Goal: Check status: Check status

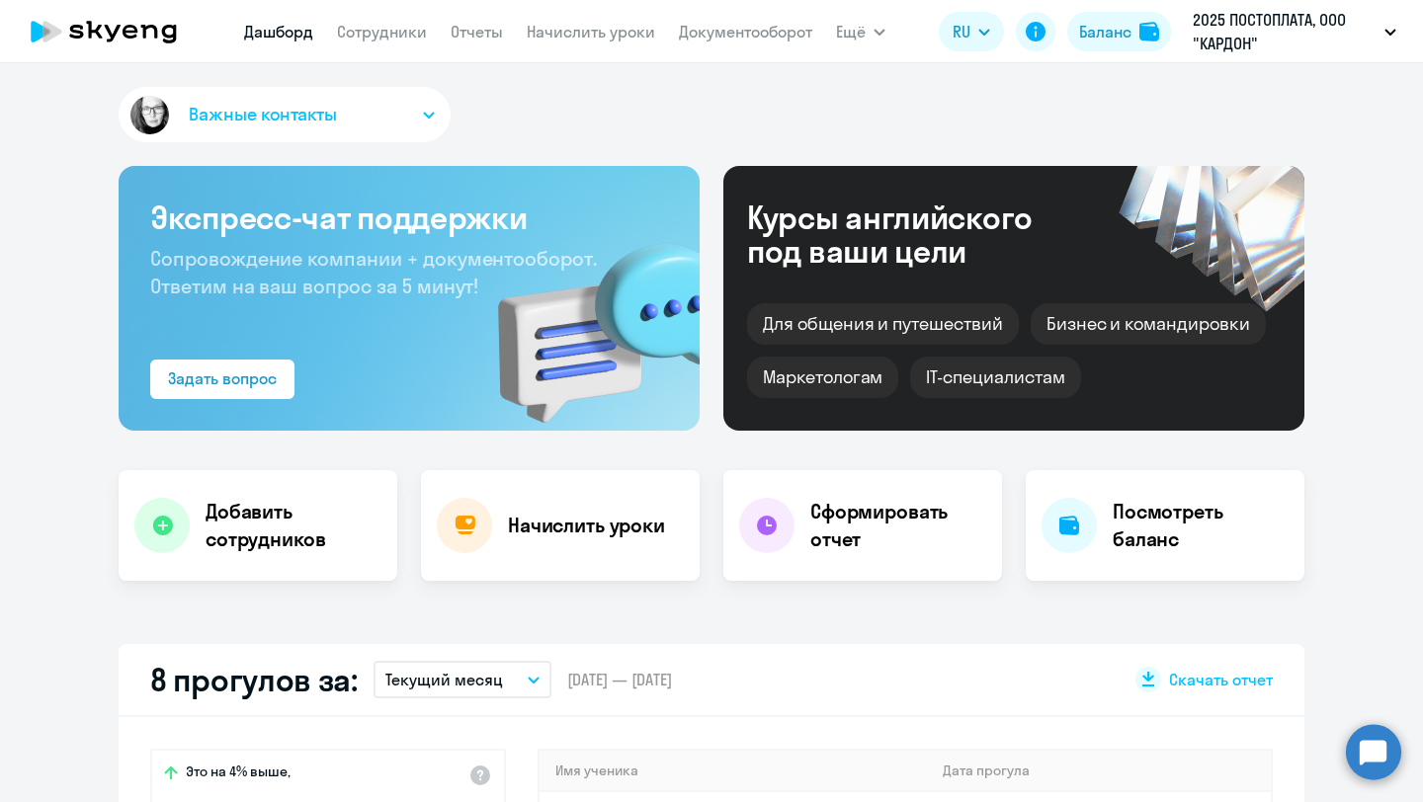
select select "100"
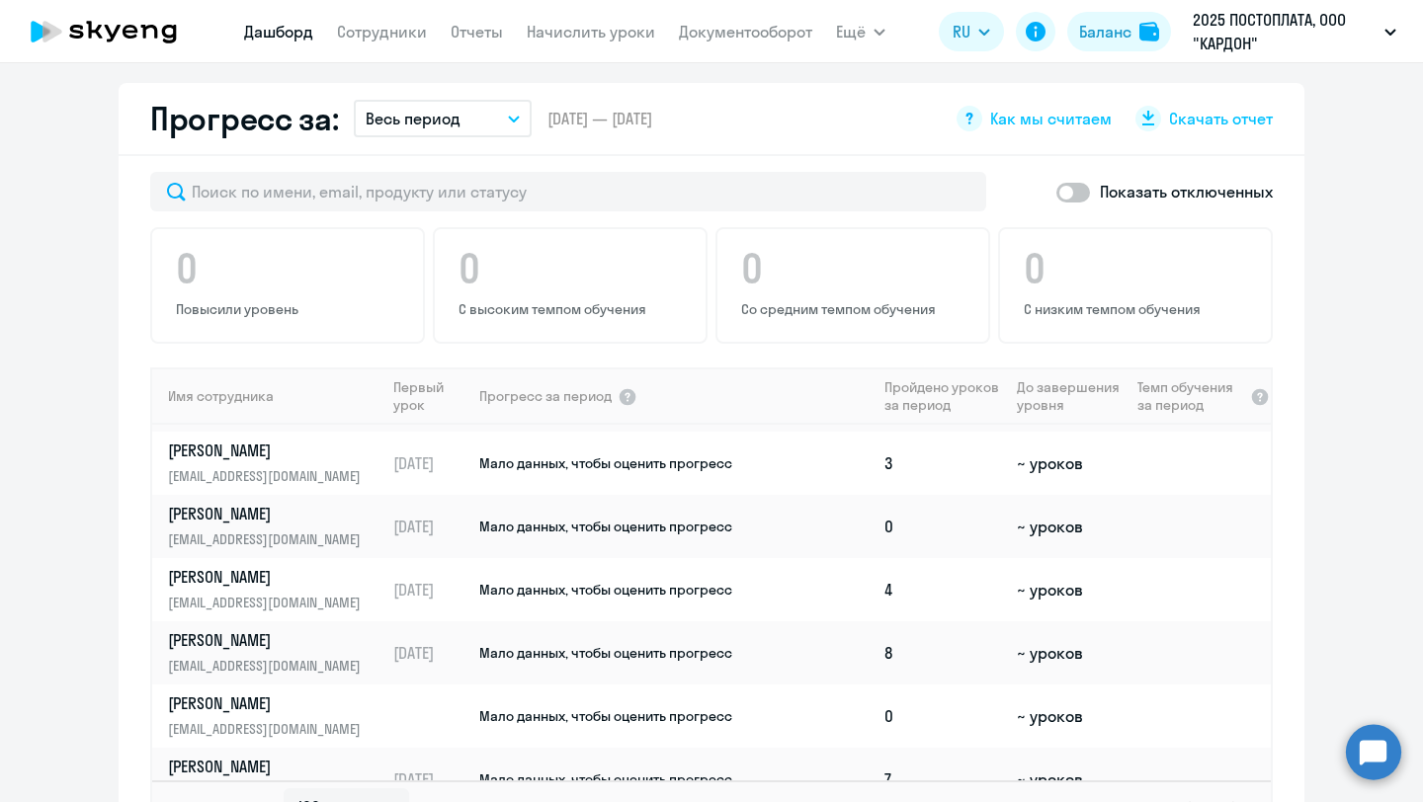
scroll to position [1746, 0]
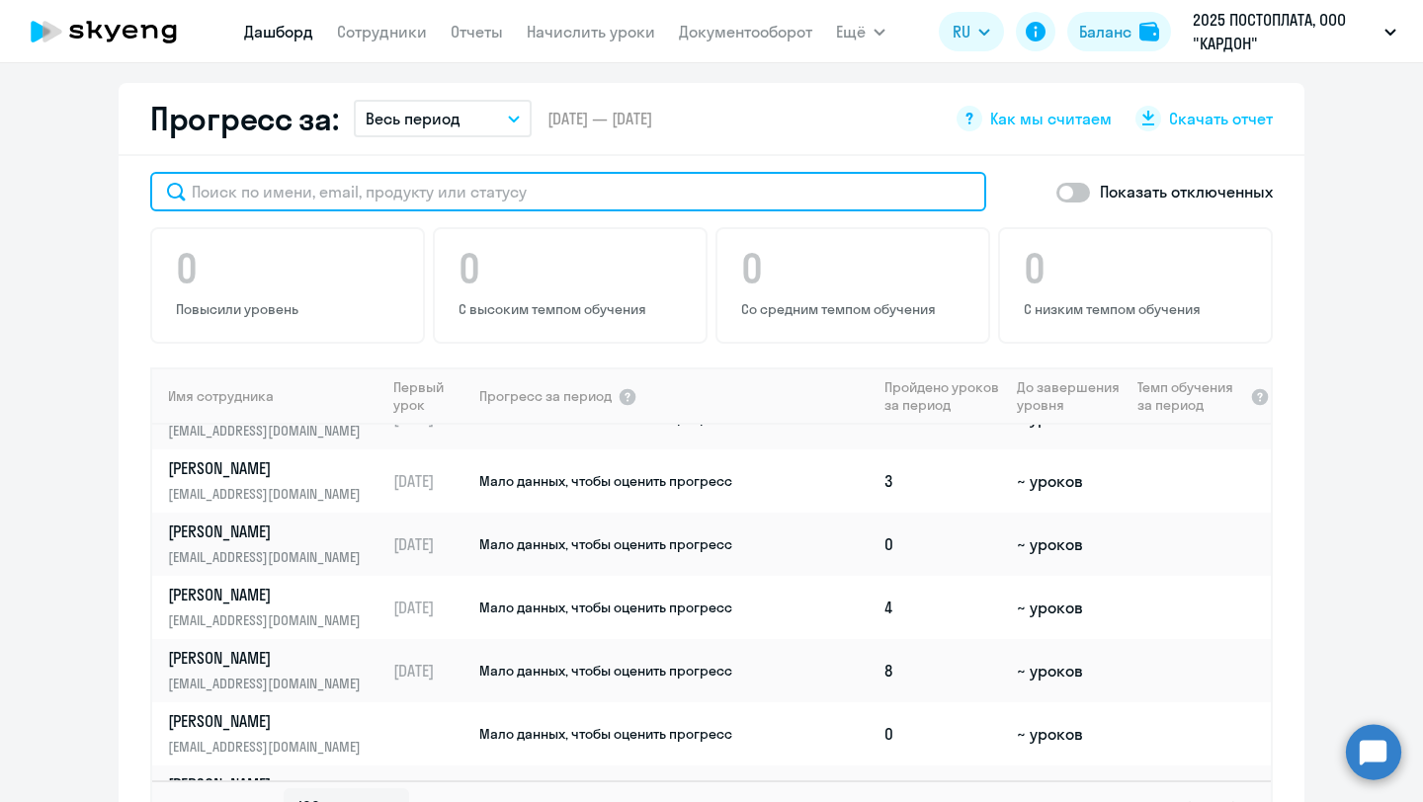
click at [503, 210] on input "text" at bounding box center [568, 192] width 836 height 40
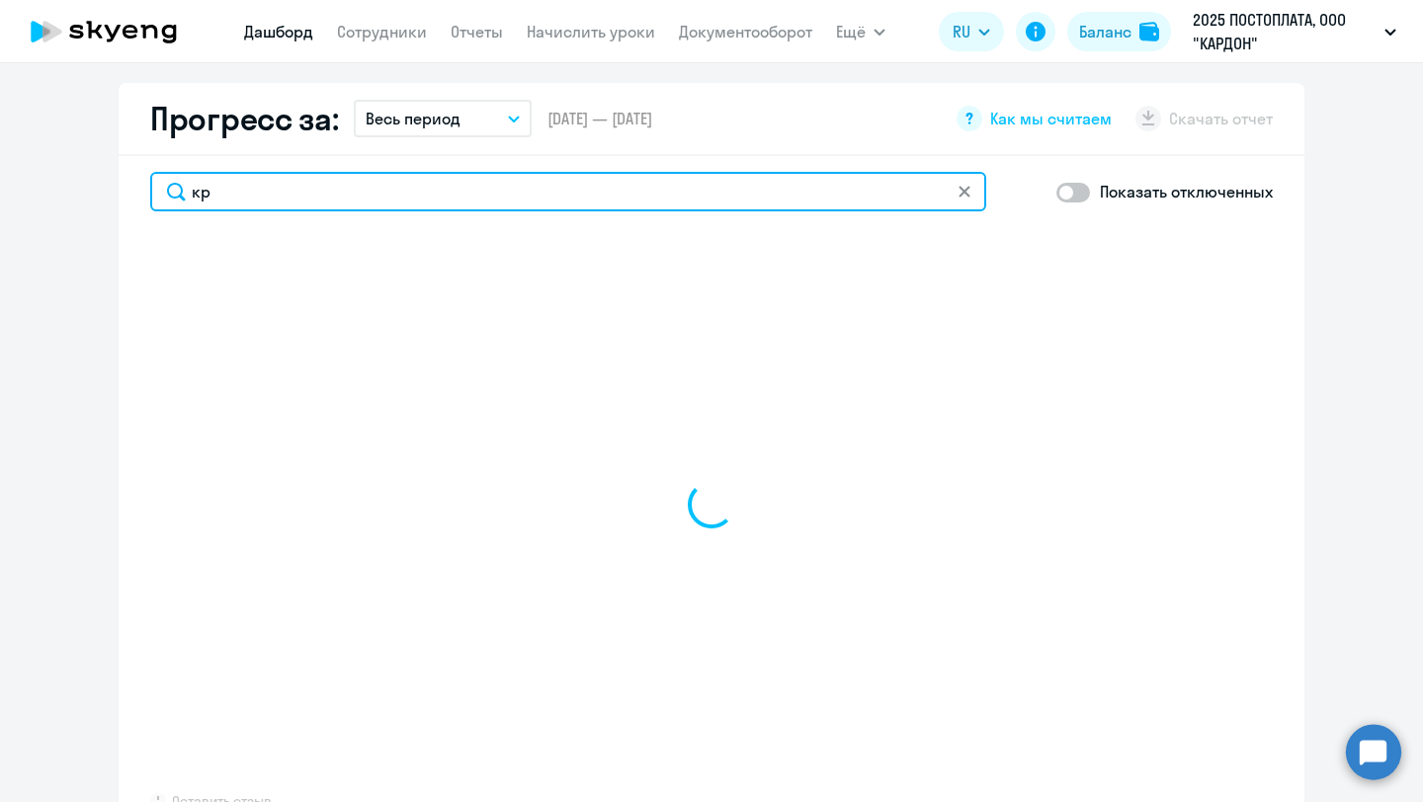
type input "к"
type input "[PERSON_NAME]"
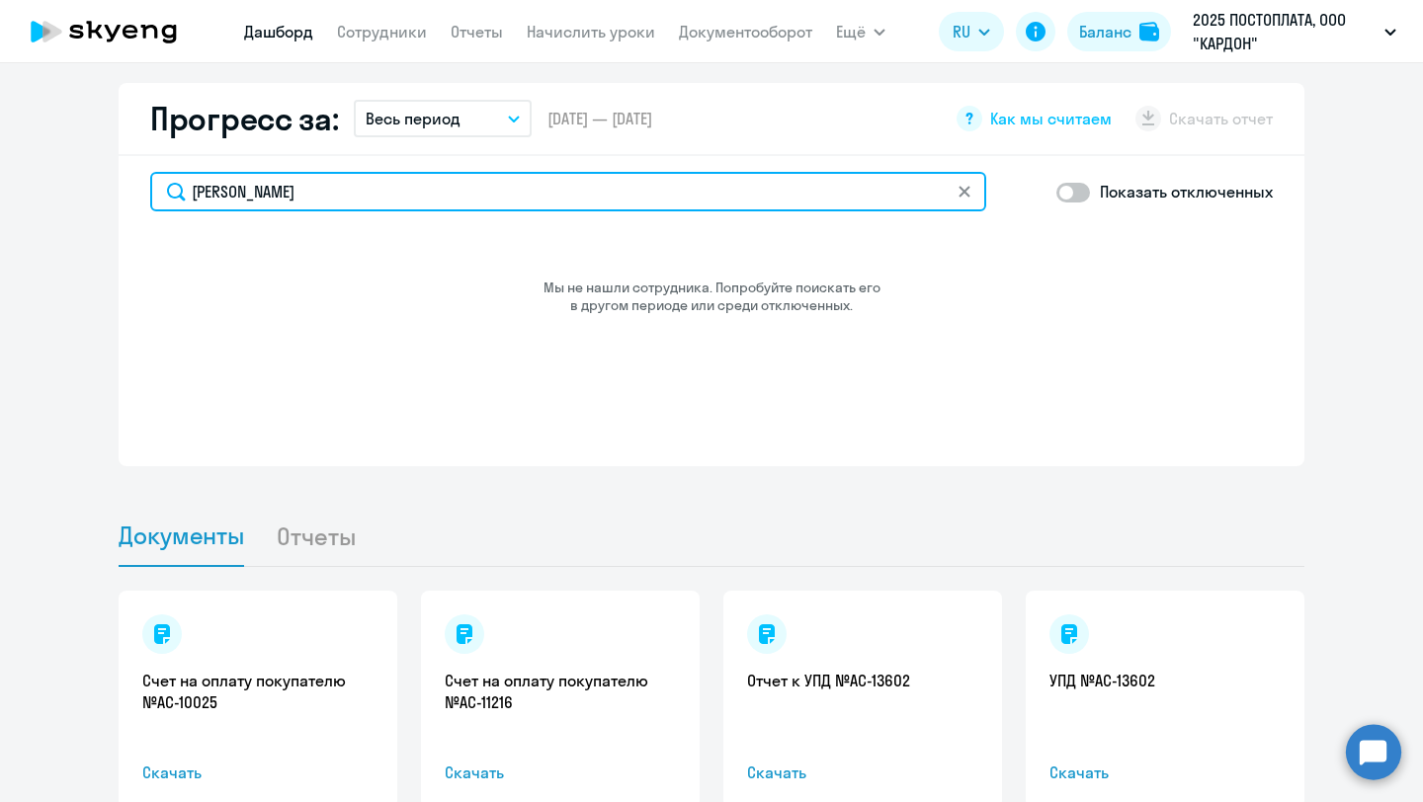
click at [504, 203] on input "[PERSON_NAME]" at bounding box center [568, 192] width 836 height 40
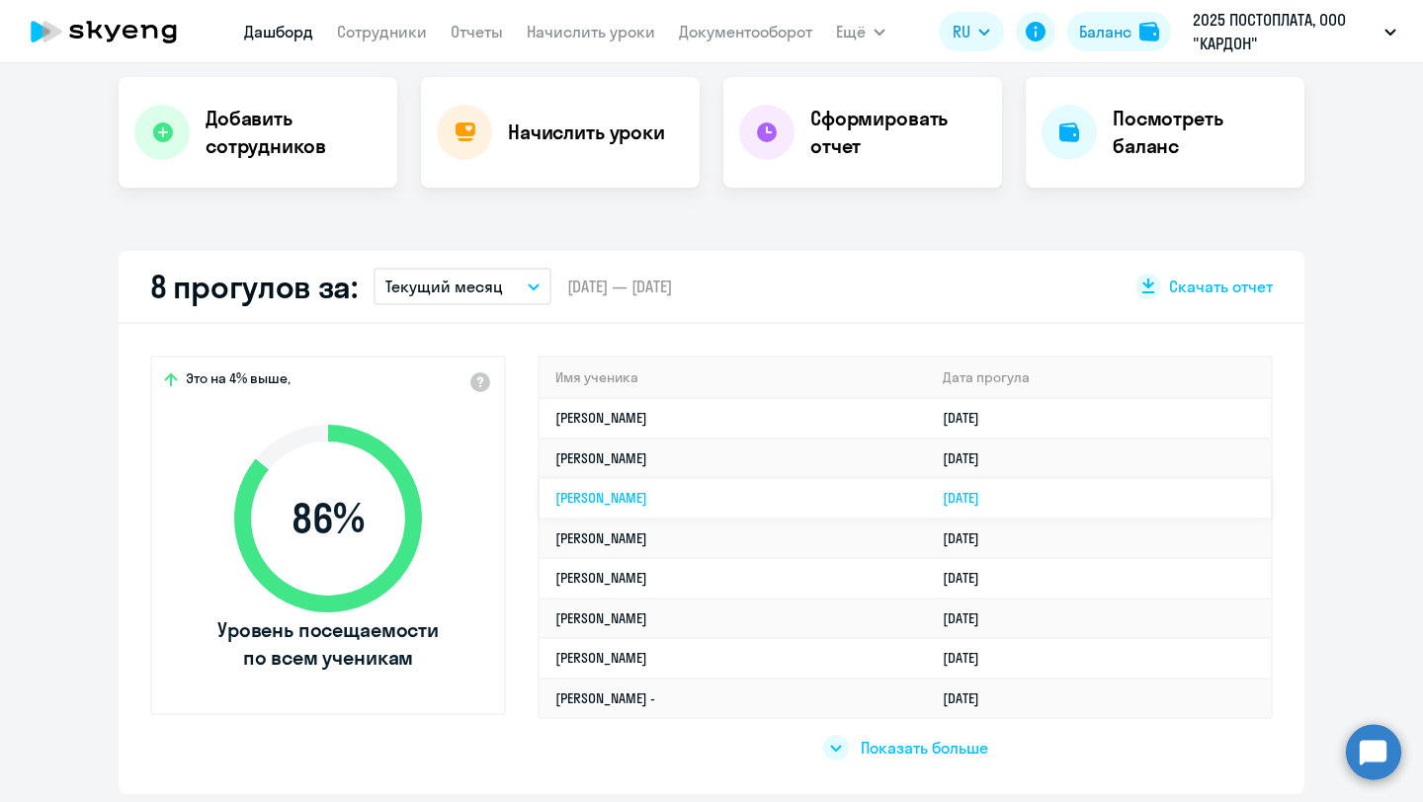
scroll to position [405, 0]
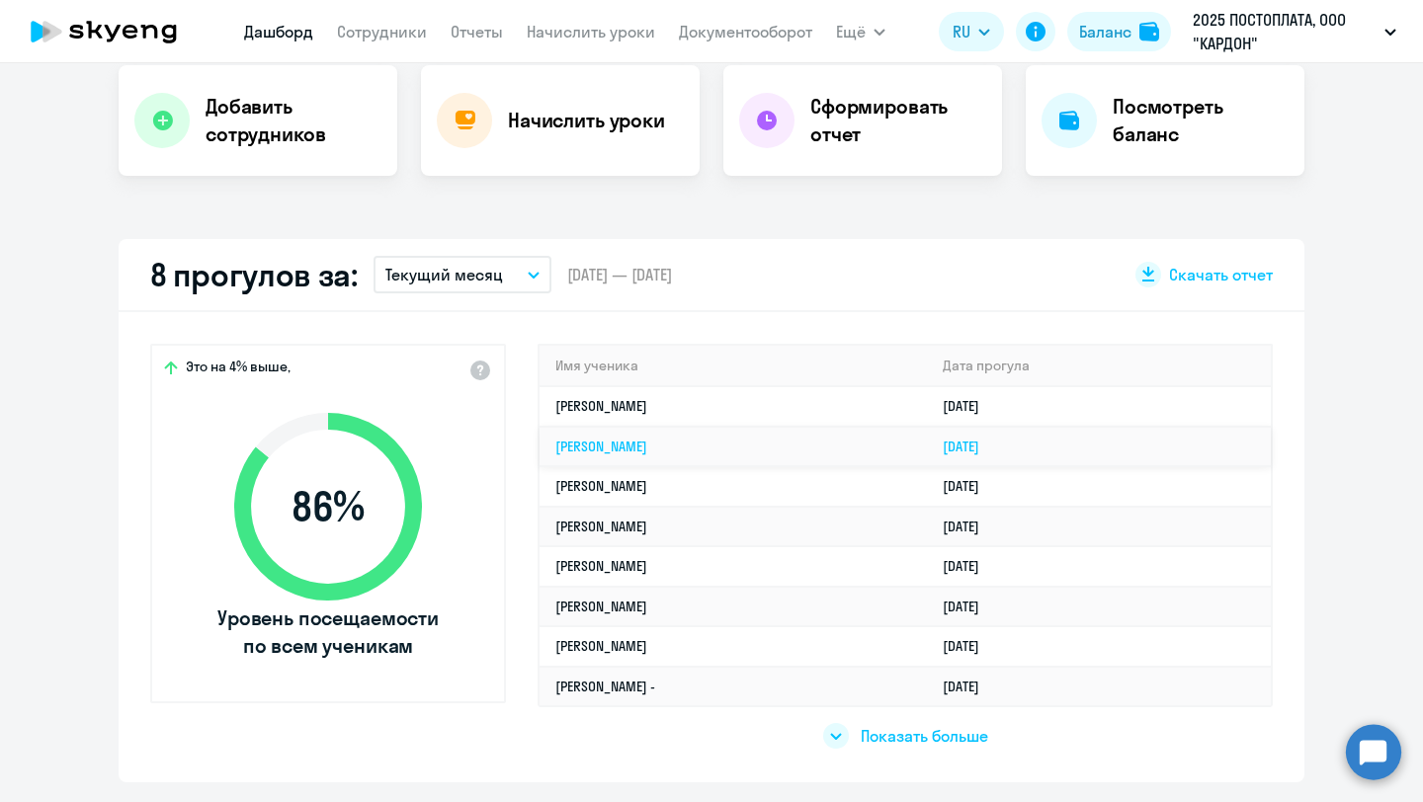
click at [645, 449] on link "[PERSON_NAME]" at bounding box center [601, 447] width 92 height 18
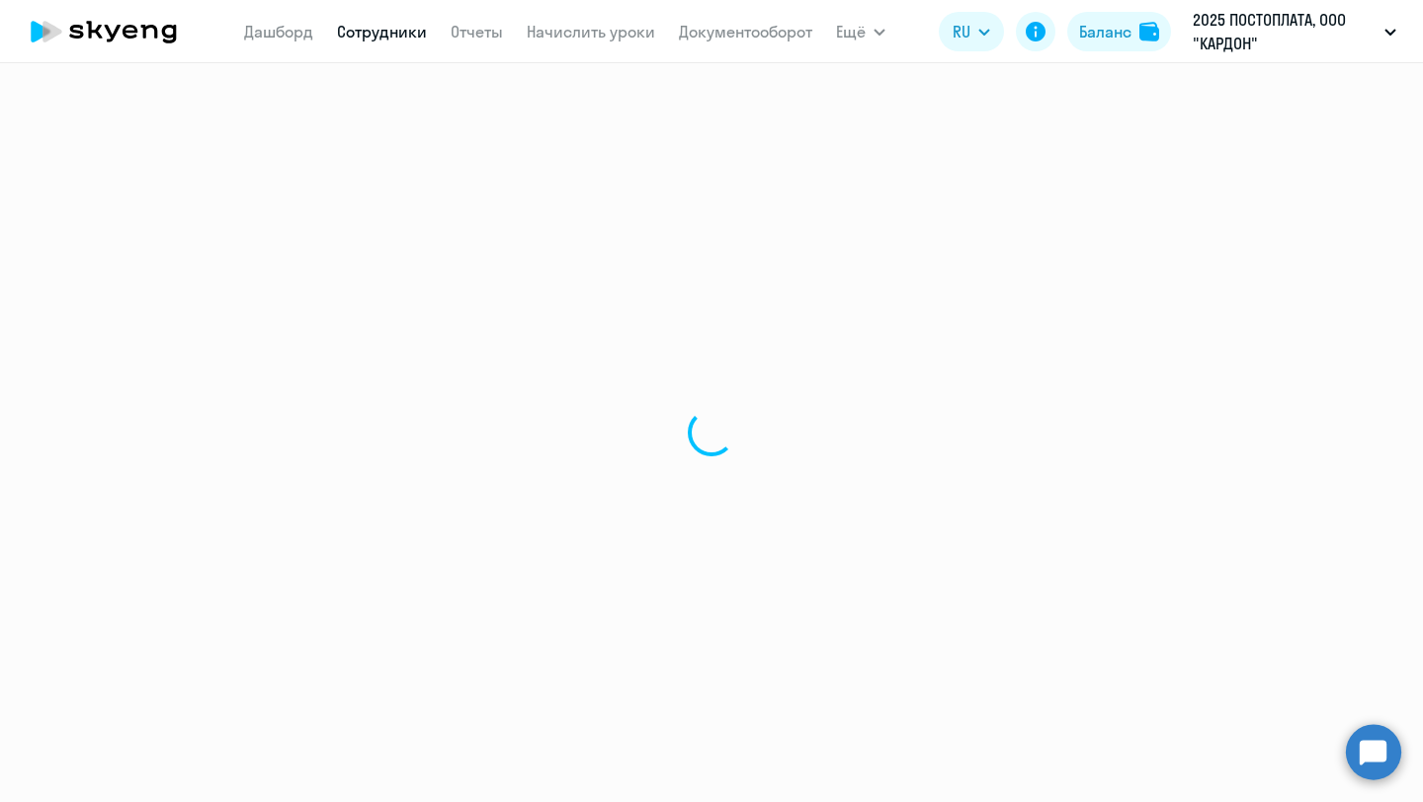
select select "english"
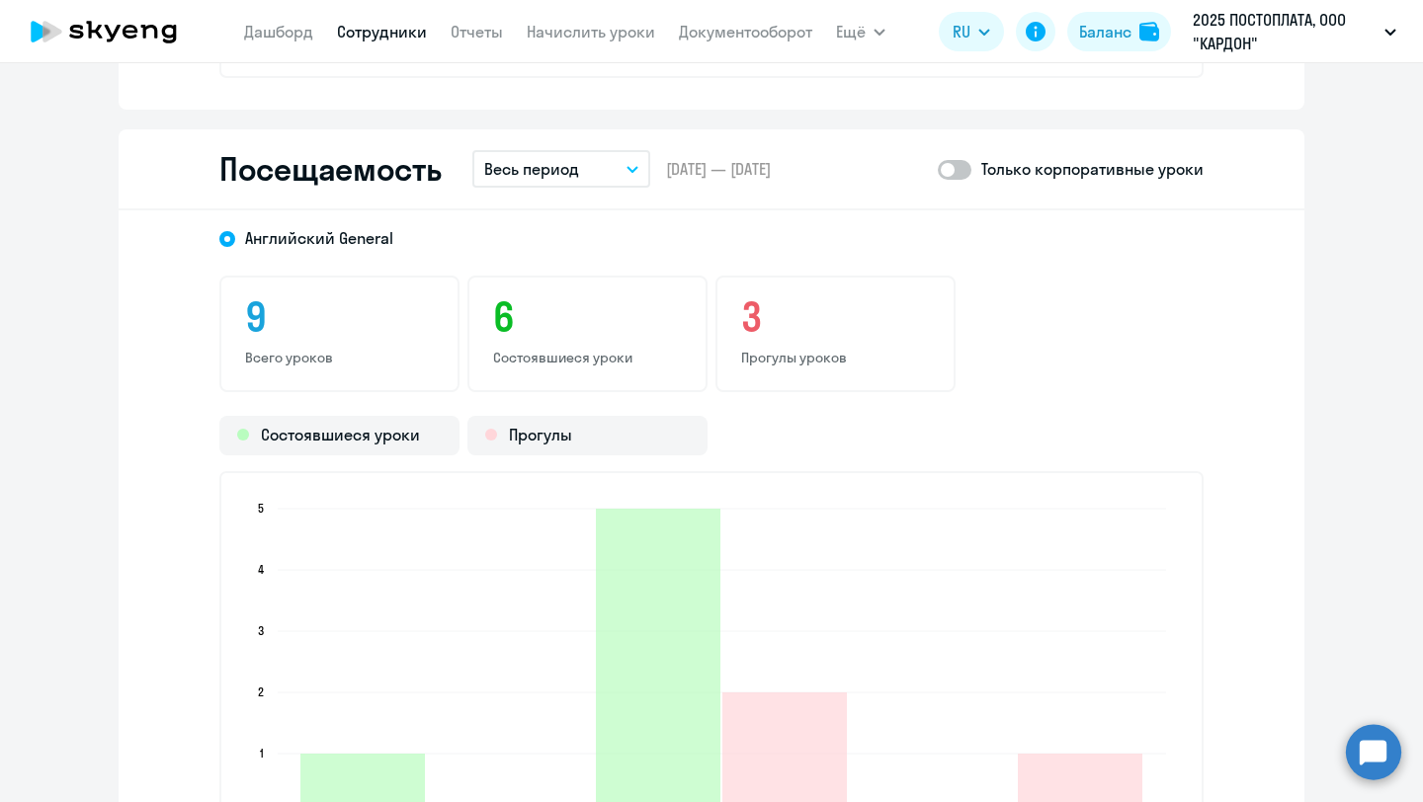
scroll to position [2186, 0]
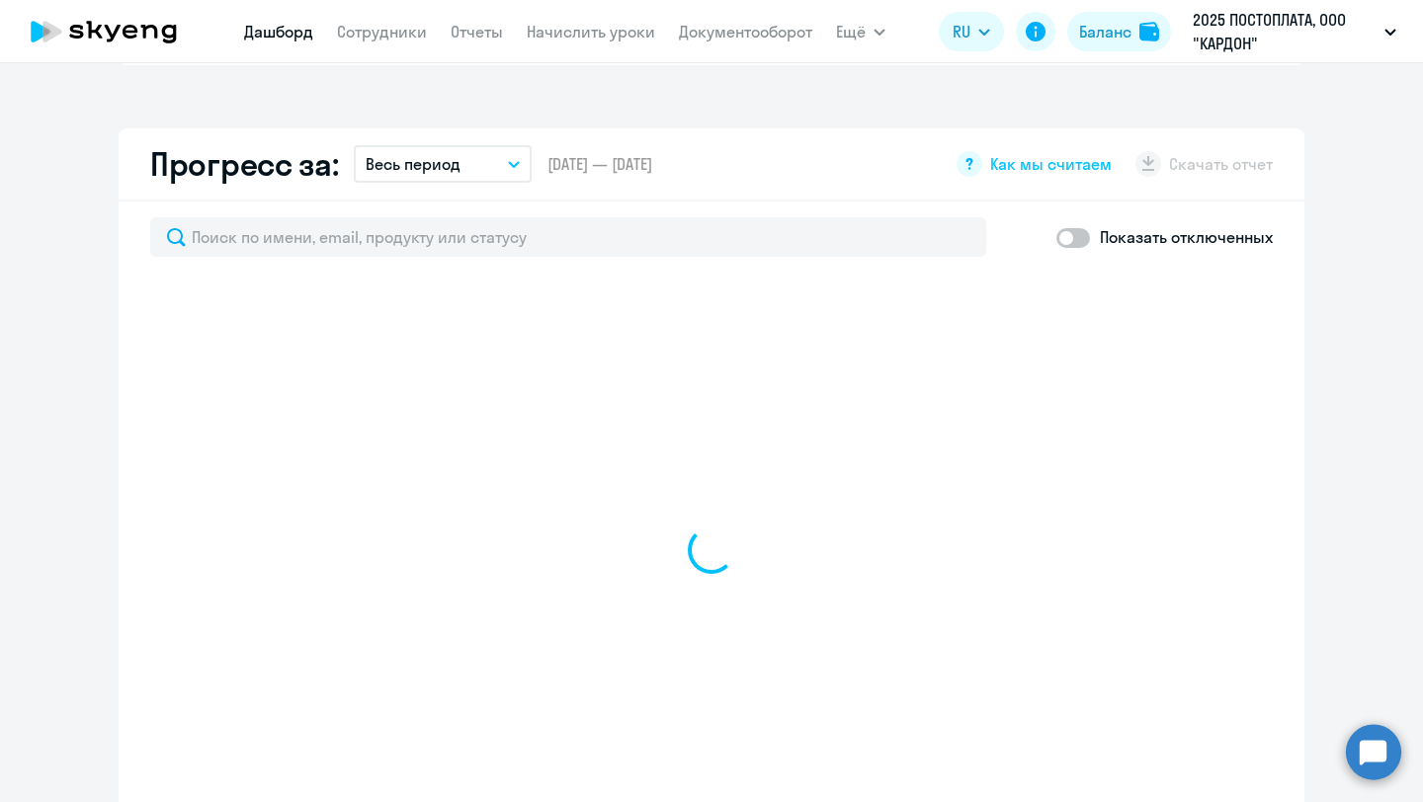
scroll to position [1075, 0]
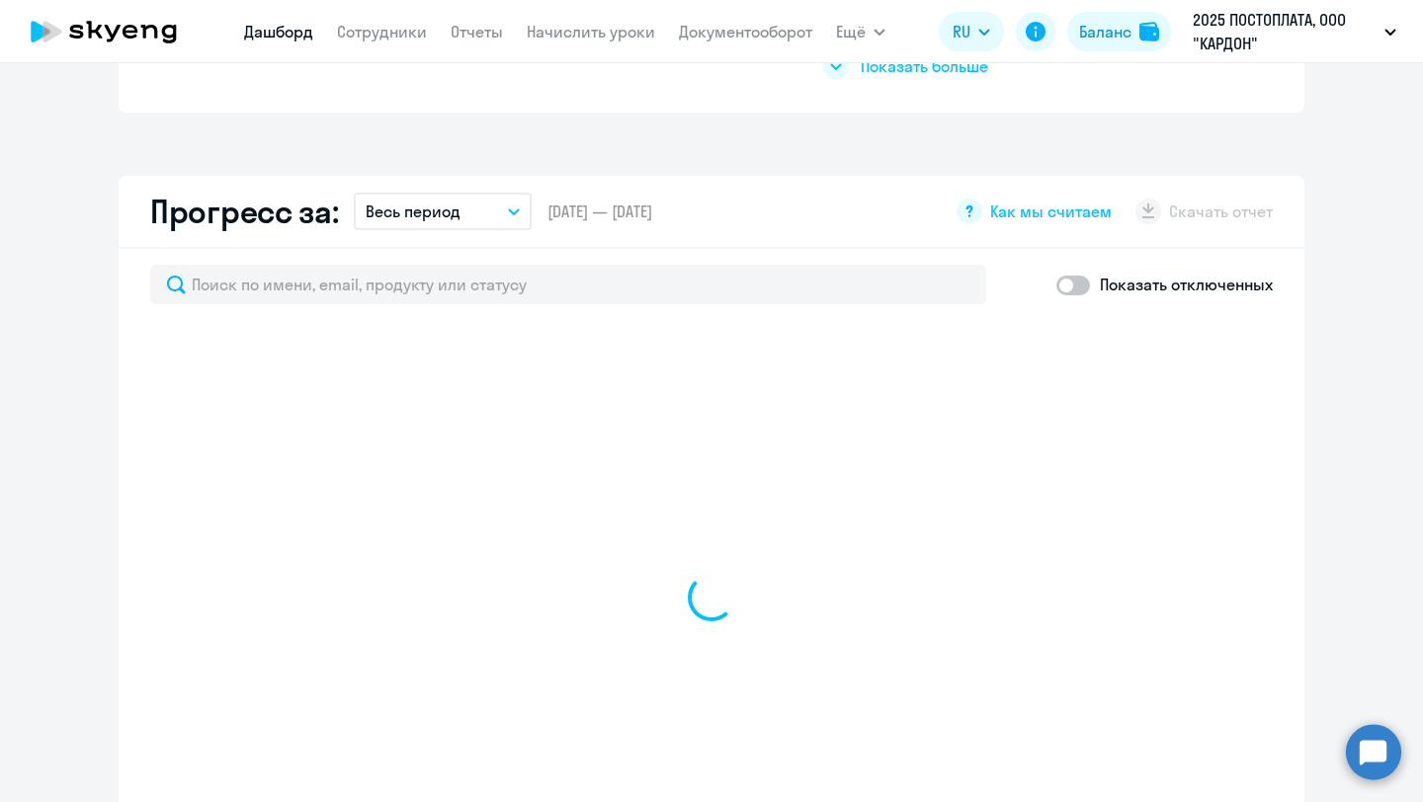
select select "30"
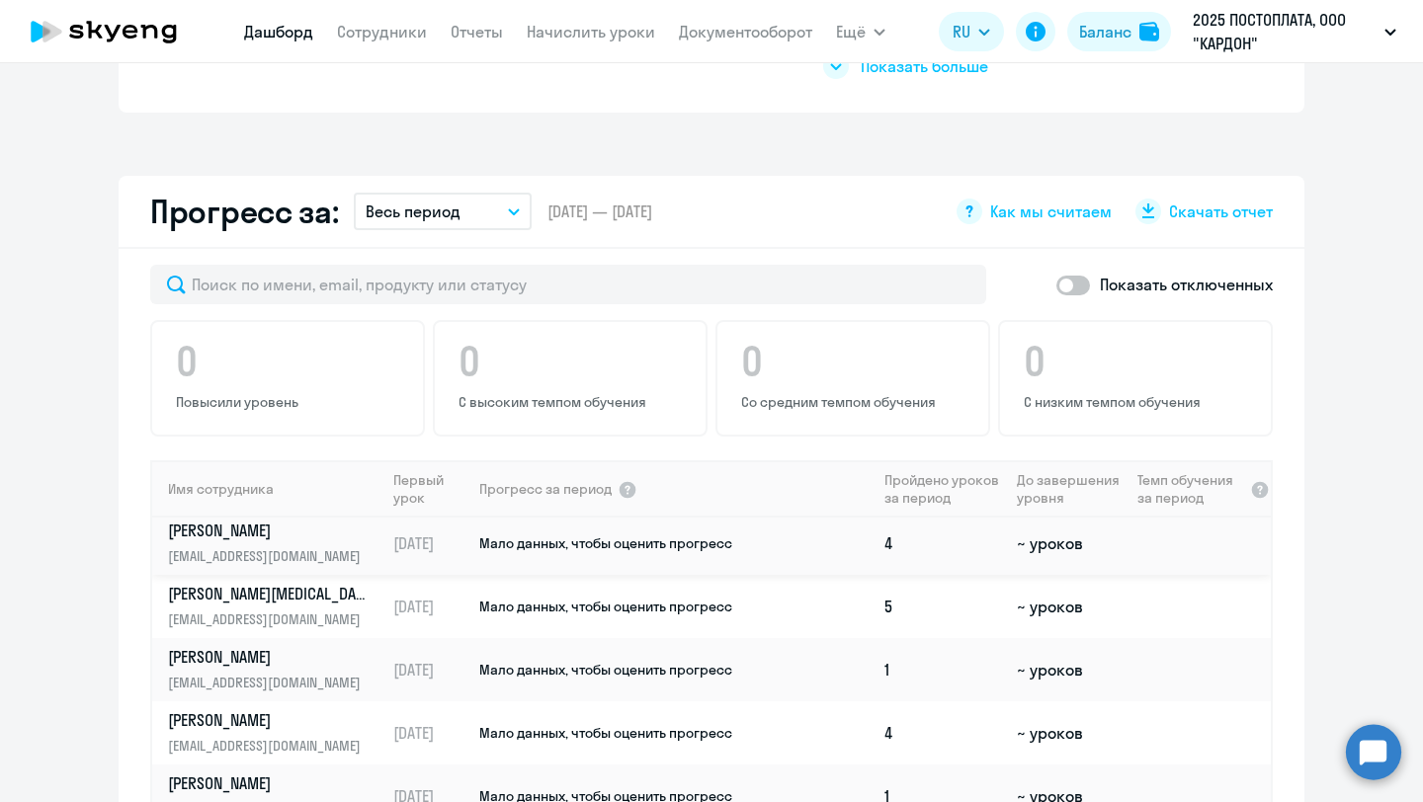
scroll to position [0, 0]
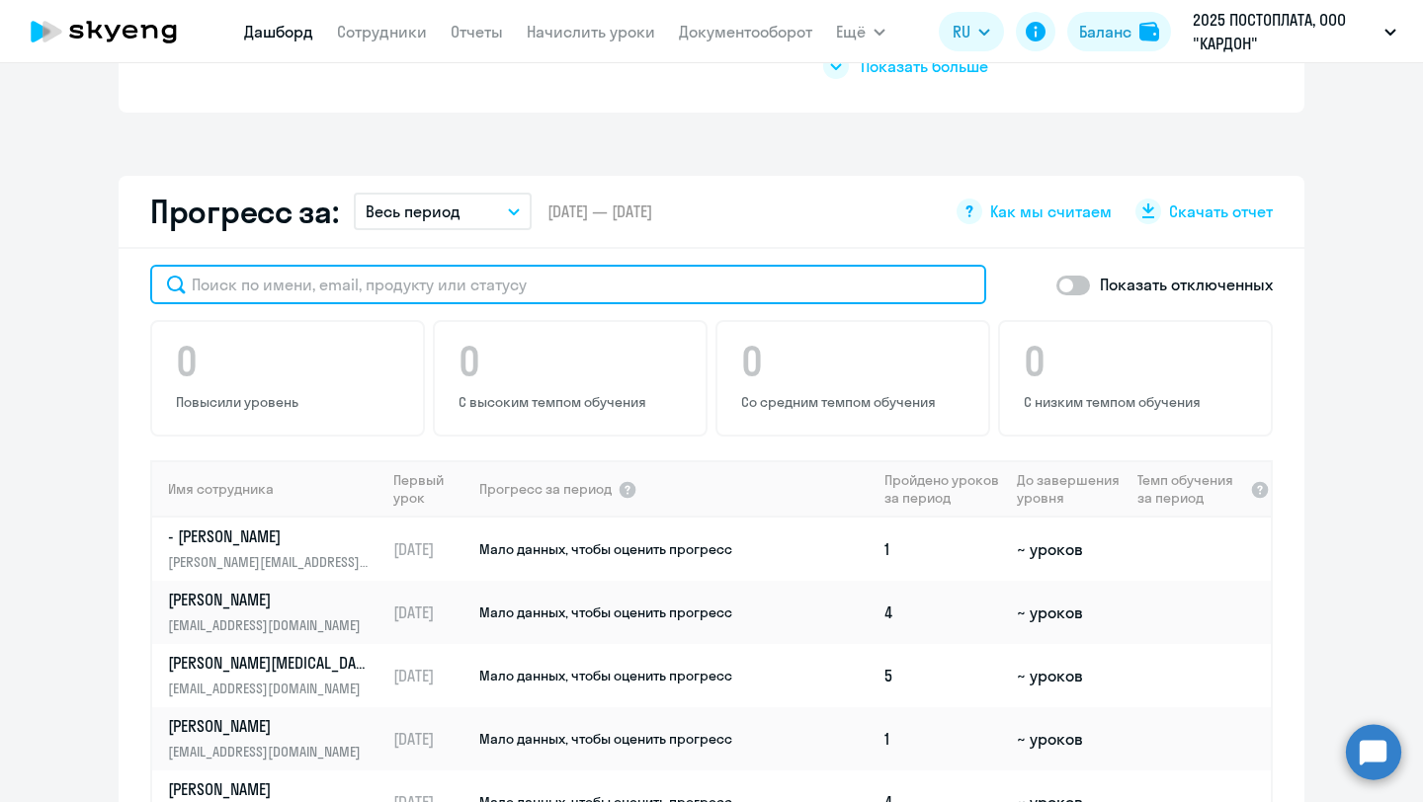
click at [567, 267] on input "text" at bounding box center [568, 285] width 836 height 40
type input "е"
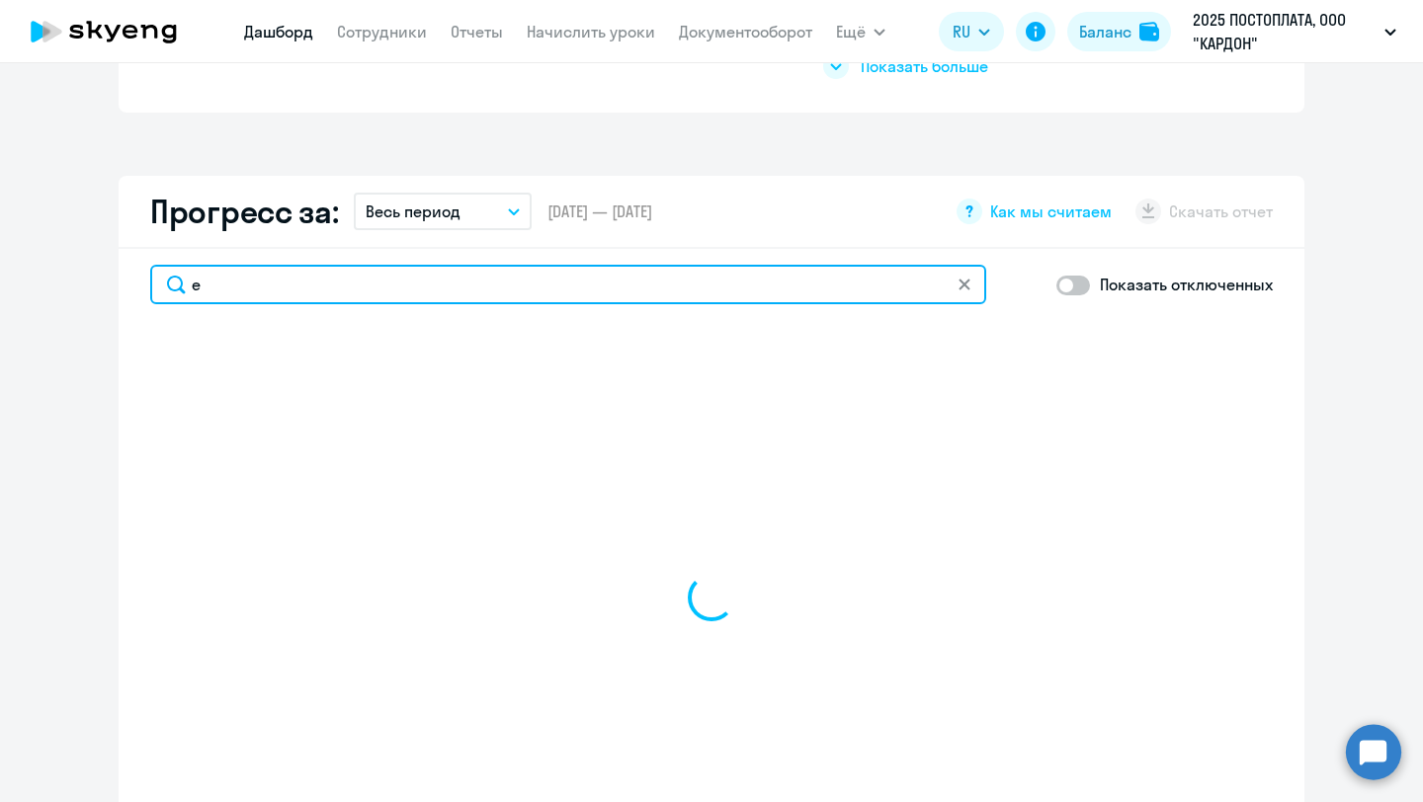
select select "30"
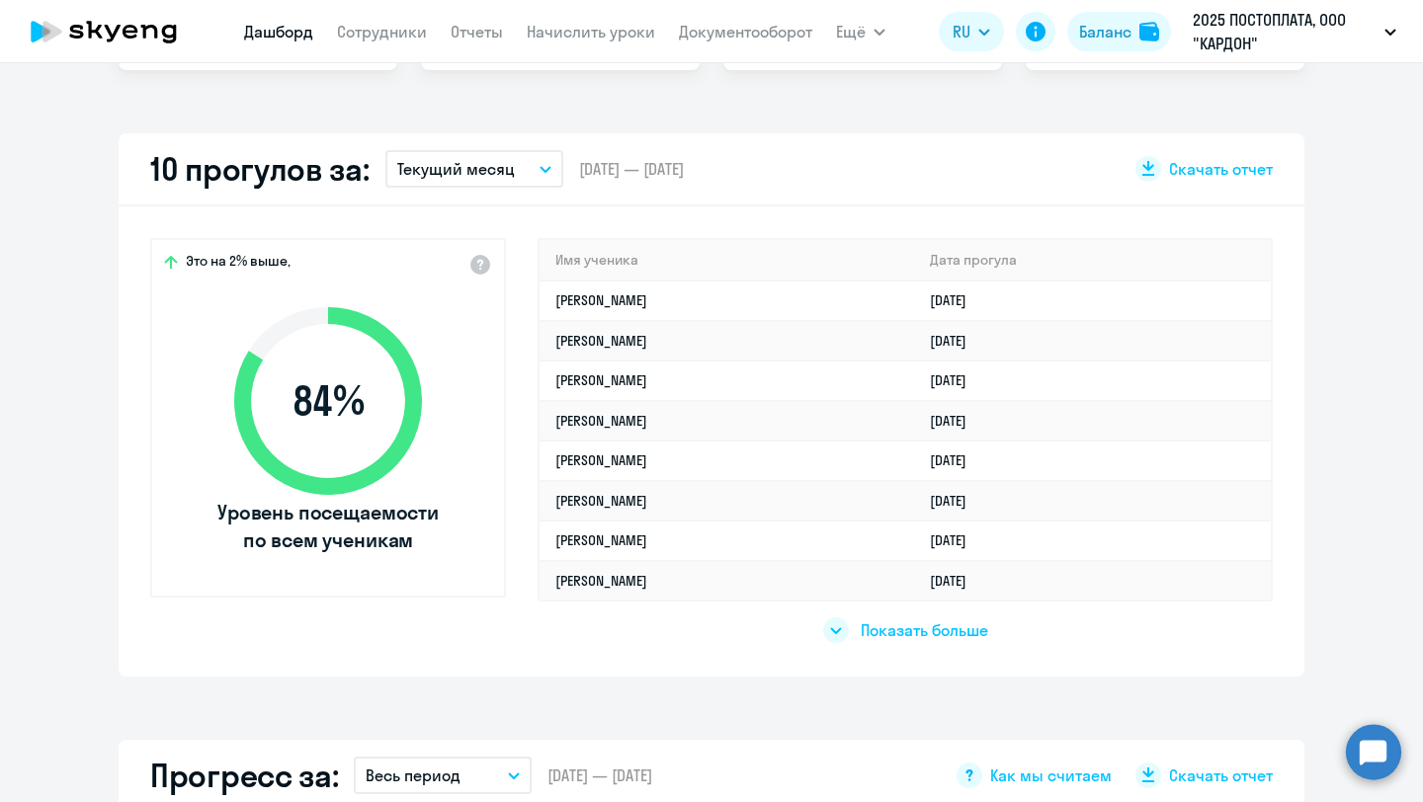
scroll to position [509, 0]
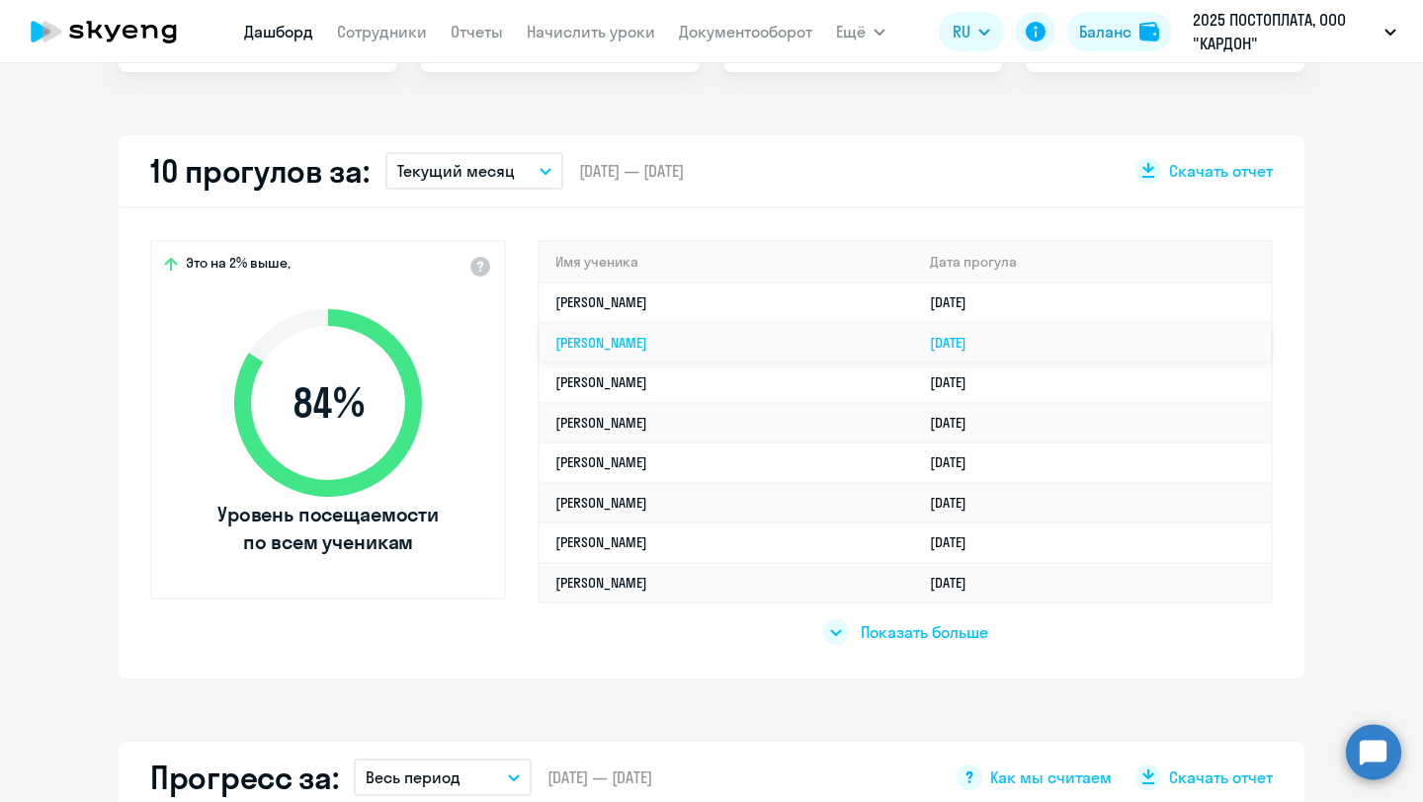
click at [605, 336] on link "[PERSON_NAME]" at bounding box center [601, 343] width 92 height 18
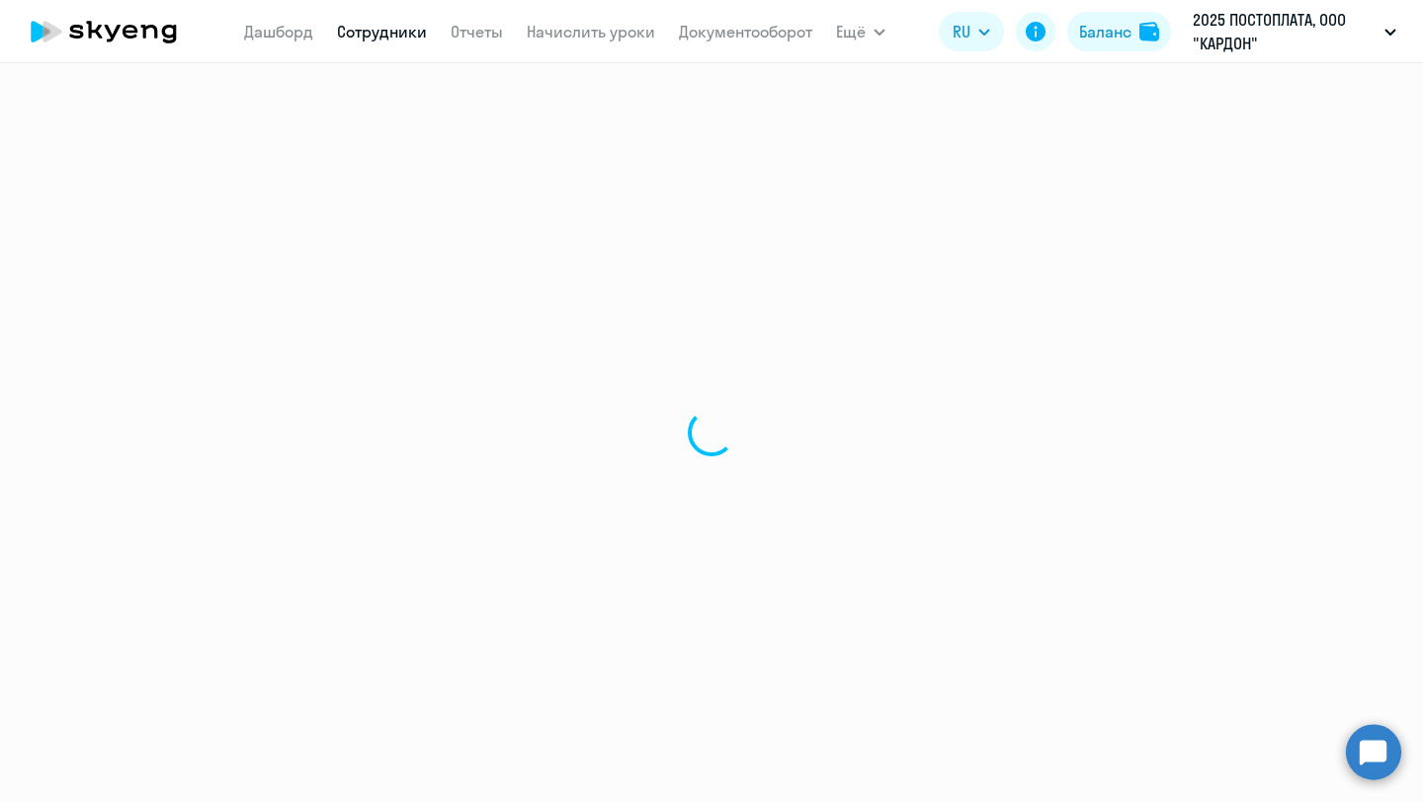
select select "english"
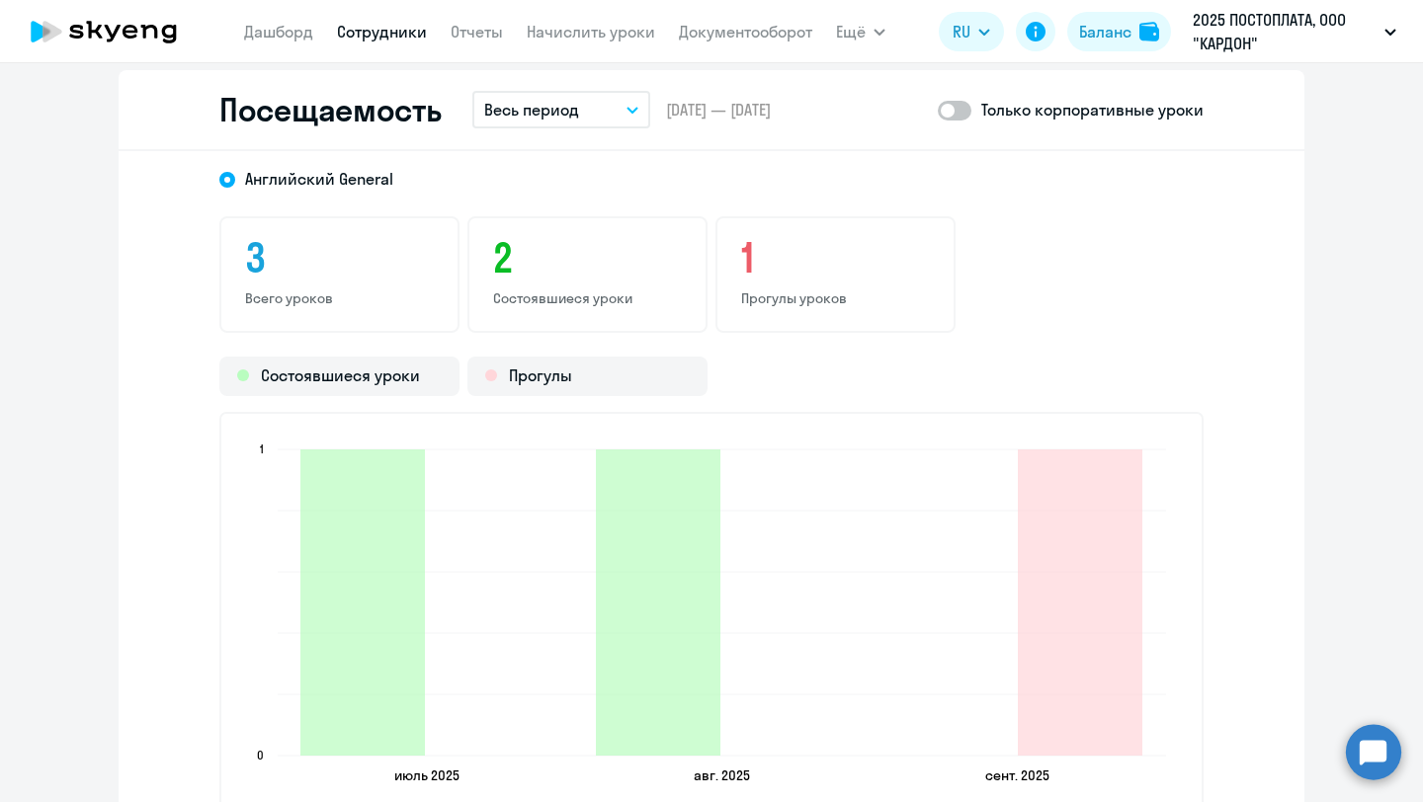
scroll to position [2286, 0]
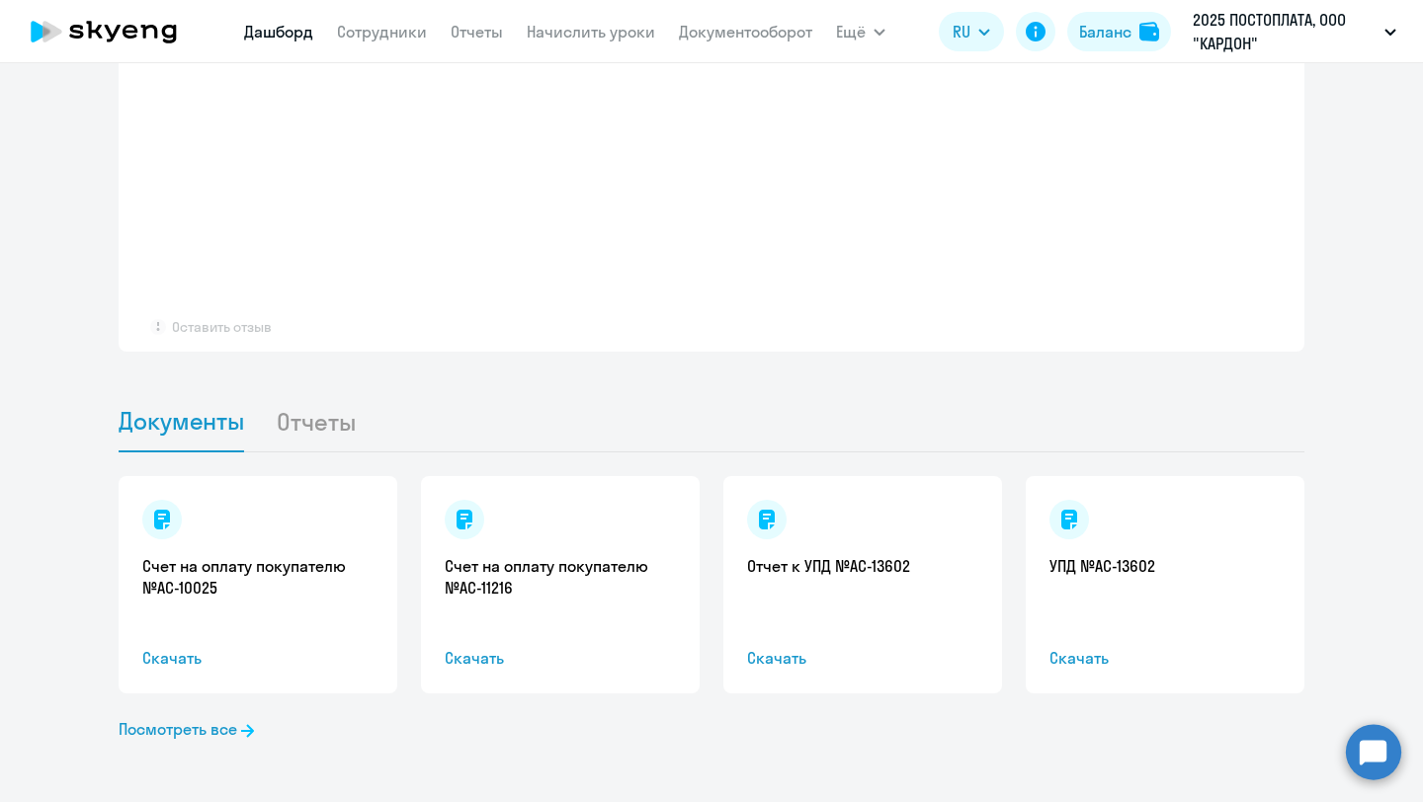
select select "30"
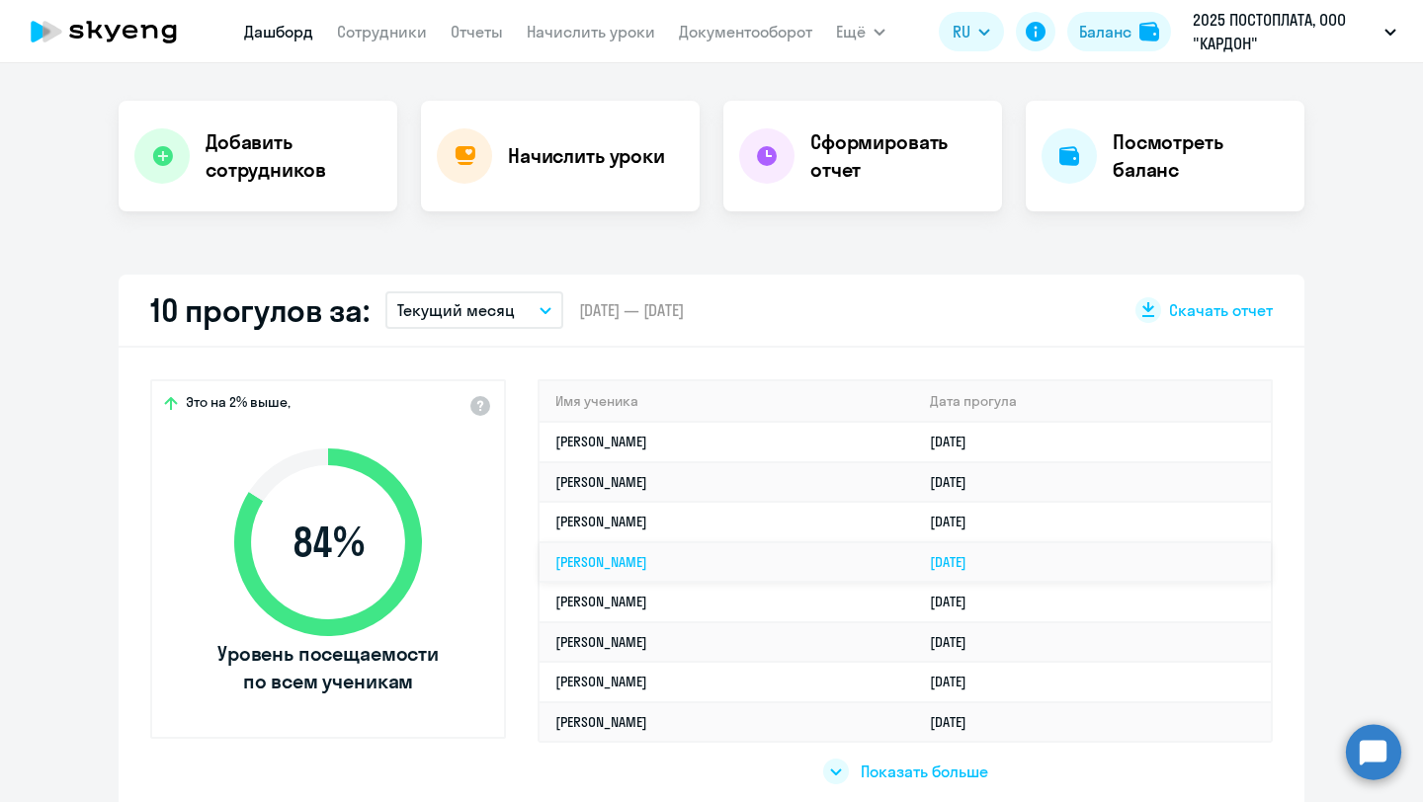
scroll to position [382, 0]
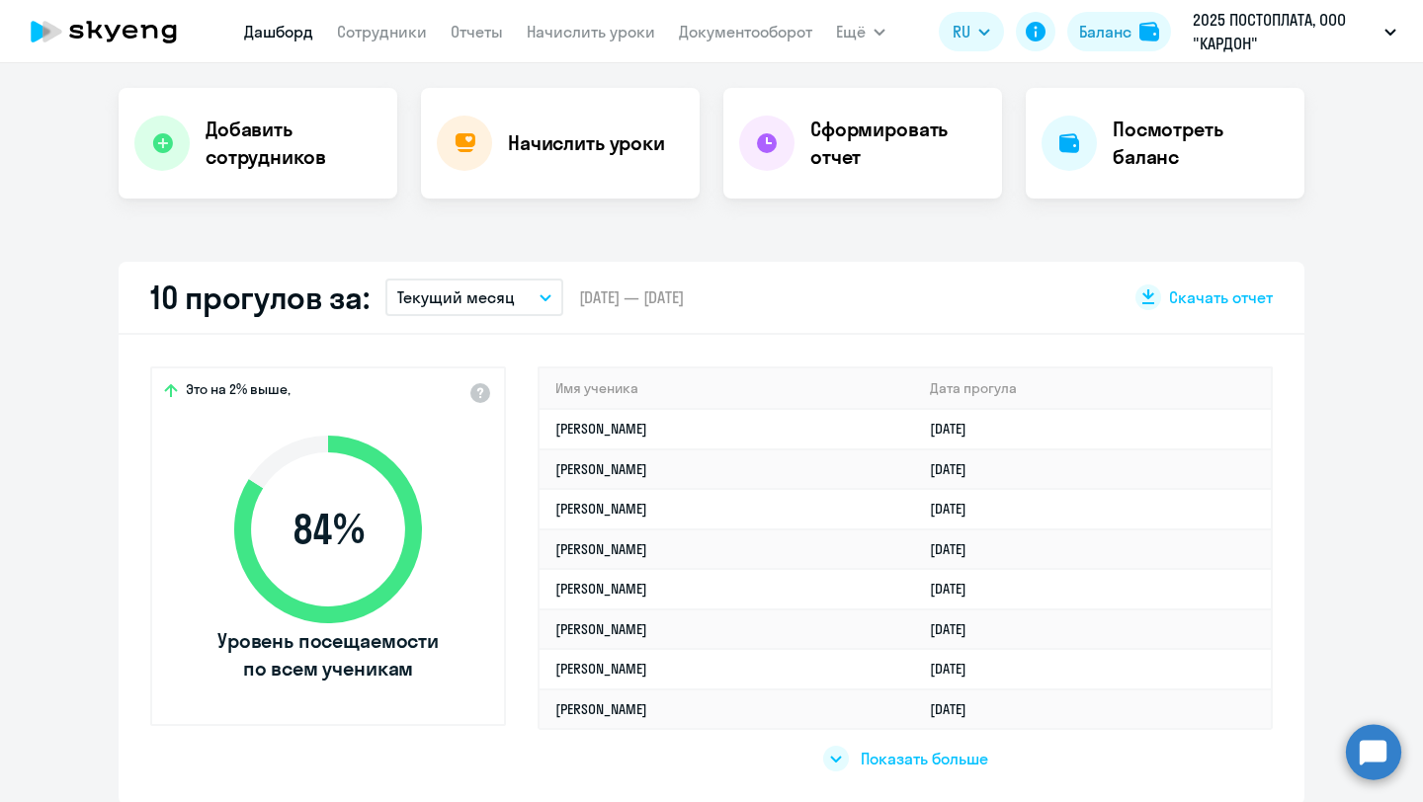
click at [922, 755] on span "Показать больше" at bounding box center [924, 759] width 127 height 22
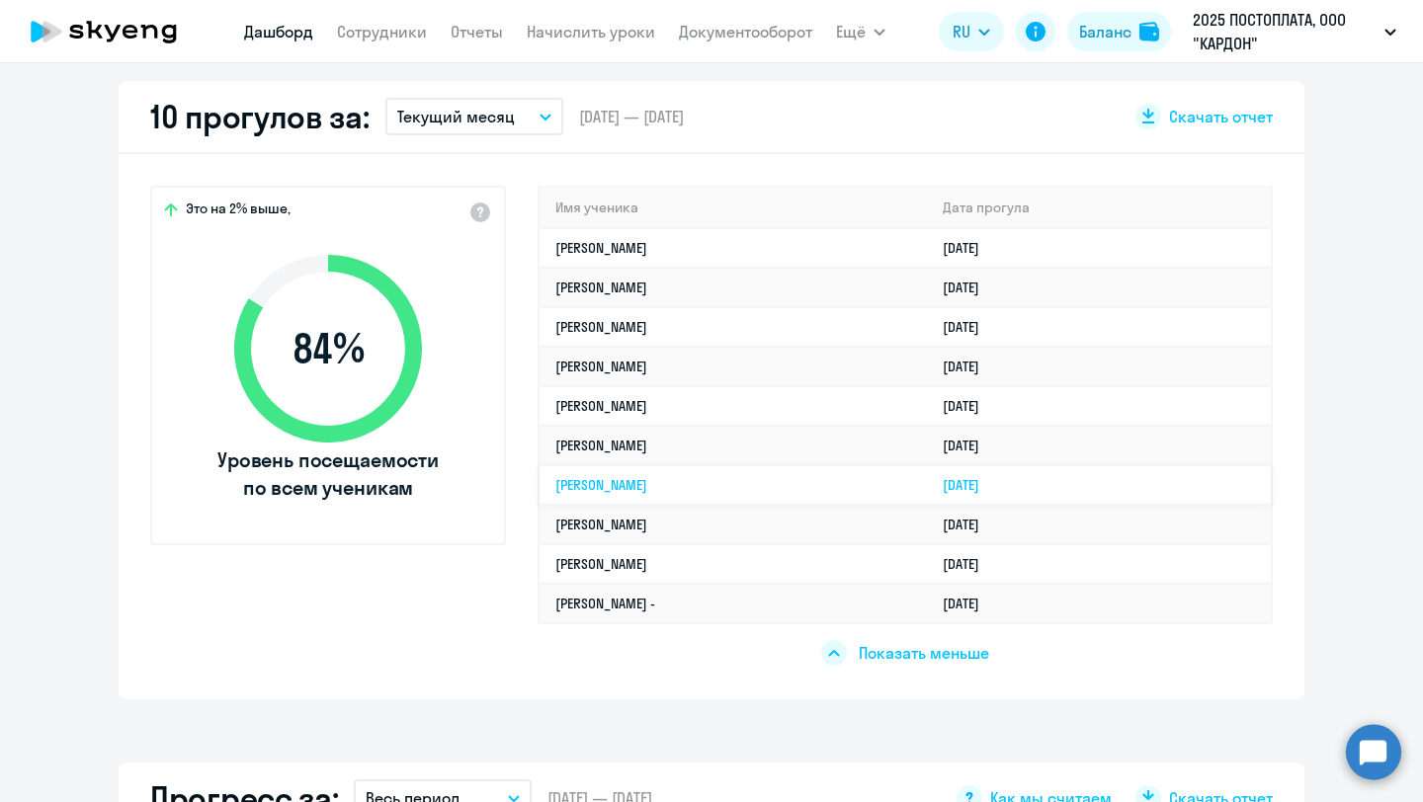
scroll to position [565, 0]
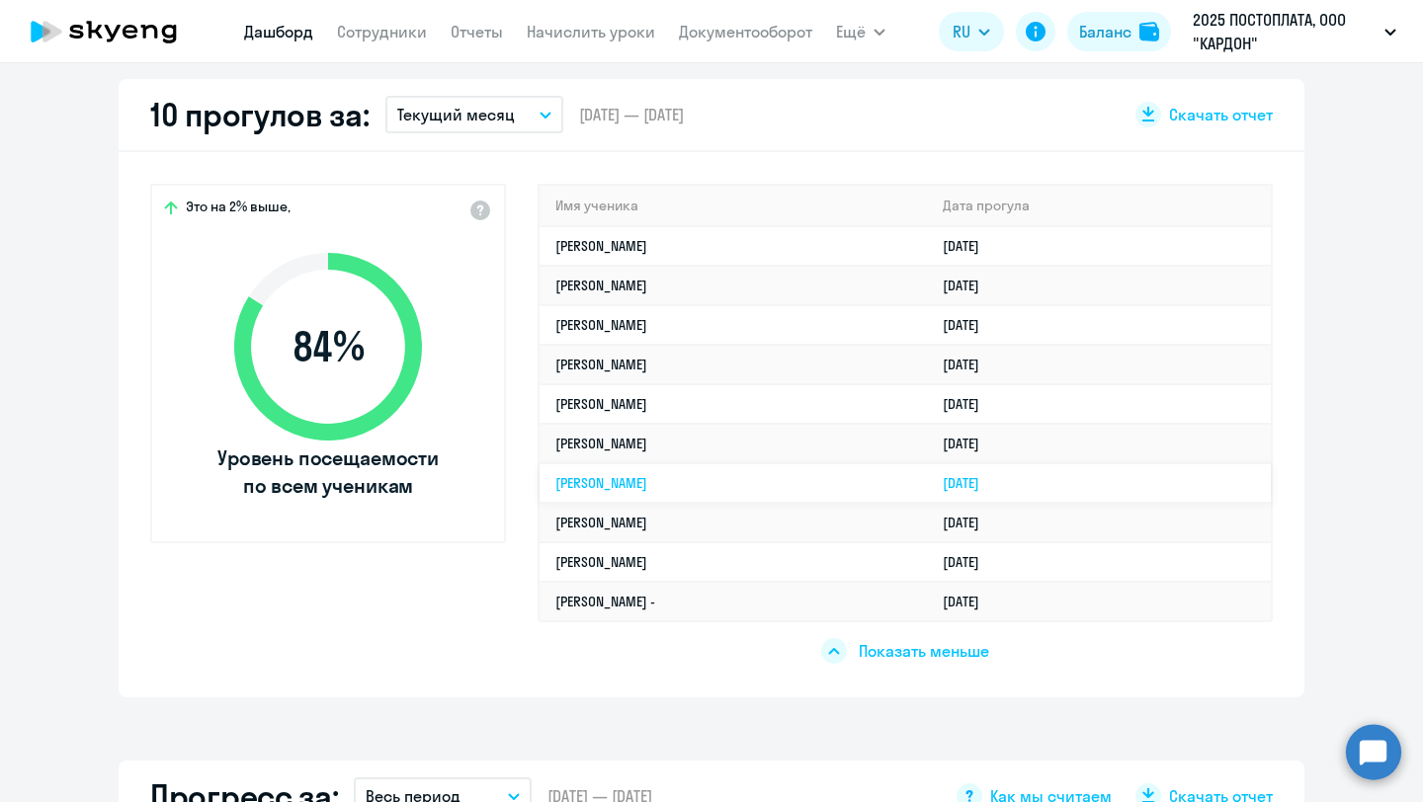
click at [860, 475] on td "[PERSON_NAME]" at bounding box center [733, 483] width 387 height 40
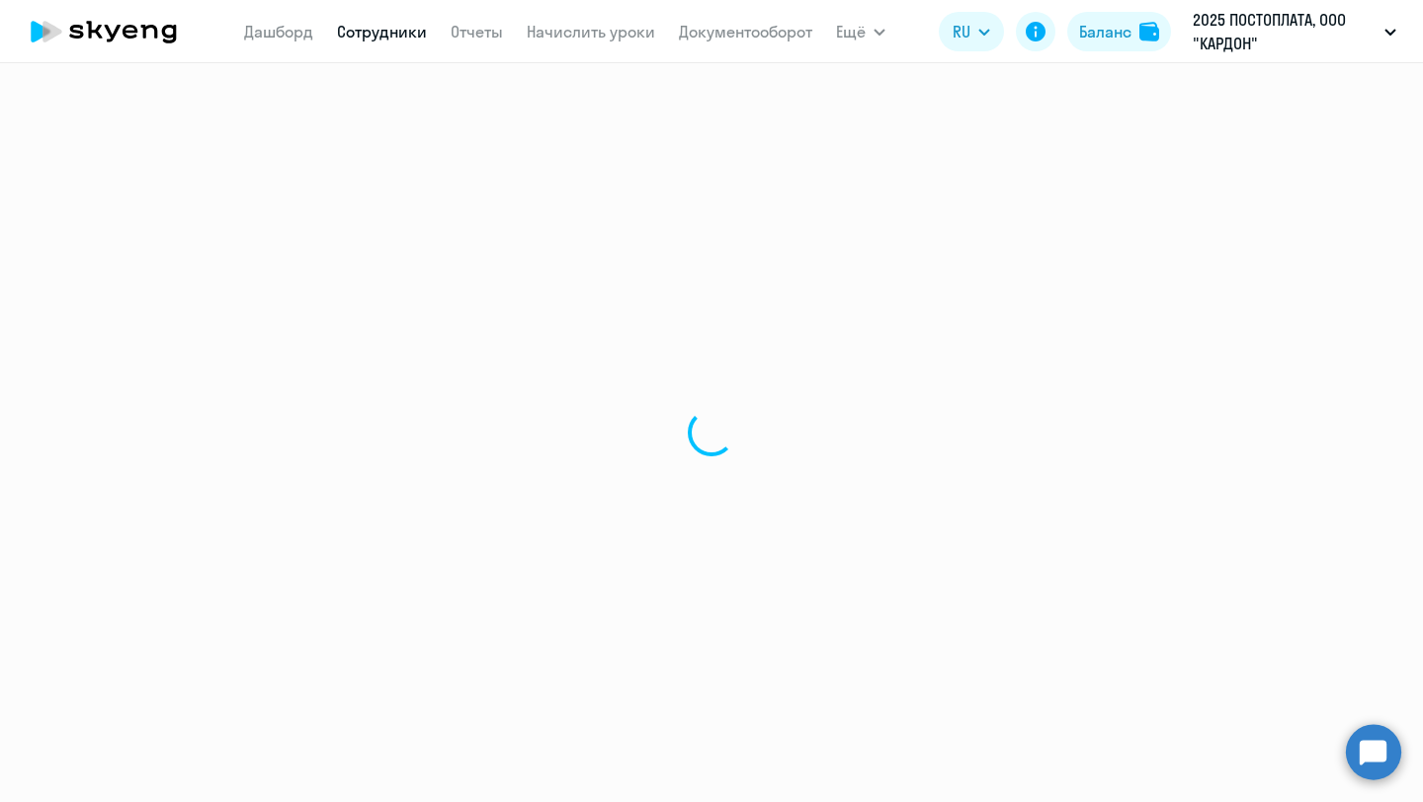
select select "english"
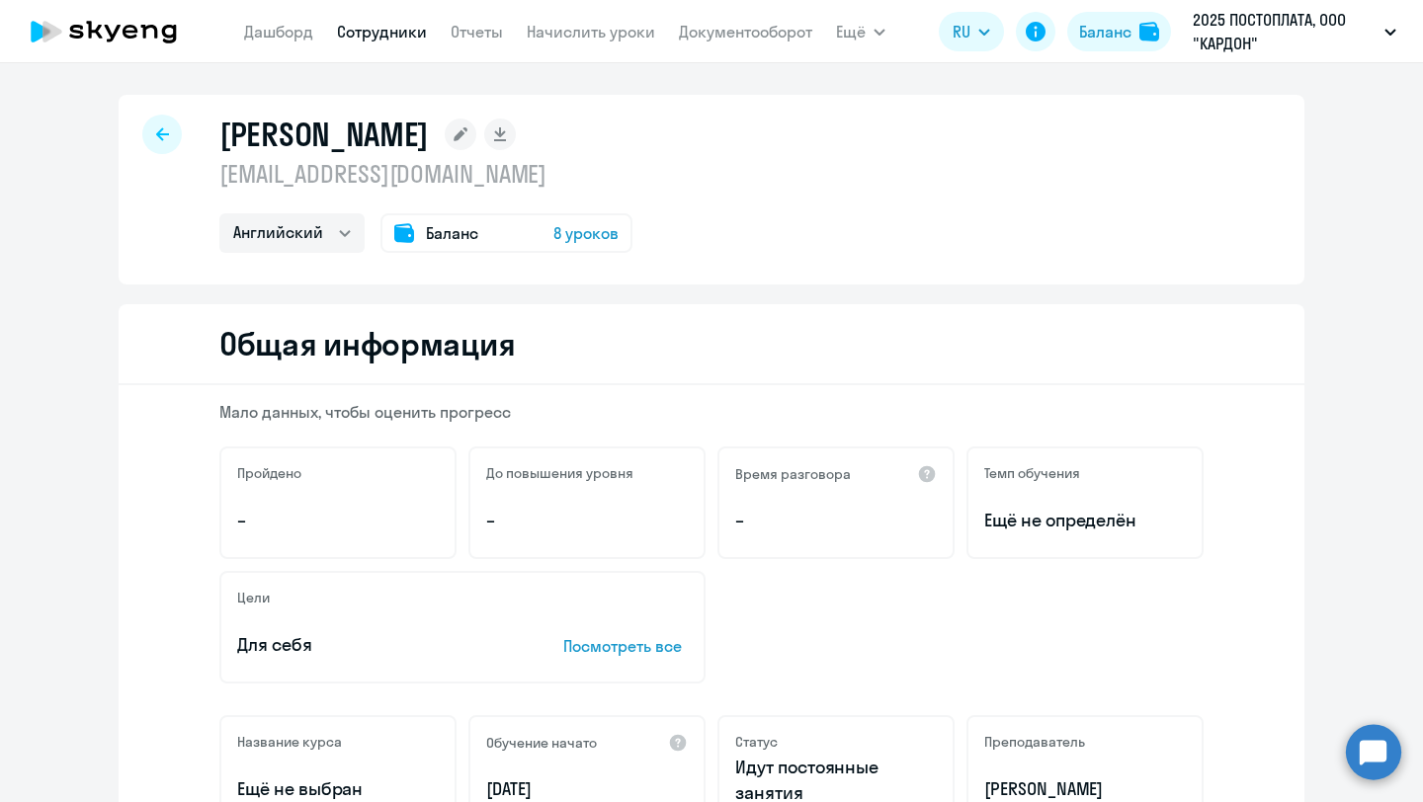
scroll to position [3, 0]
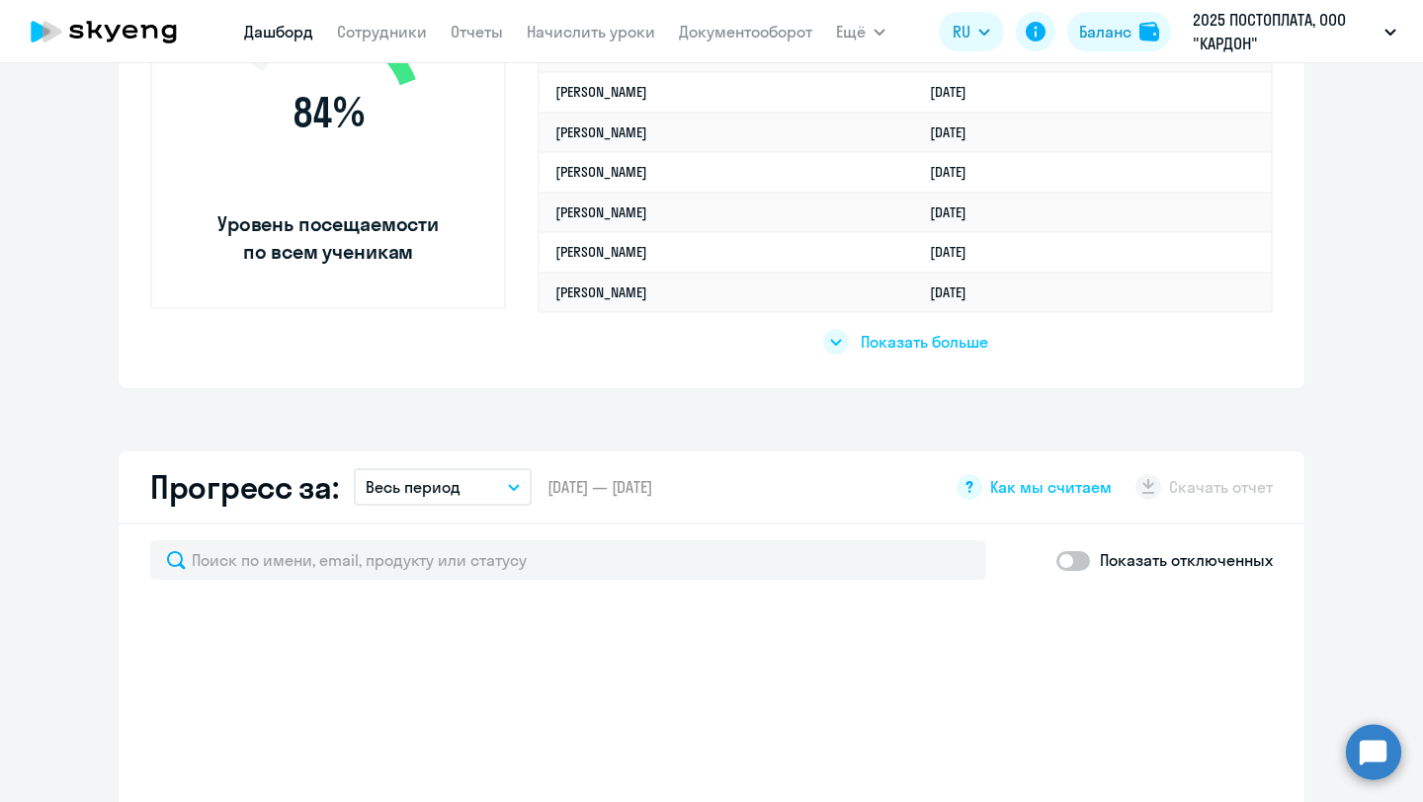
select select "30"
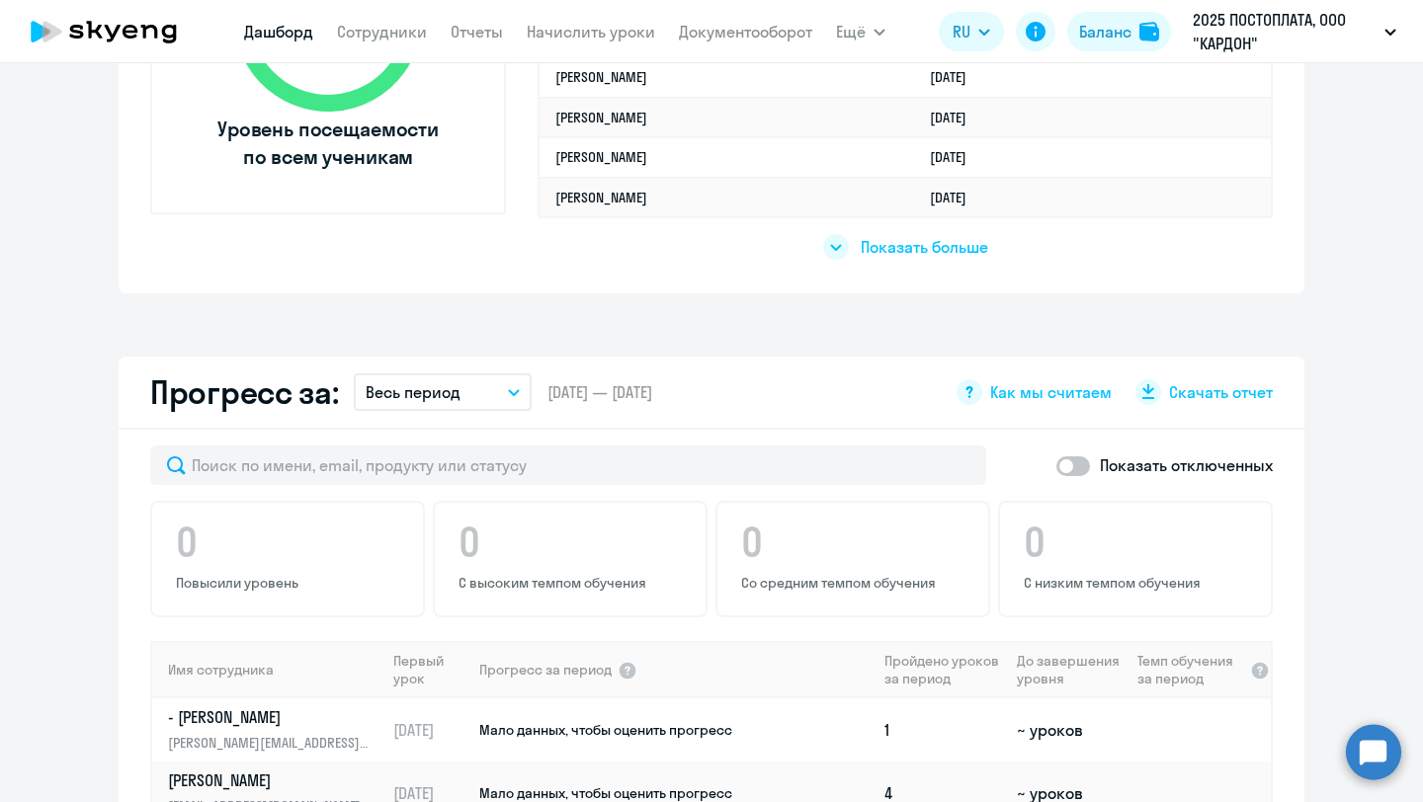
scroll to position [769, 0]
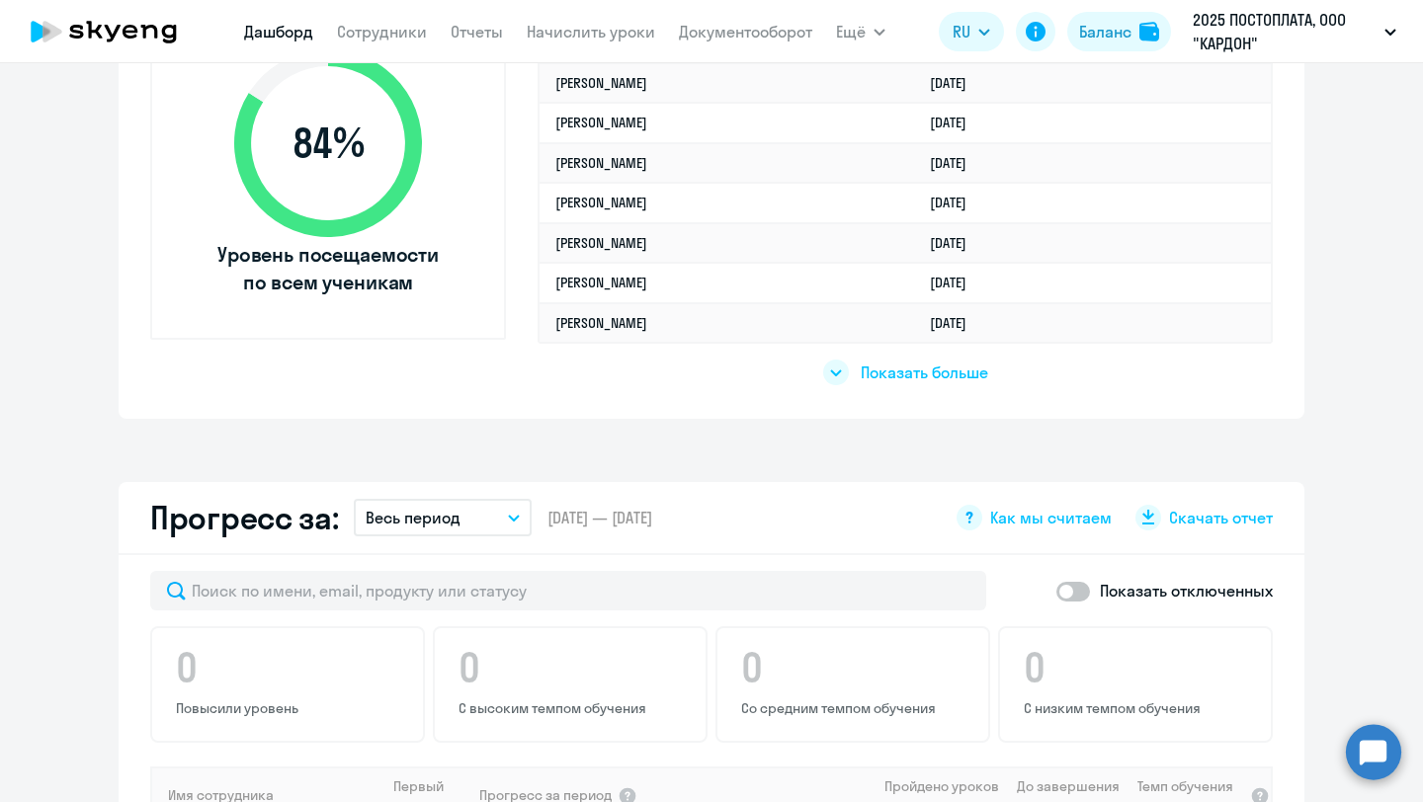
click at [861, 373] on span "Показать больше" at bounding box center [924, 373] width 127 height 22
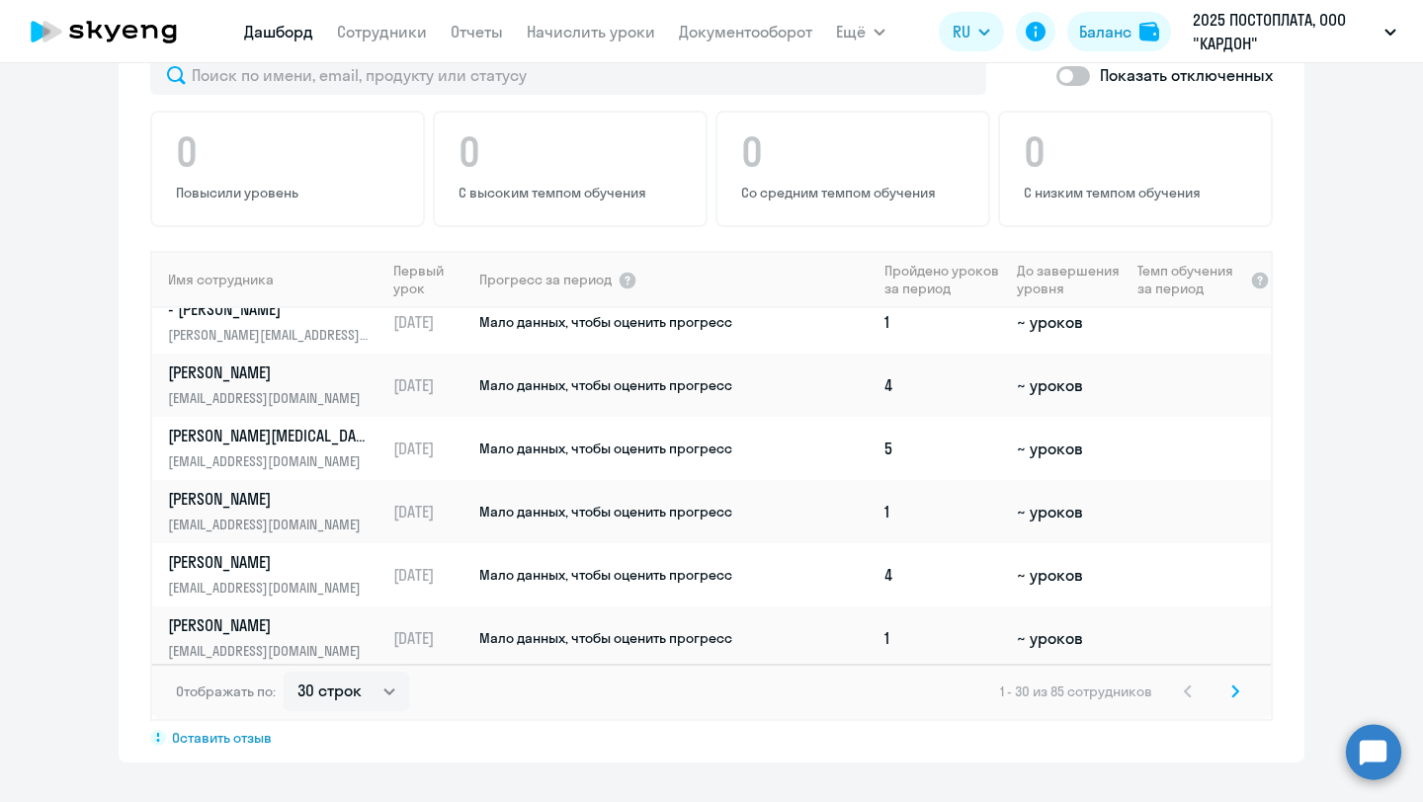
scroll to position [0, 0]
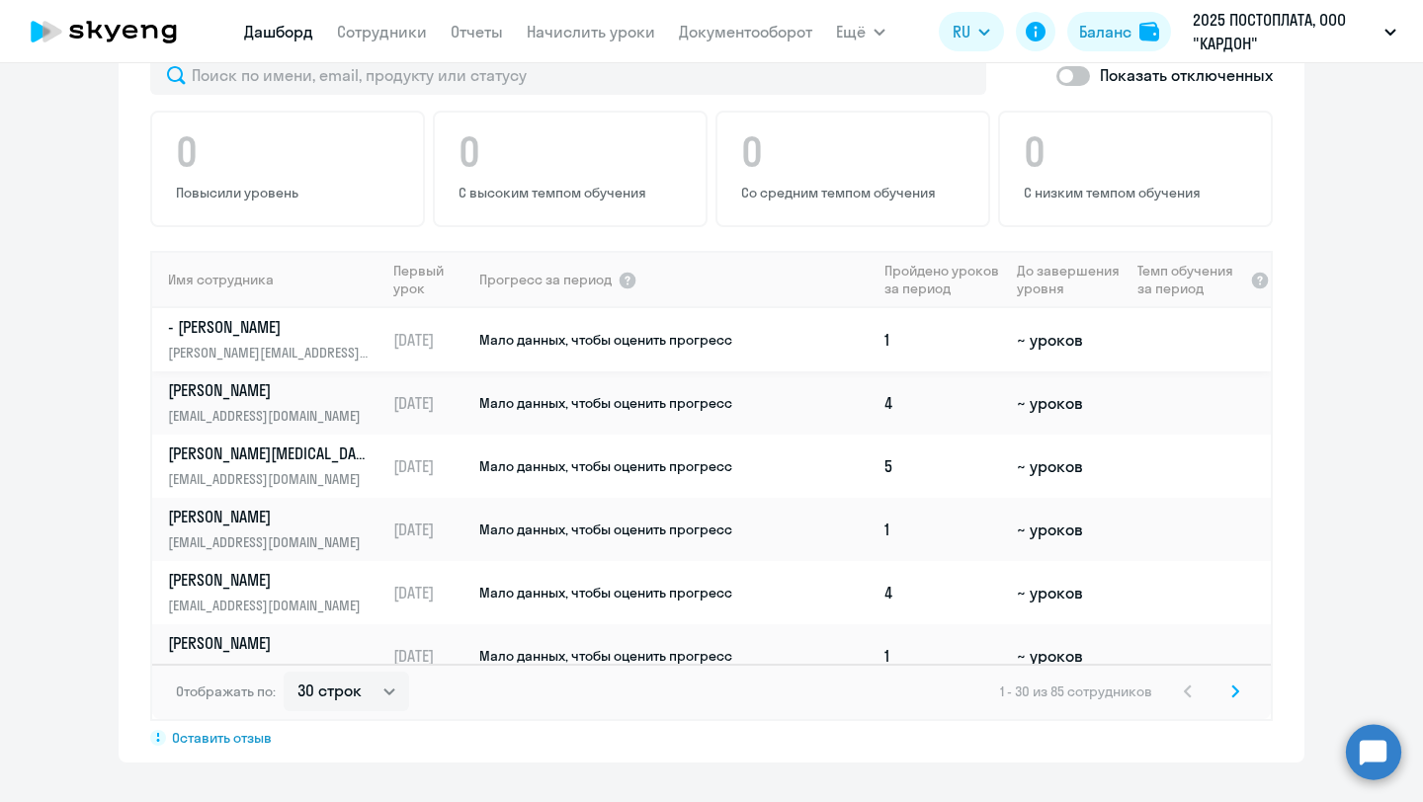
click at [277, 332] on p "- [PERSON_NAME]" at bounding box center [270, 327] width 204 height 22
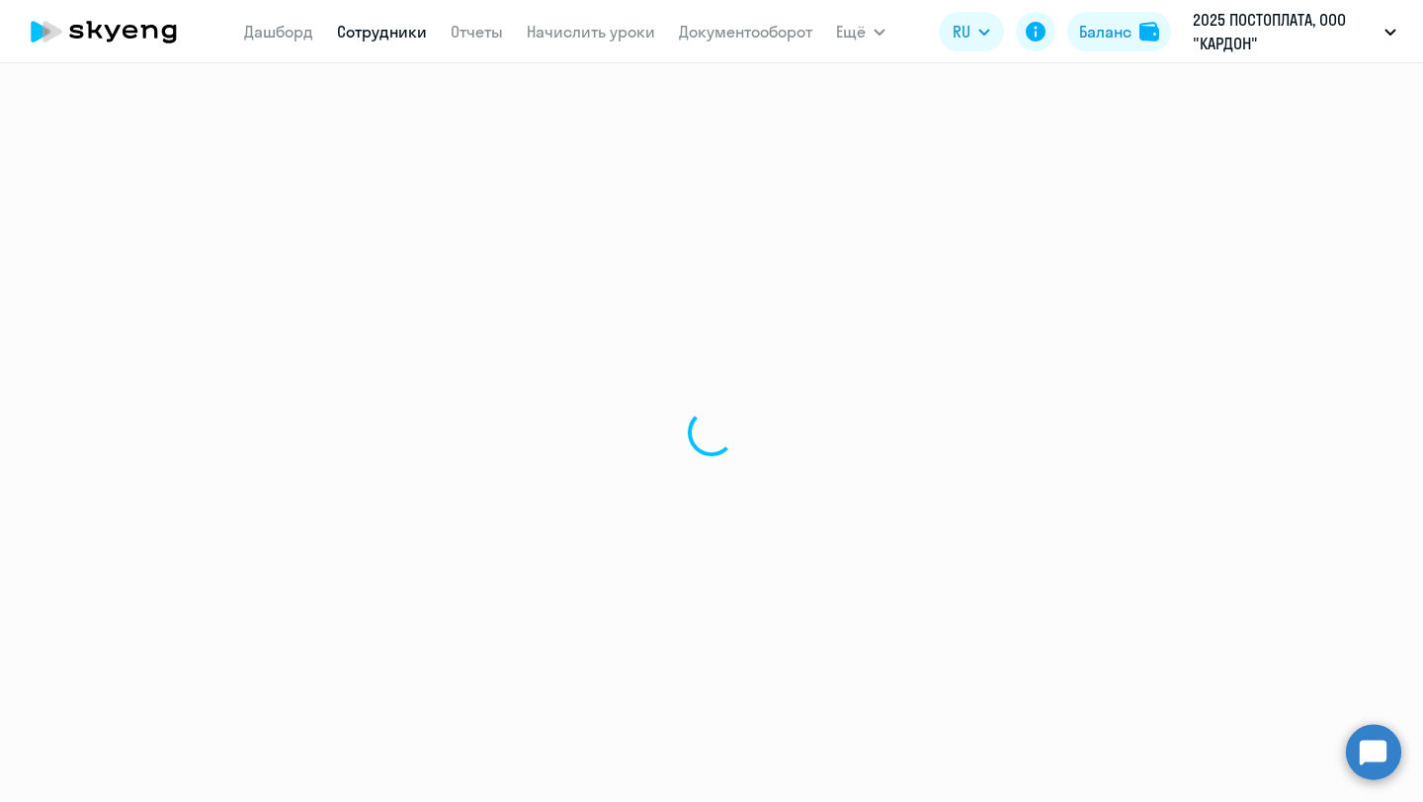
select select "english"
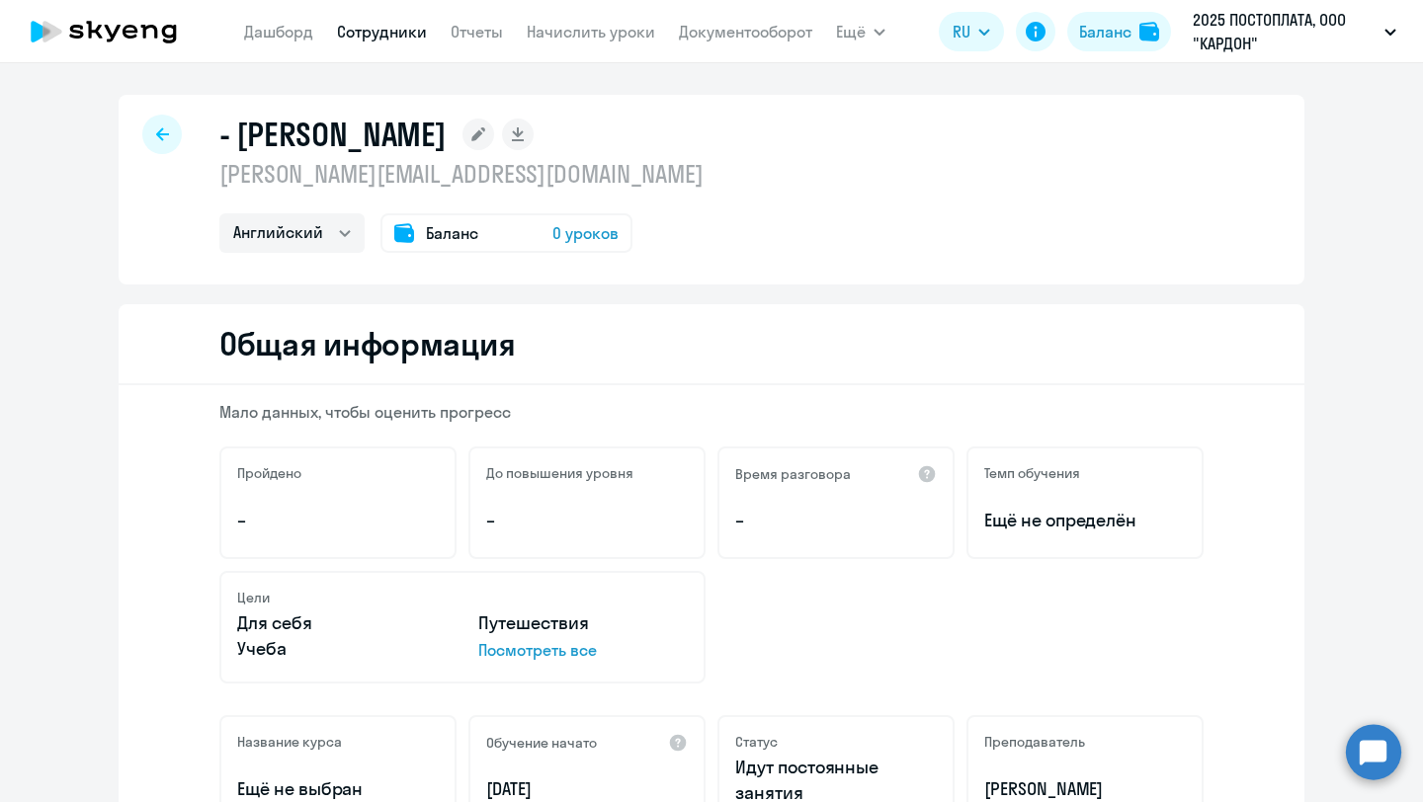
click at [592, 236] on span "0 уроков" at bounding box center [585, 233] width 66 height 24
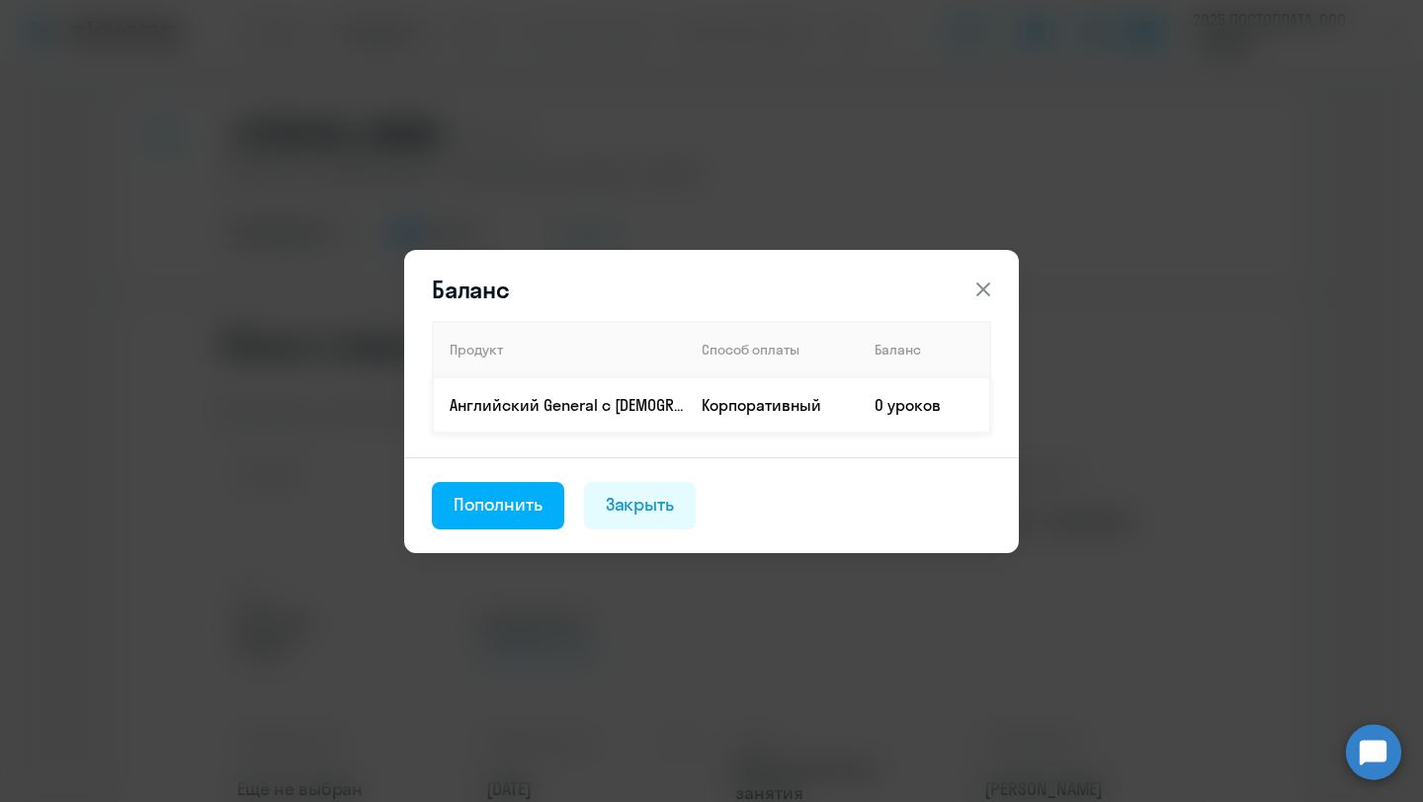
click at [874, 411] on td "0 уроков" at bounding box center [924, 405] width 131 height 55
click at [481, 513] on div "Пополнить" at bounding box center [498, 505] width 89 height 26
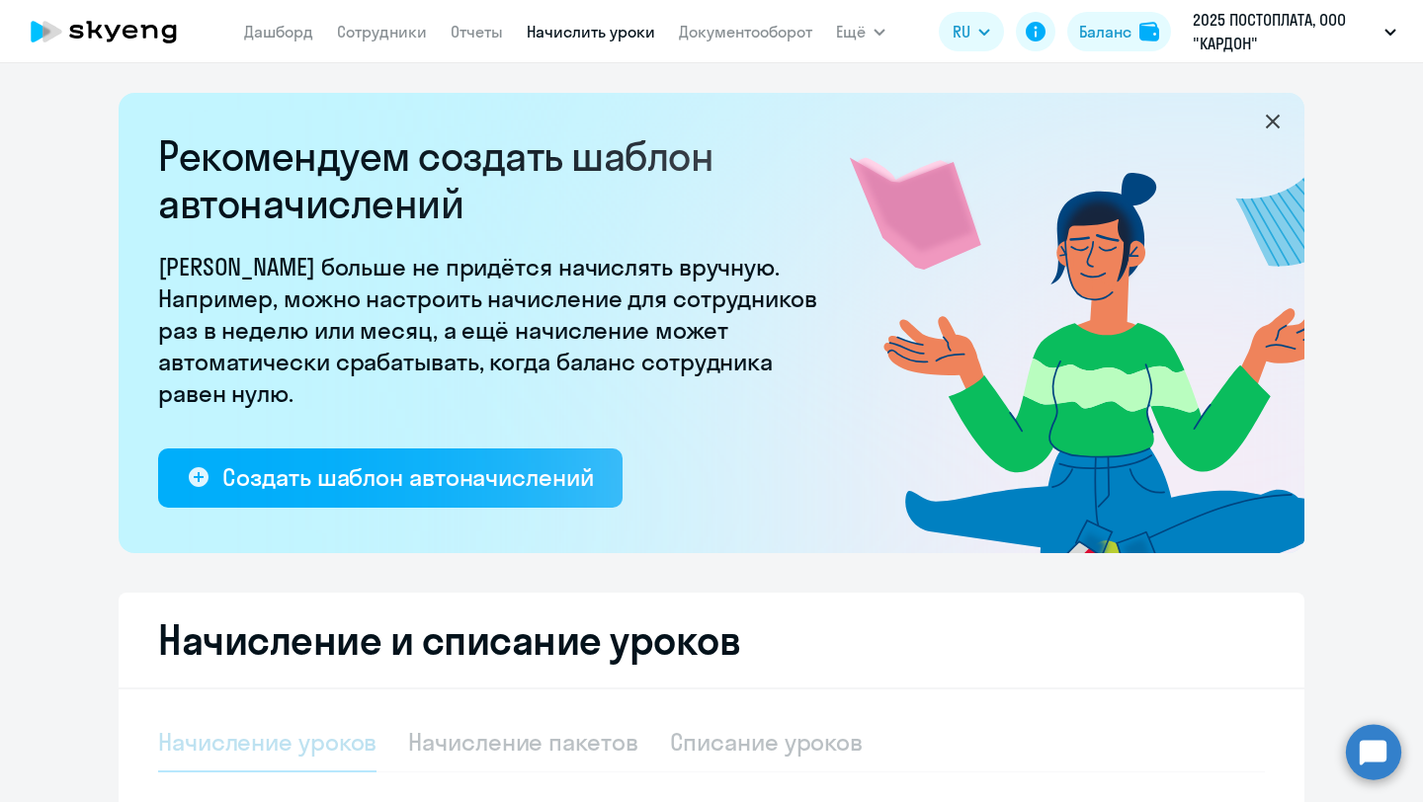
select select "10"
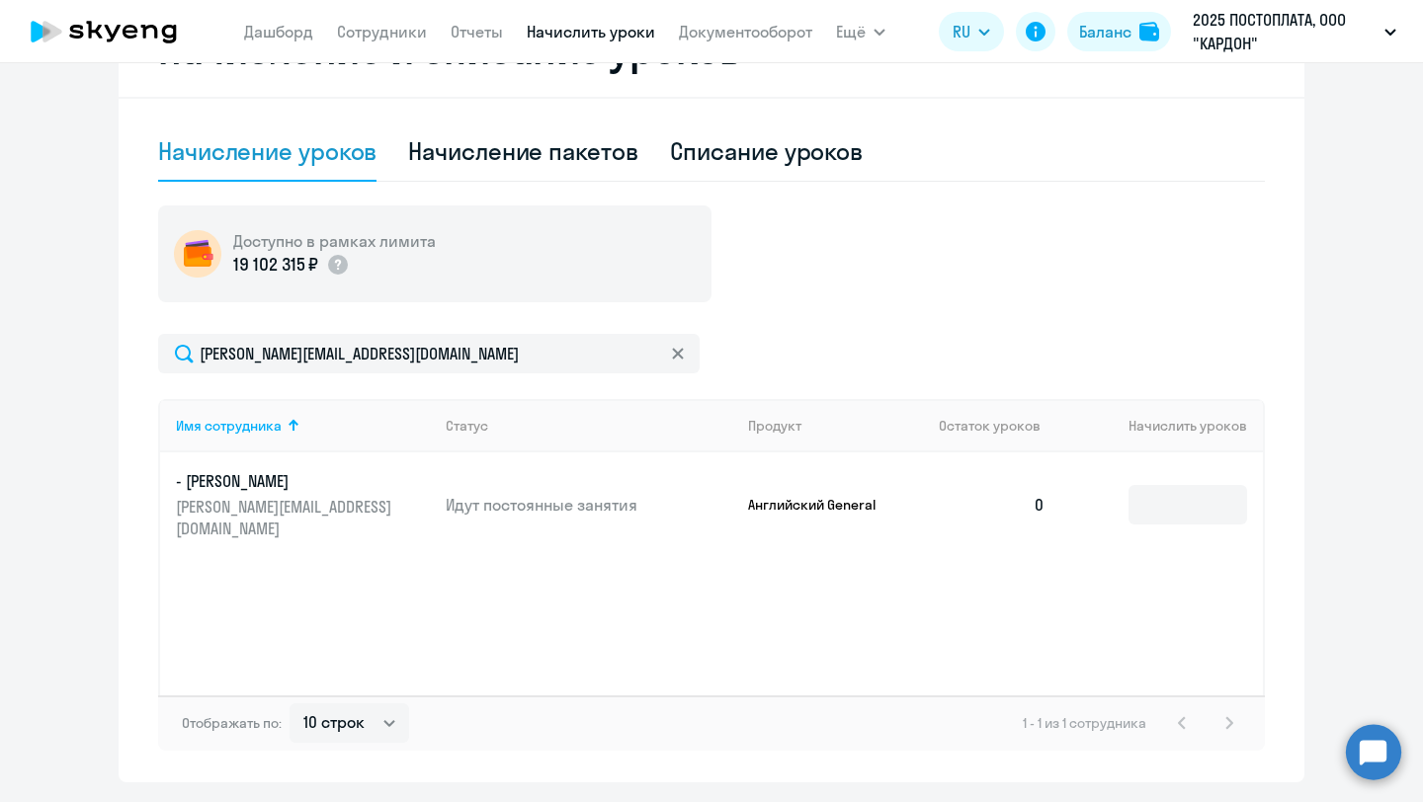
scroll to position [650, 0]
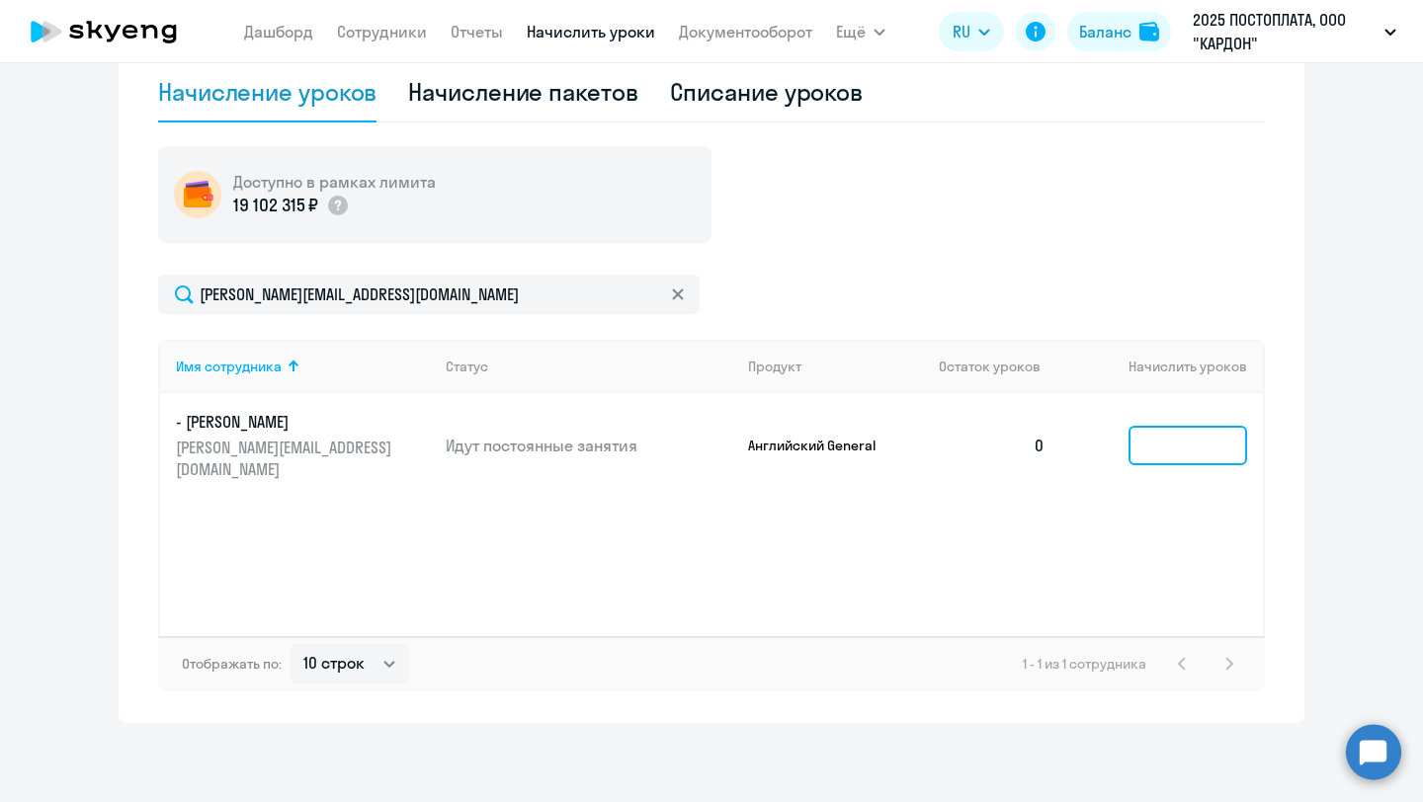
click at [1184, 450] on input at bounding box center [1188, 446] width 119 height 40
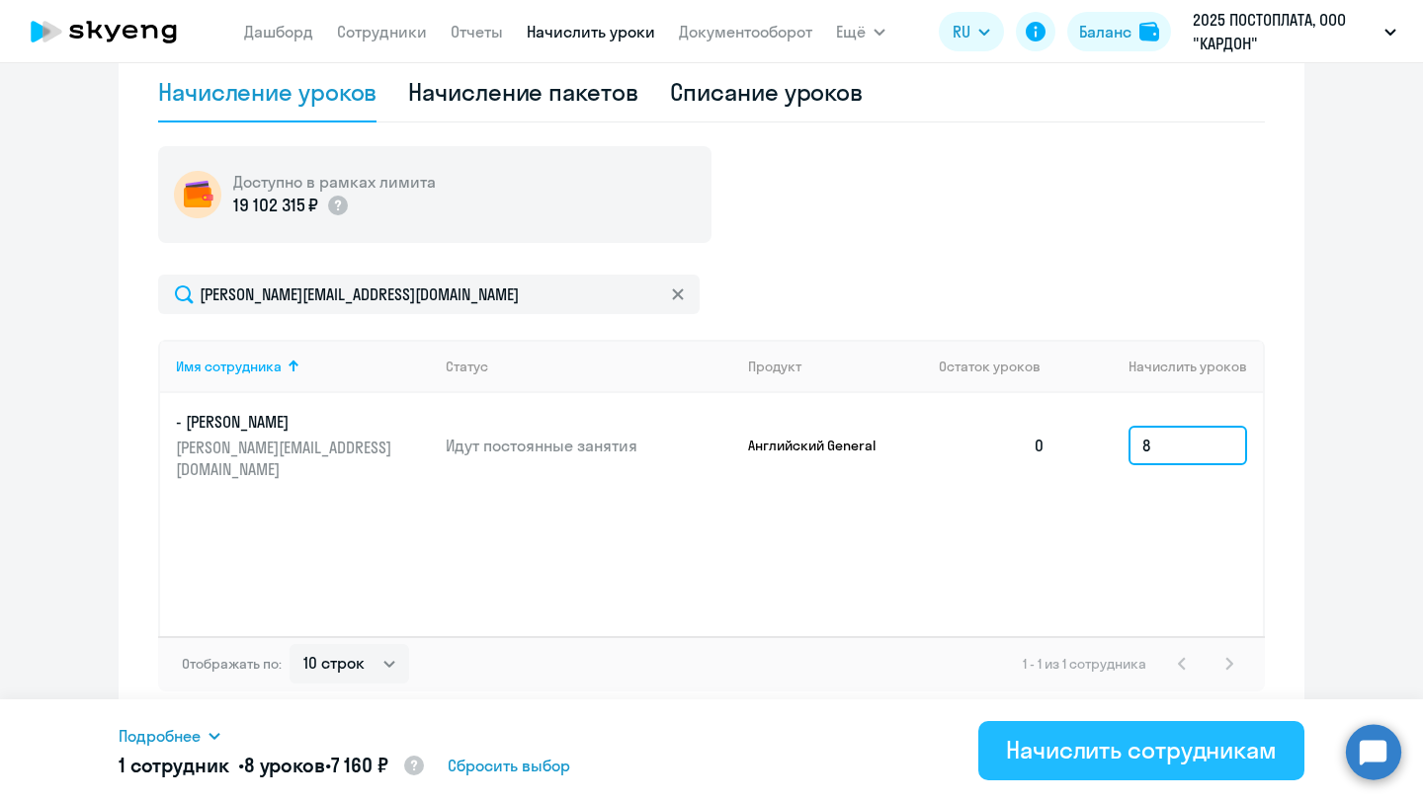
type input "8"
click at [1133, 747] on div "Начислить сотрудникам" at bounding box center [1141, 750] width 271 height 32
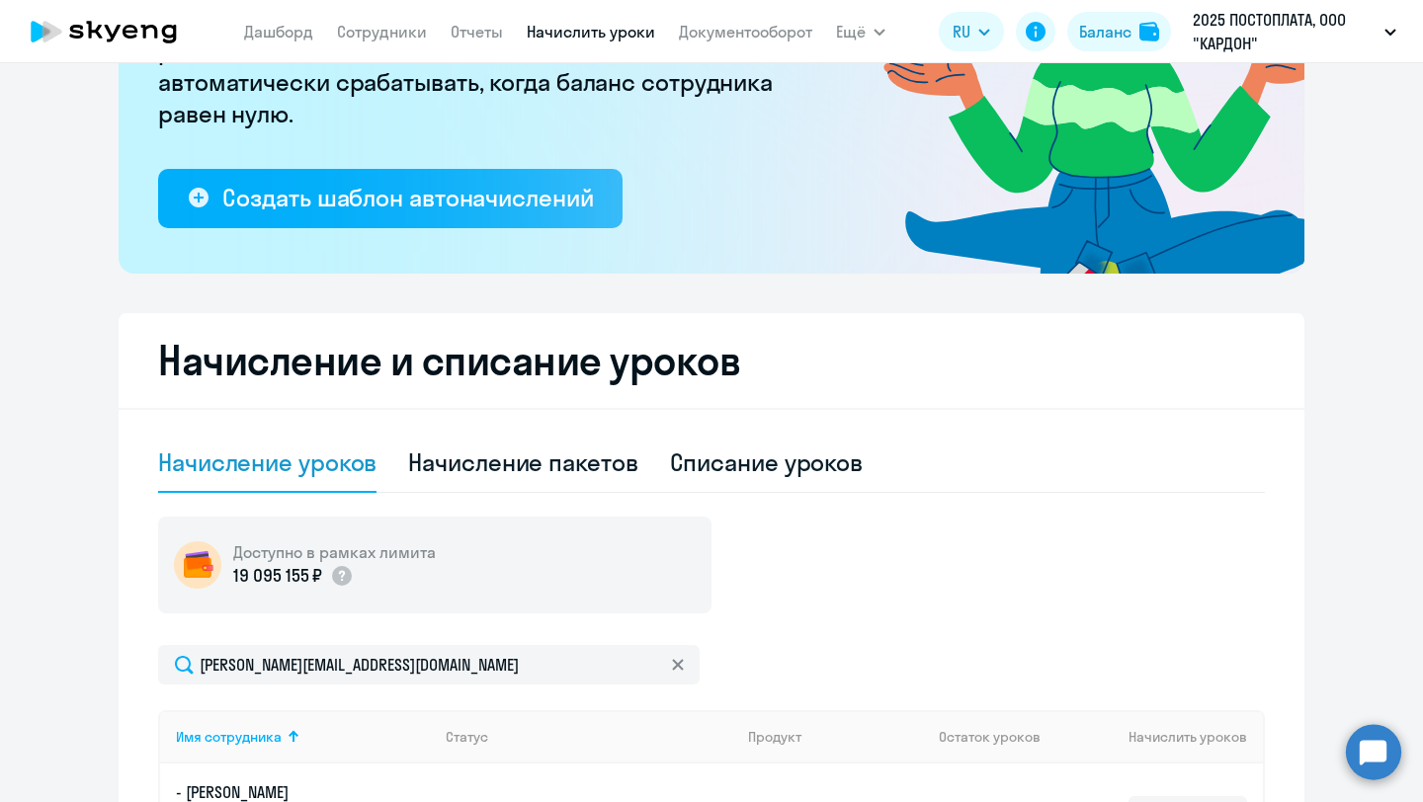
scroll to position [0, 0]
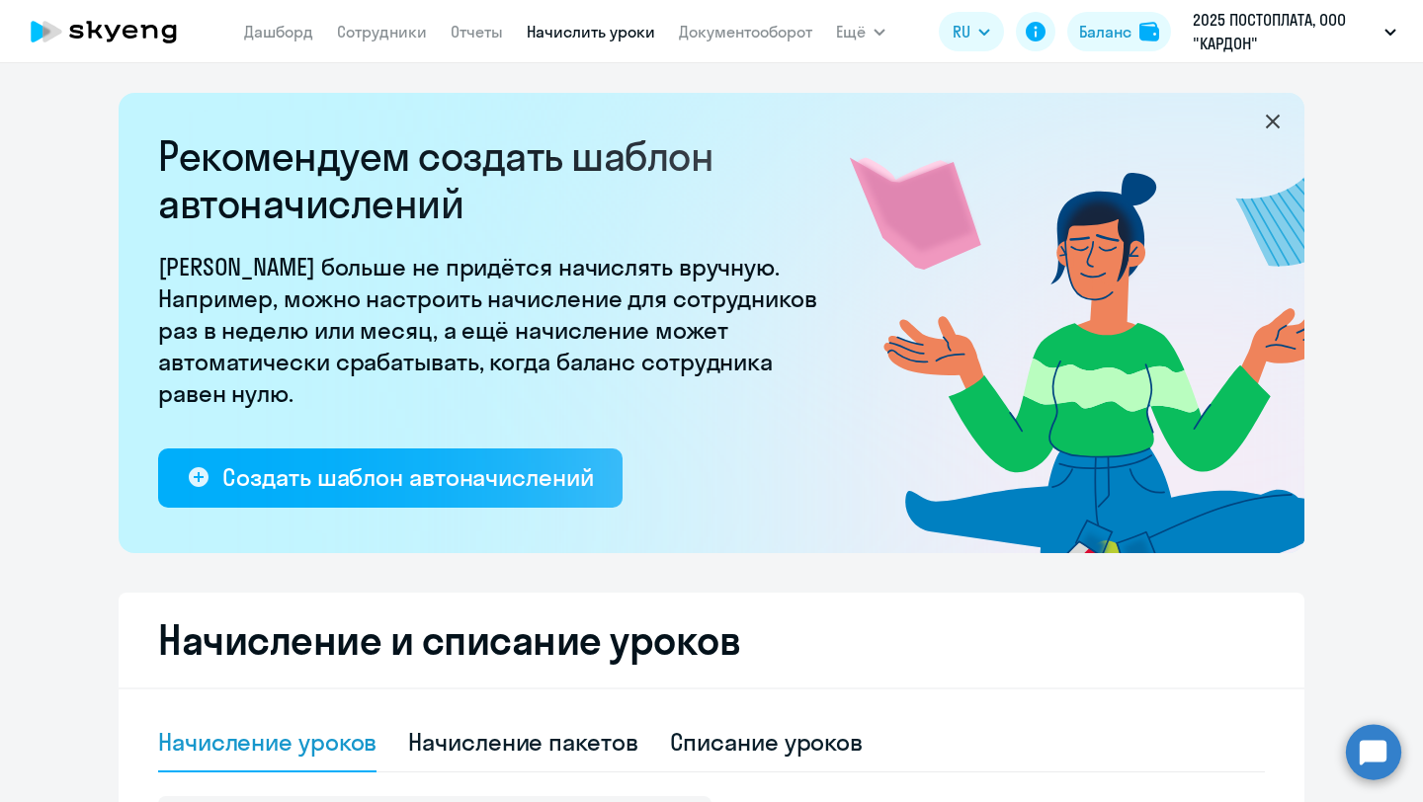
click at [152, 28] on icon at bounding box center [104, 31] width 174 height 49
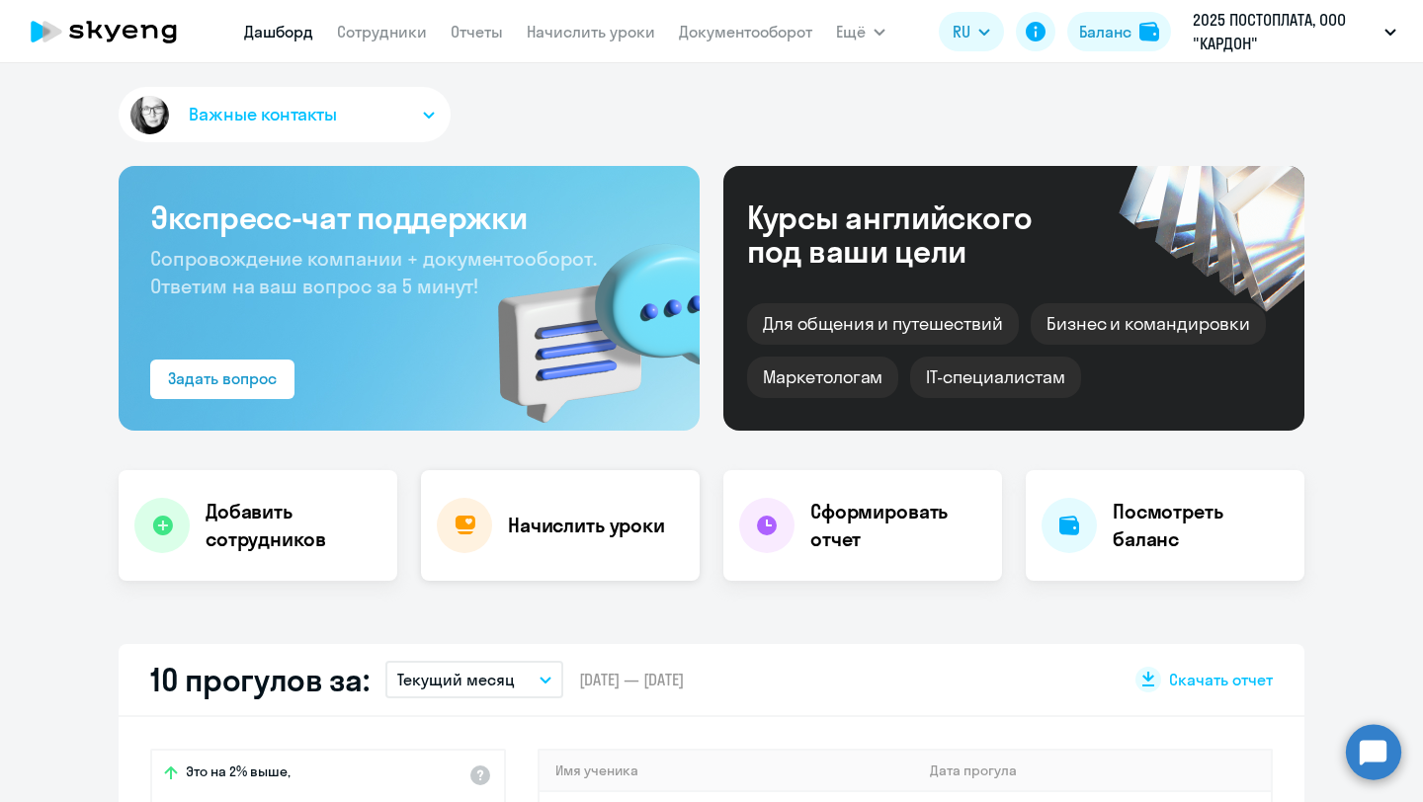
select select "30"
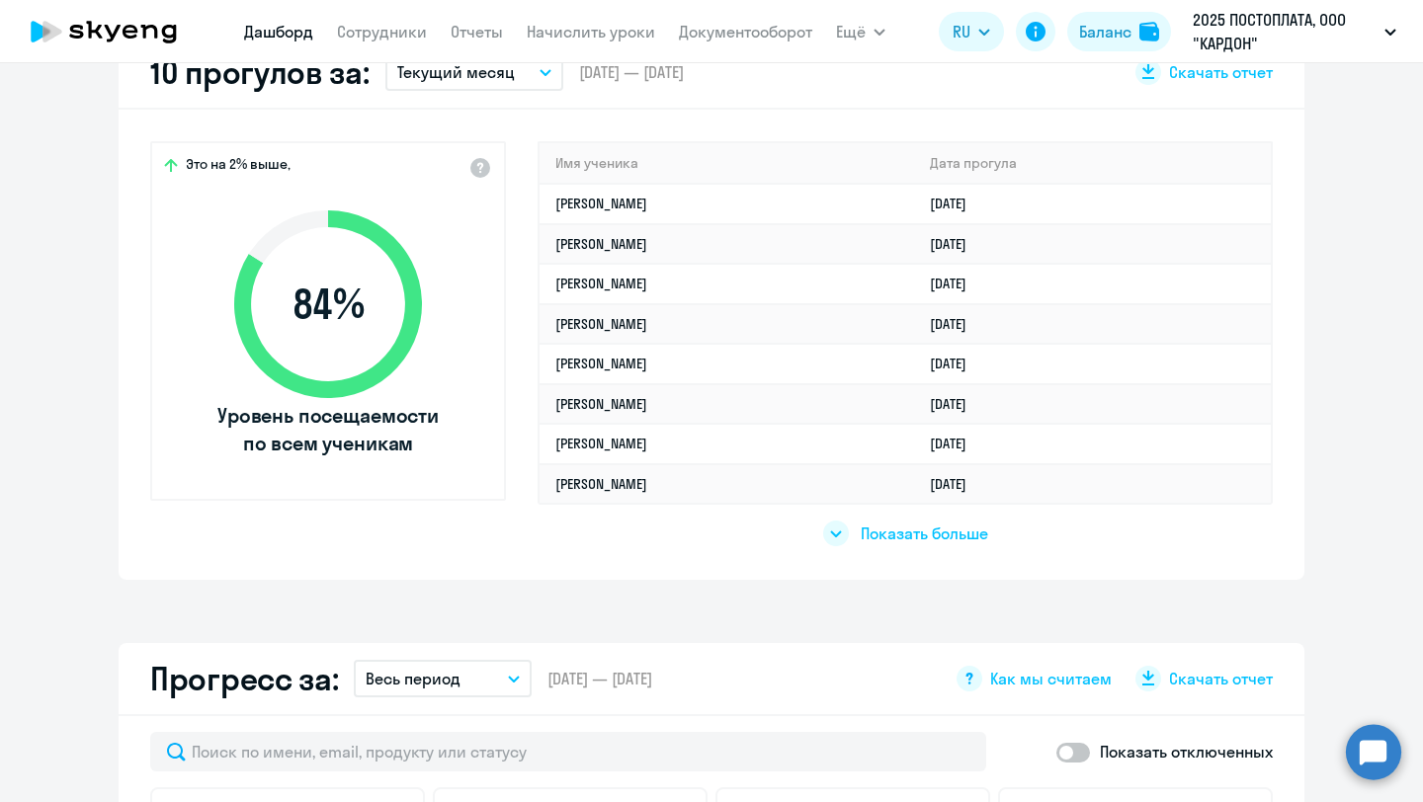
scroll to position [607, 0]
click at [605, 289] on link "[PERSON_NAME]" at bounding box center [601, 285] width 92 height 18
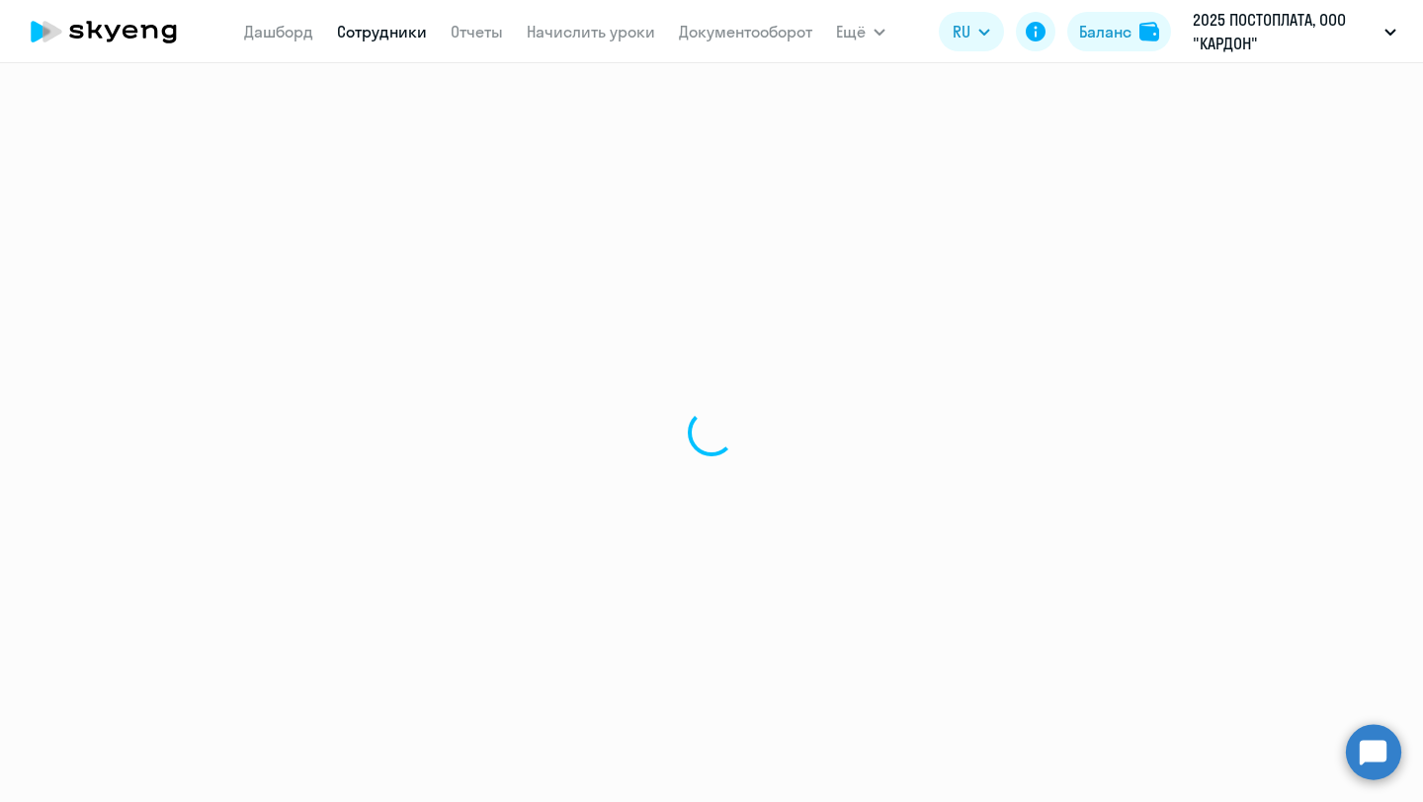
select select "english"
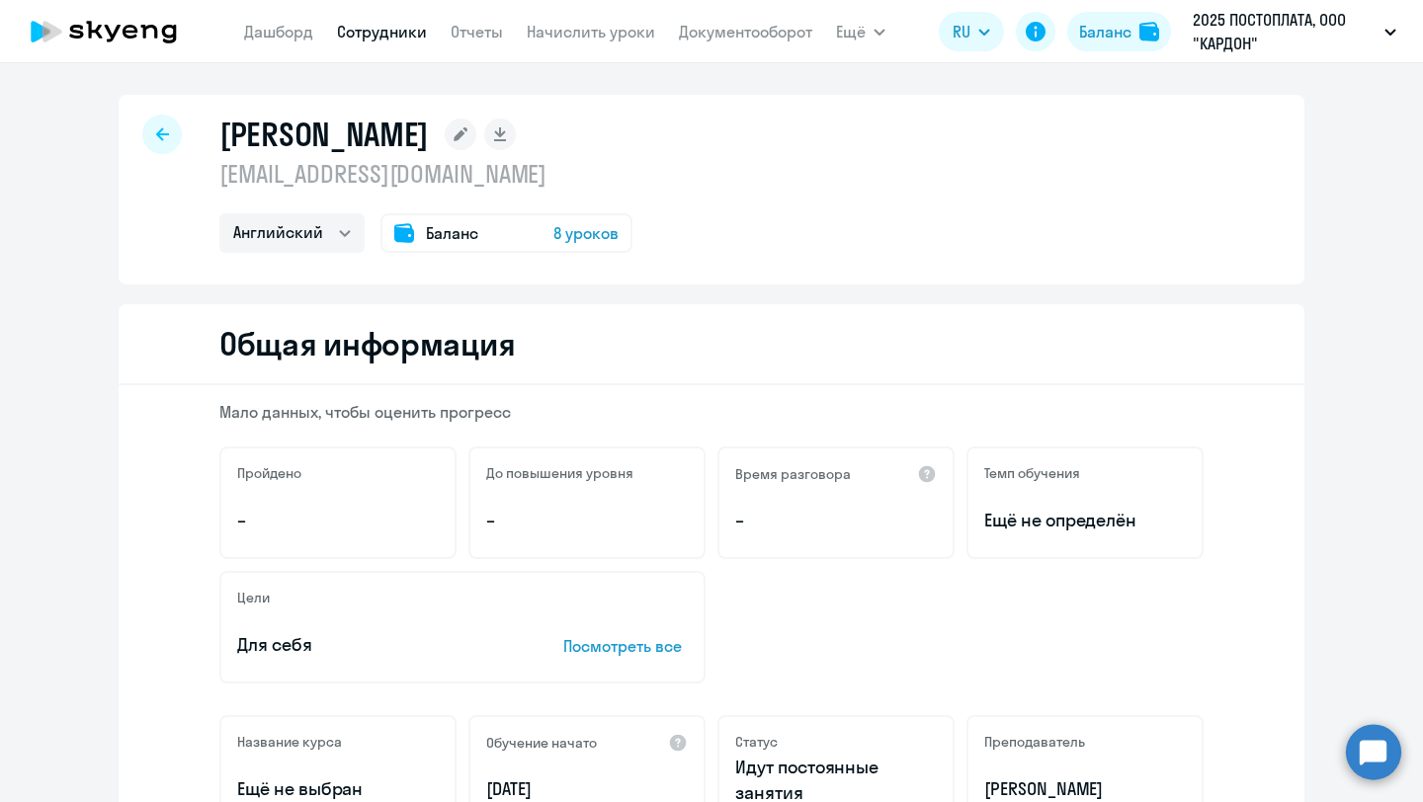
scroll to position [87, 0]
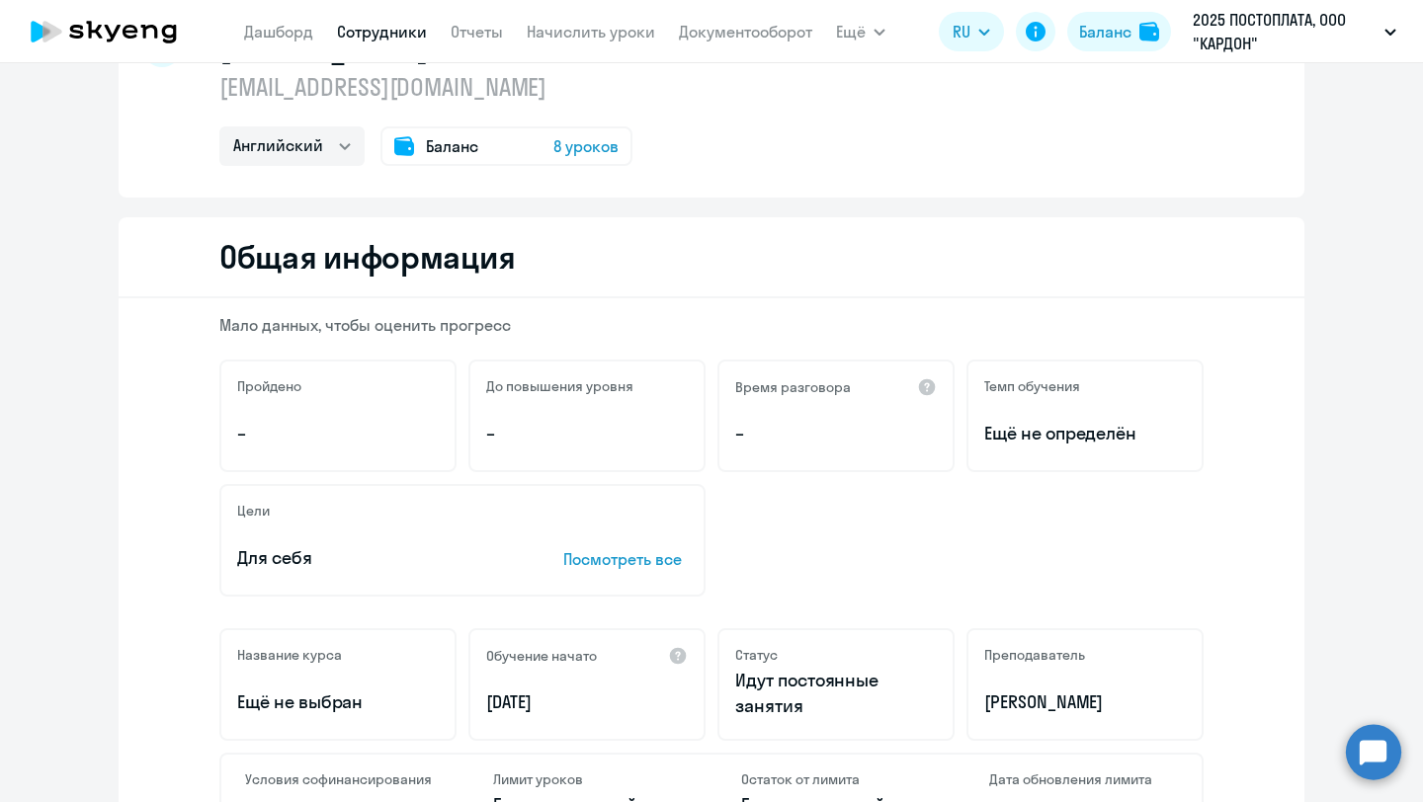
click at [579, 153] on span "8 уроков" at bounding box center [585, 146] width 65 height 24
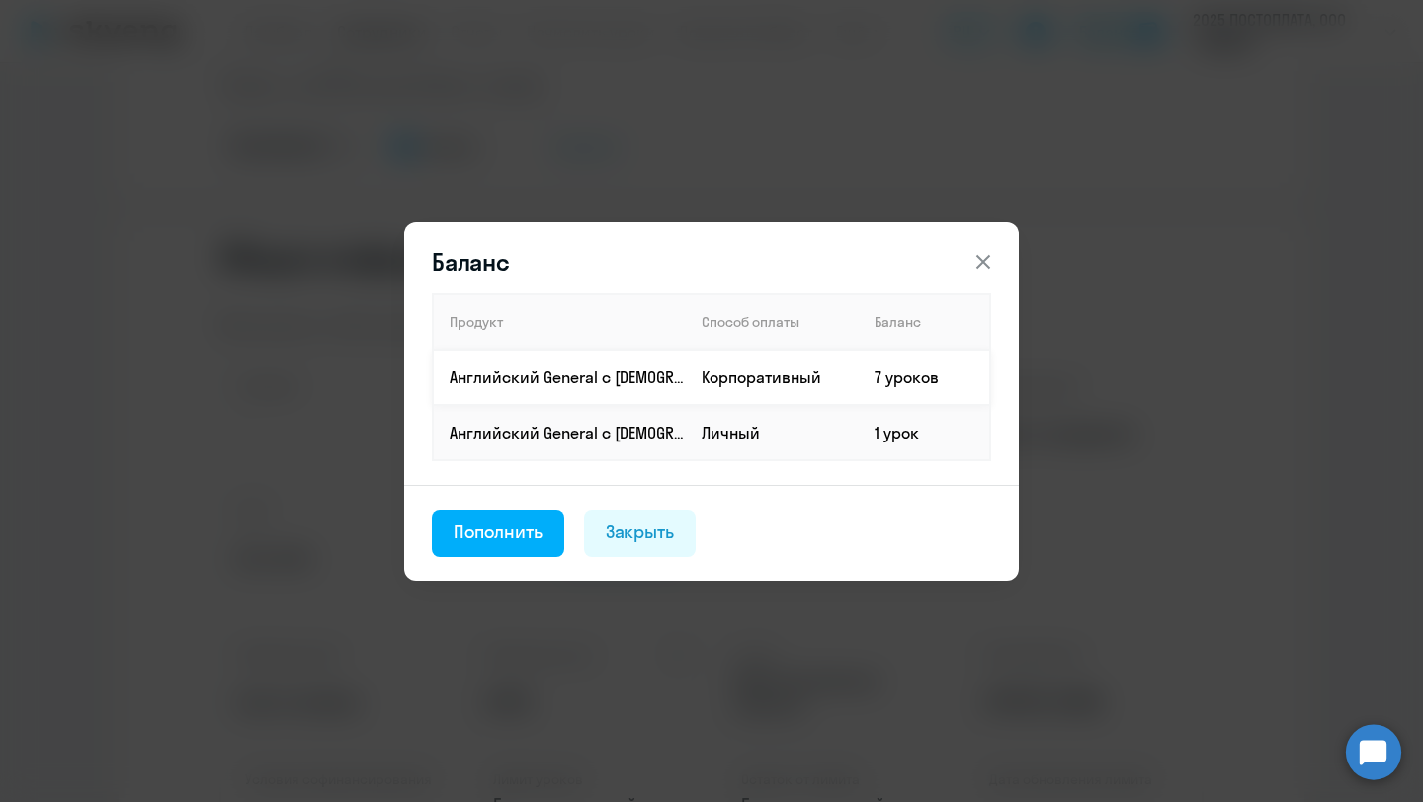
click at [861, 380] on td "7 уроков" at bounding box center [924, 377] width 131 height 55
click at [641, 538] on div "Закрыть" at bounding box center [640, 533] width 69 height 26
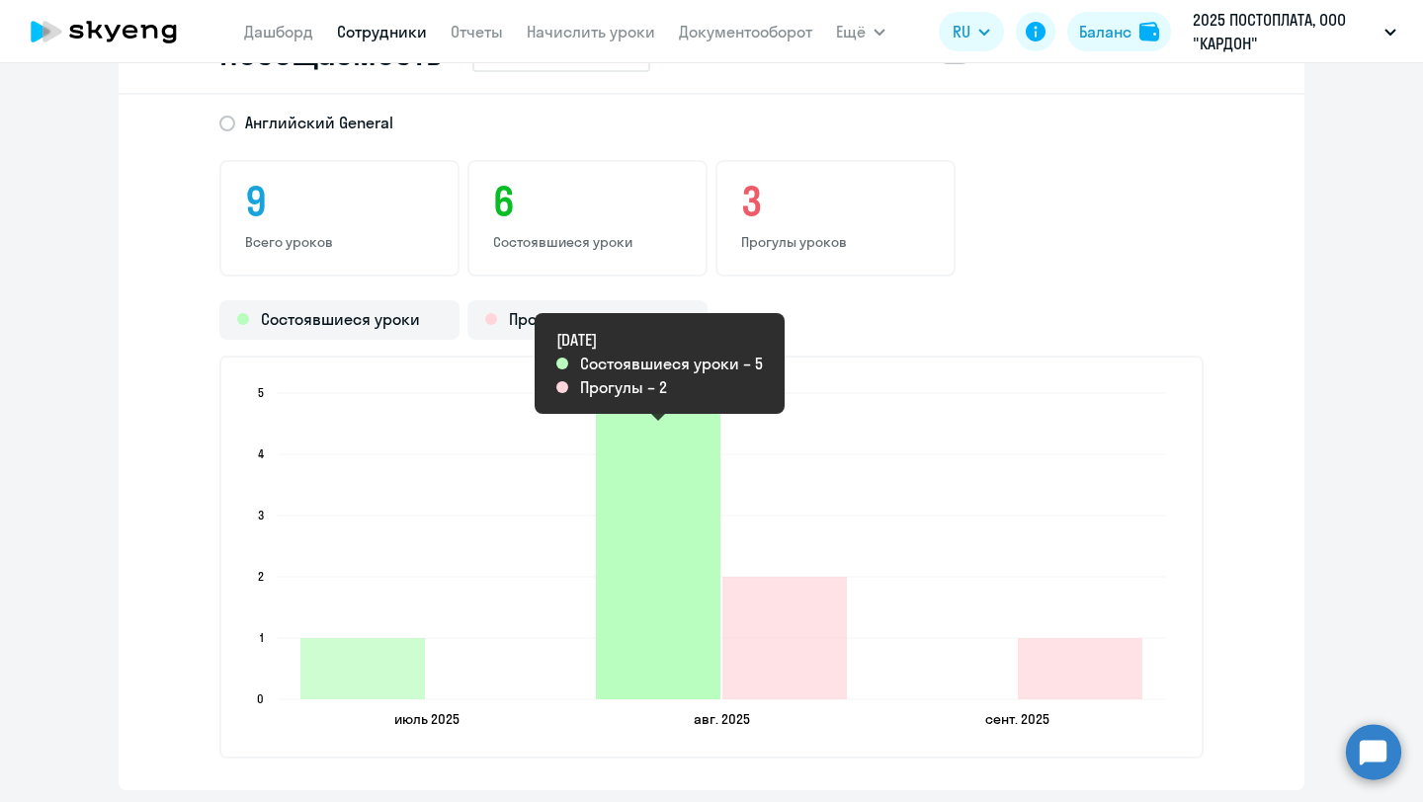
scroll to position [2308, 0]
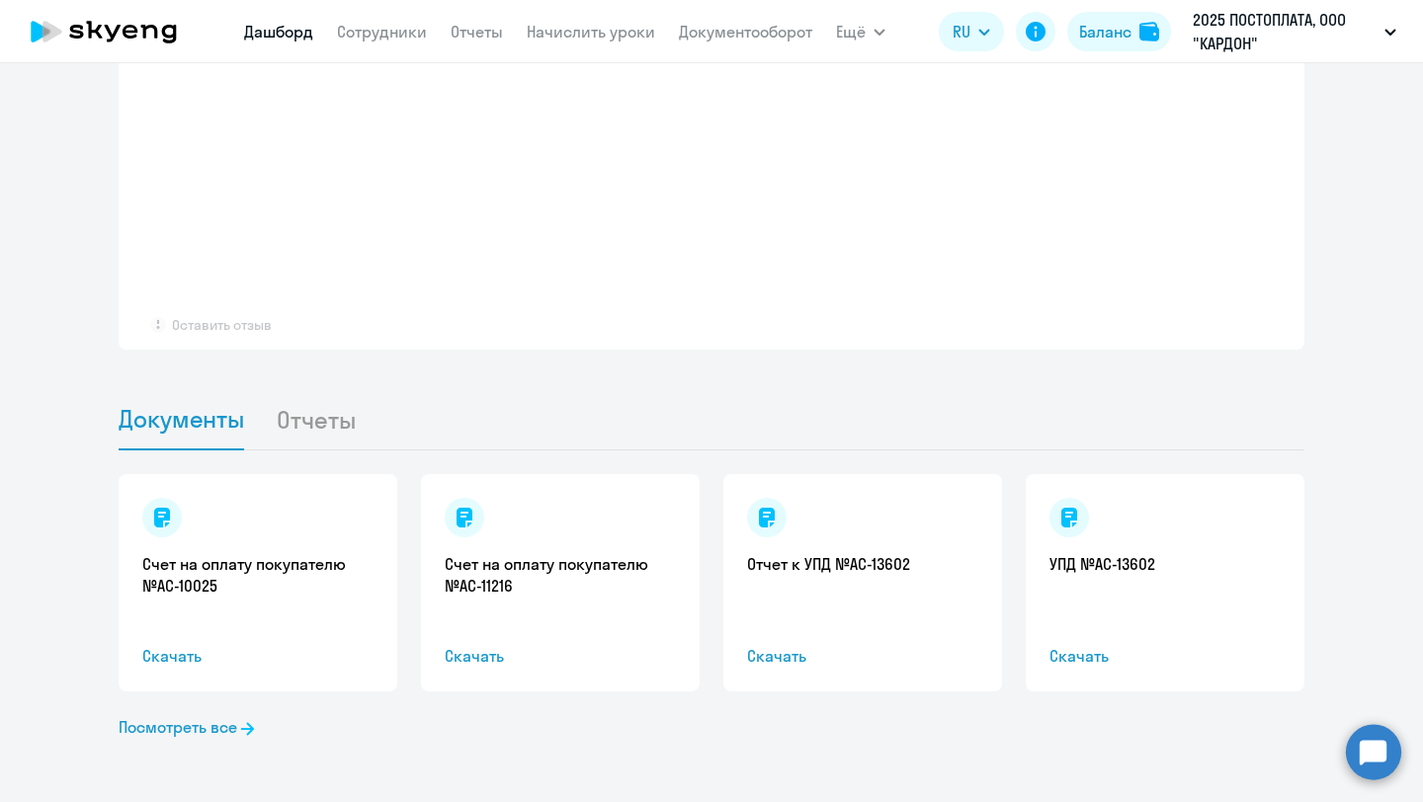
select select "30"
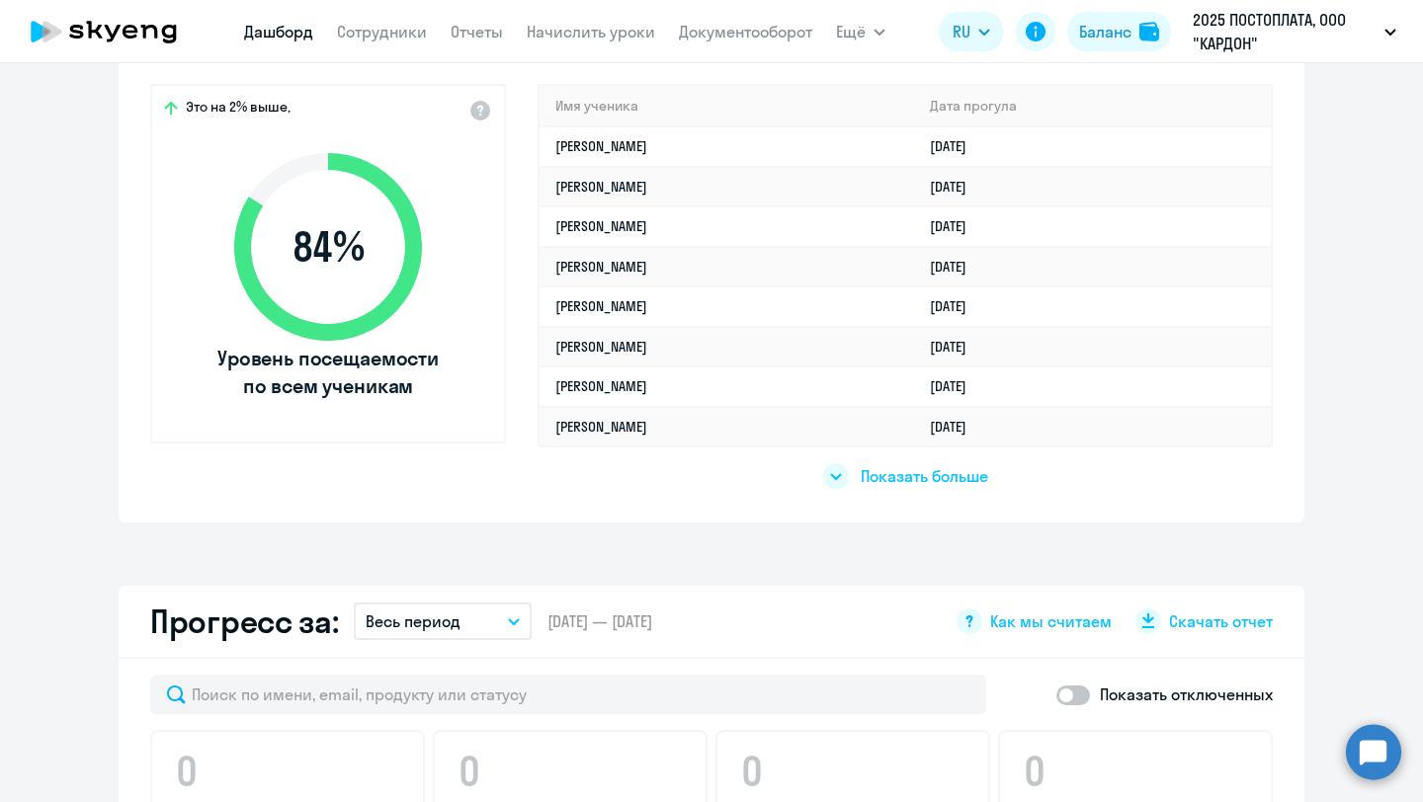
scroll to position [664, 0]
click at [641, 351] on link "[PERSON_NAME]" at bounding box center [601, 348] width 92 height 18
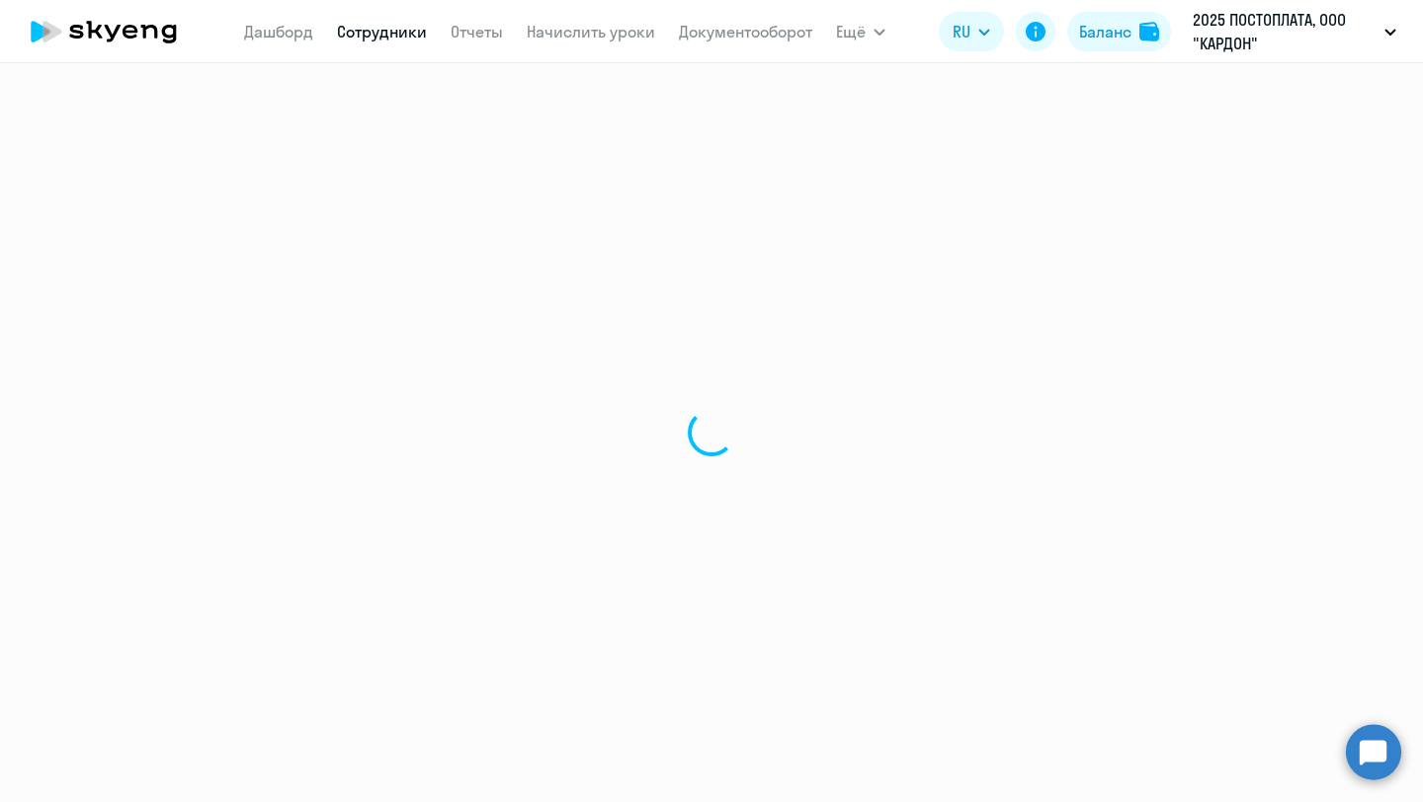
select select "english"
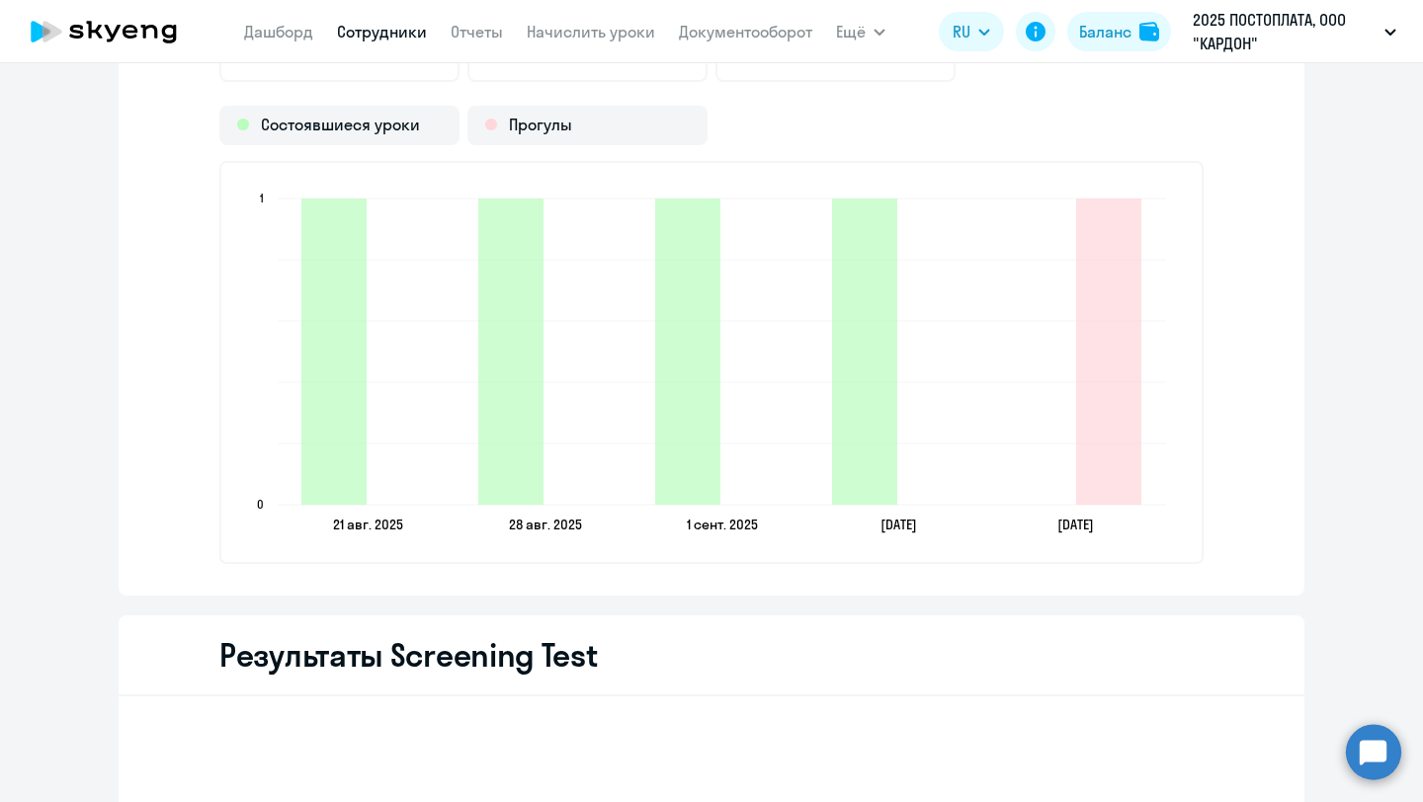
scroll to position [2486, 0]
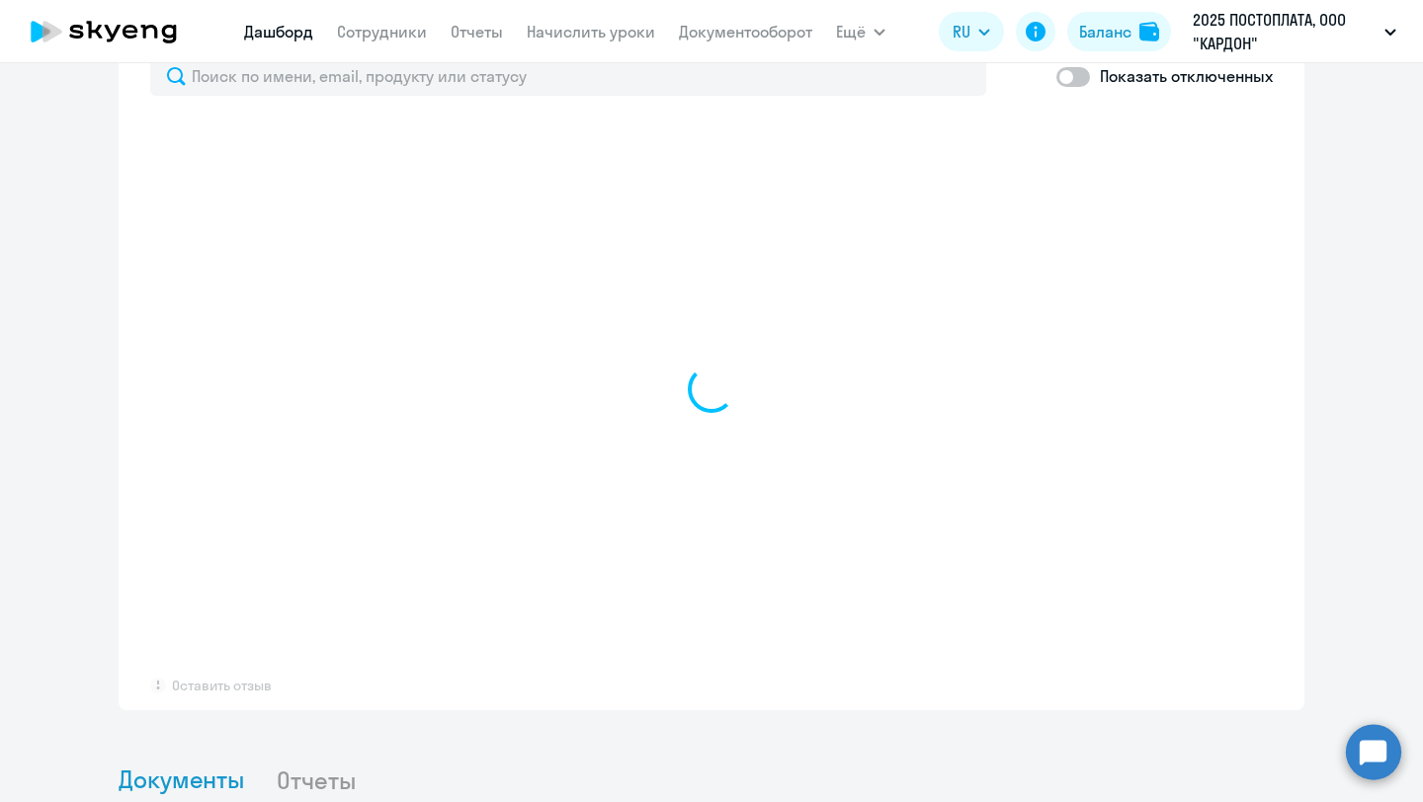
scroll to position [1307, 0]
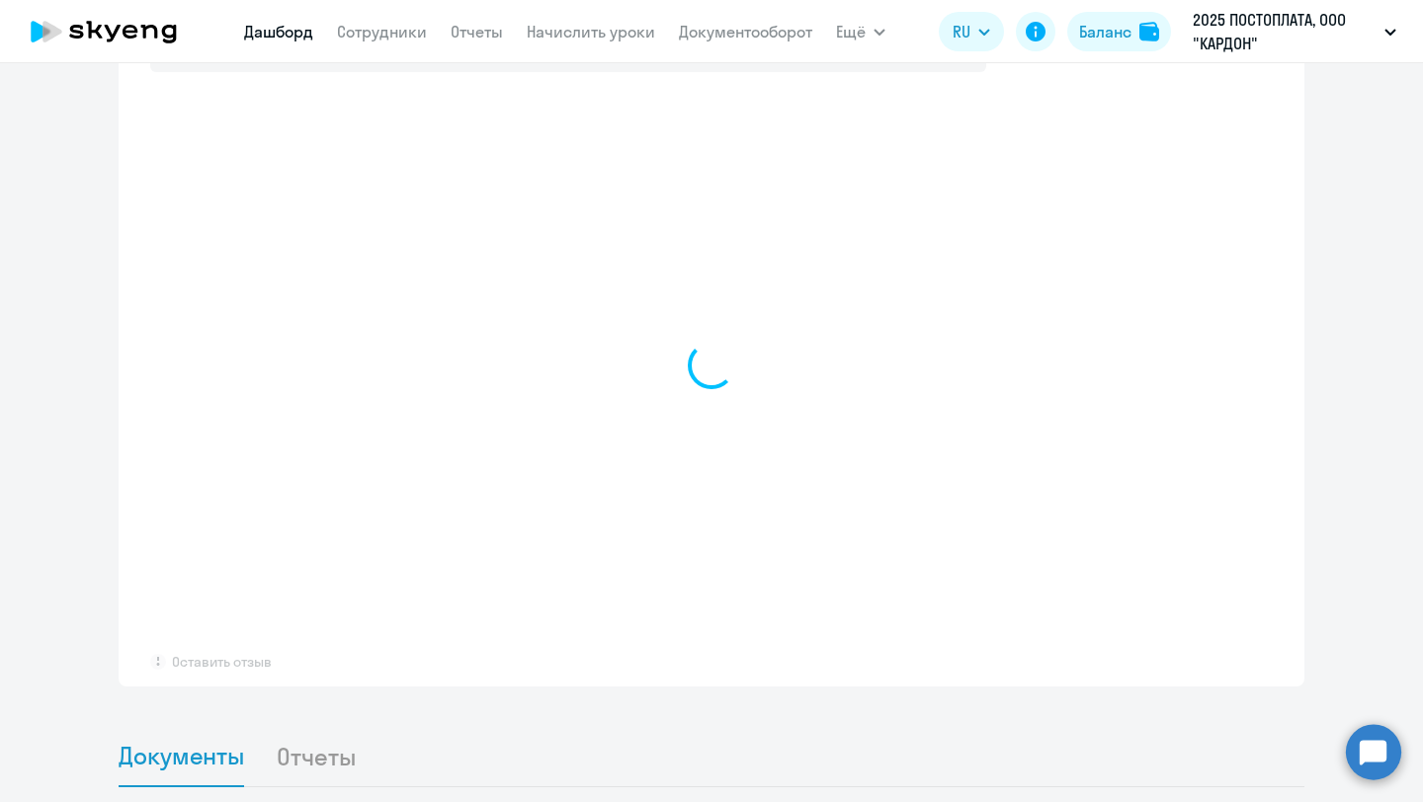
select select "30"
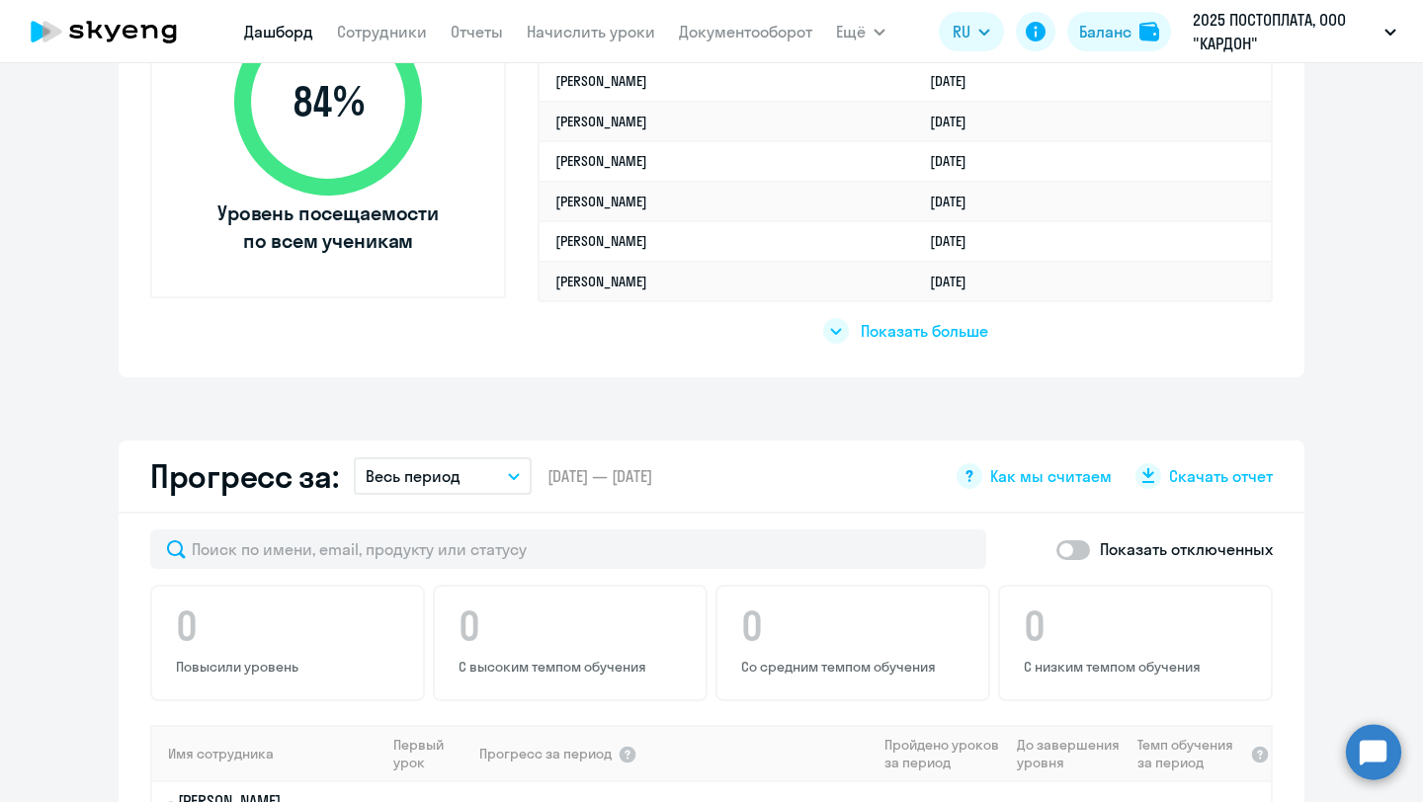
scroll to position [714, 0]
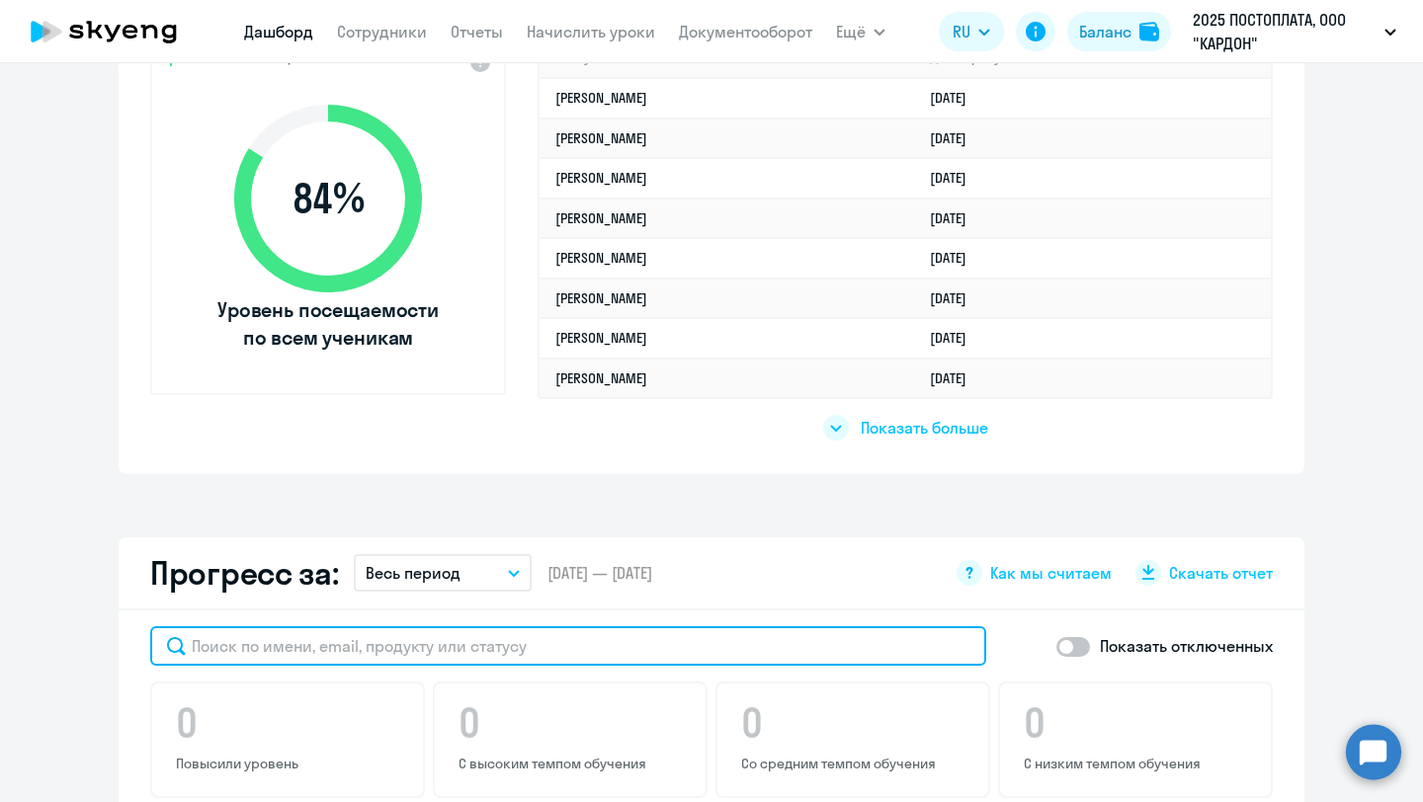
click at [398, 645] on input "text" at bounding box center [568, 647] width 836 height 40
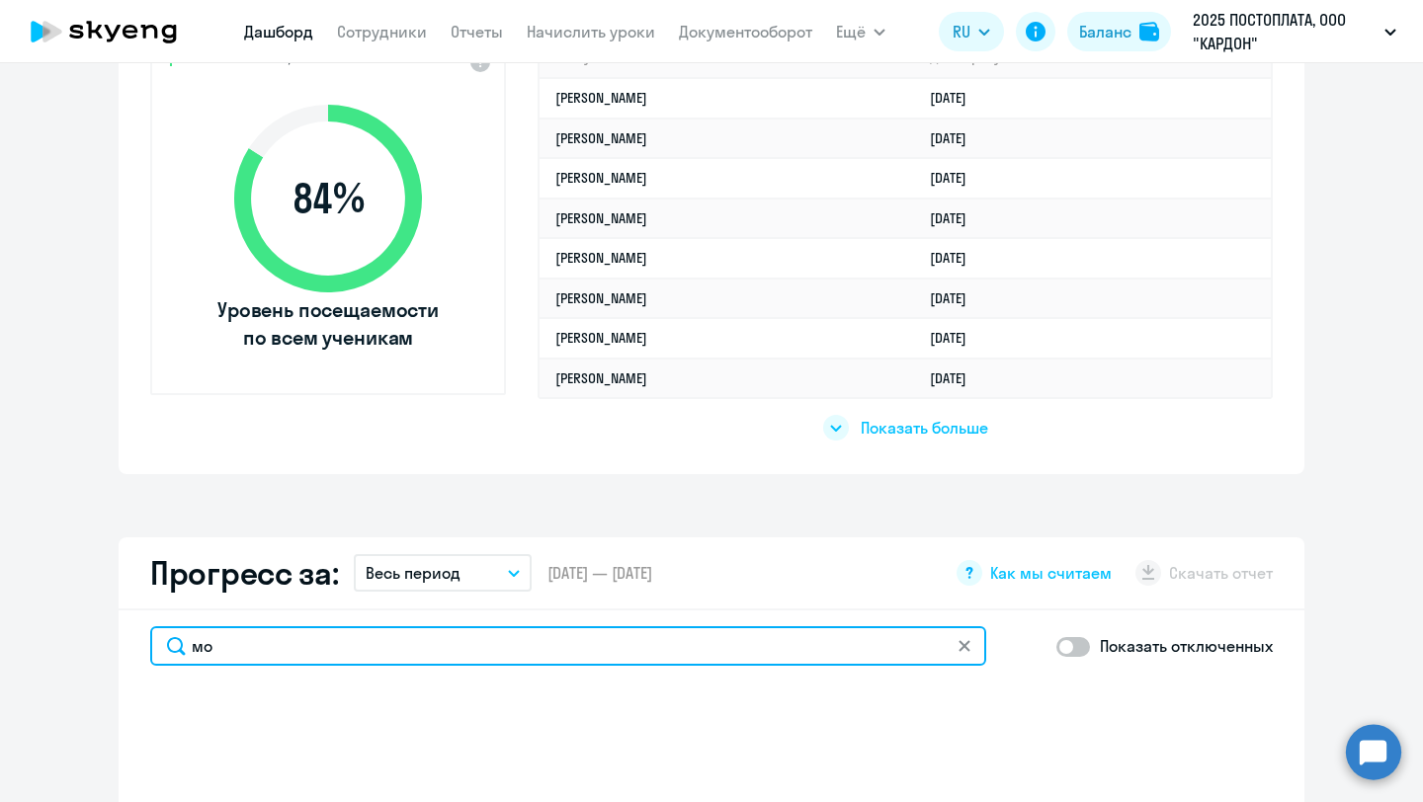
type input "мои"
select select "30"
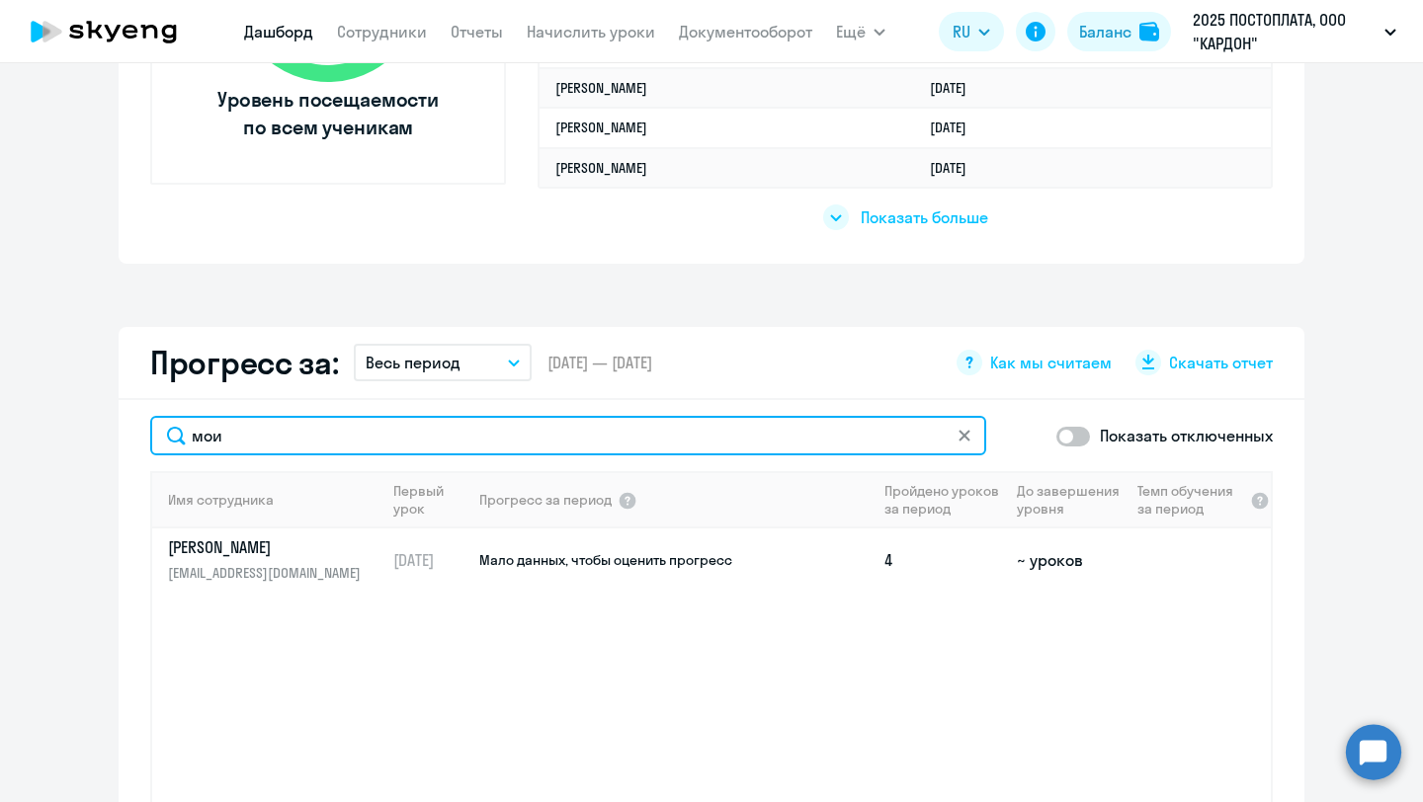
scroll to position [979, 0]
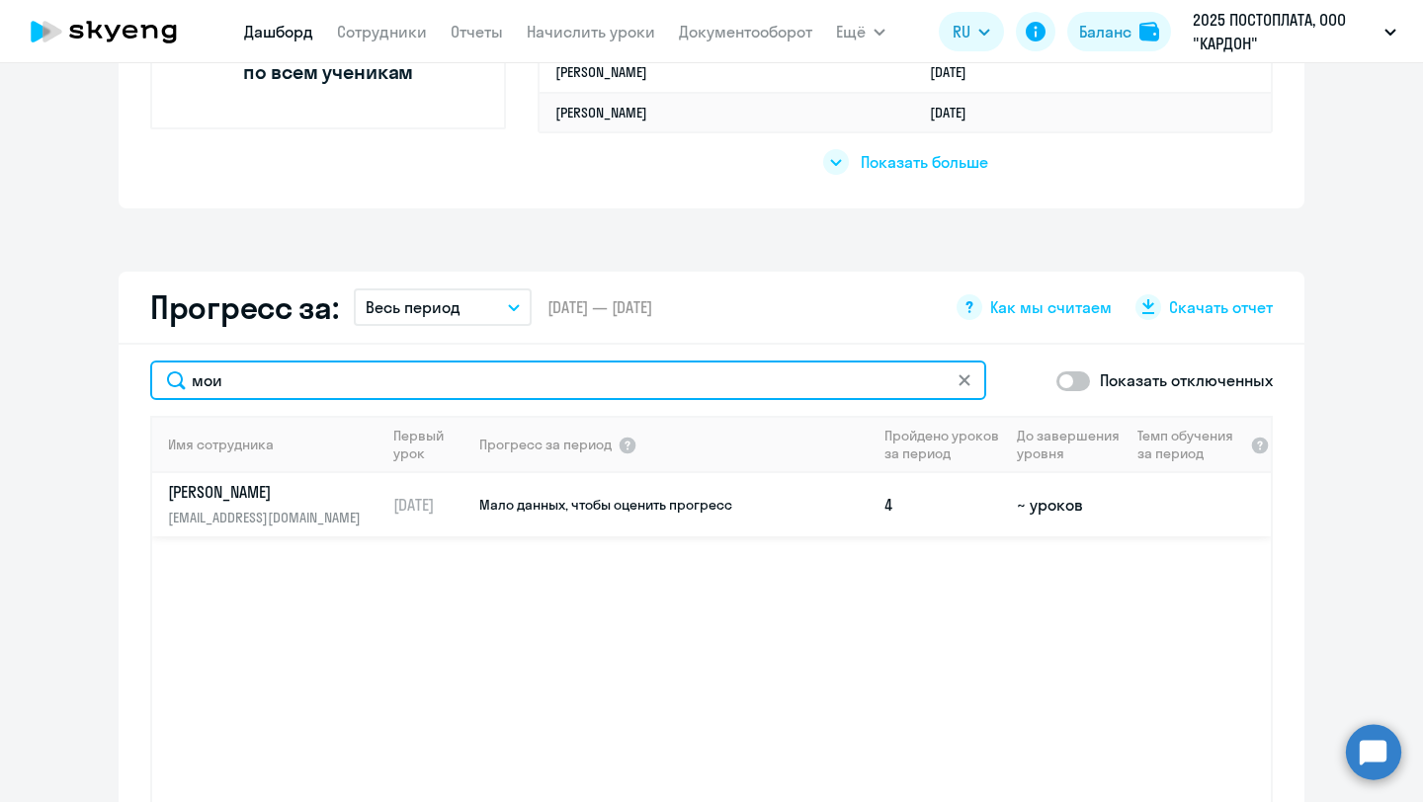
type input "мои"
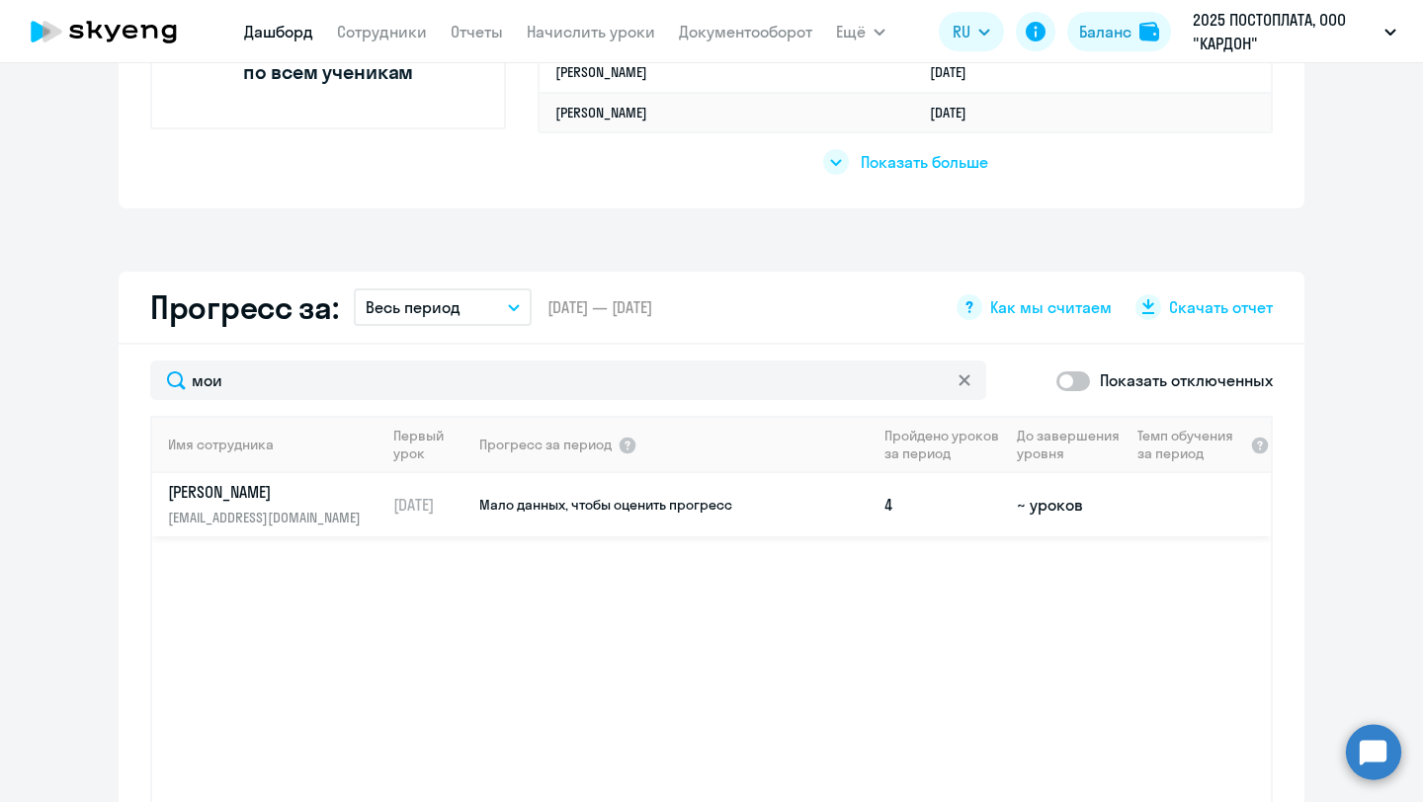
click at [306, 490] on p "[PERSON_NAME]" at bounding box center [270, 492] width 204 height 22
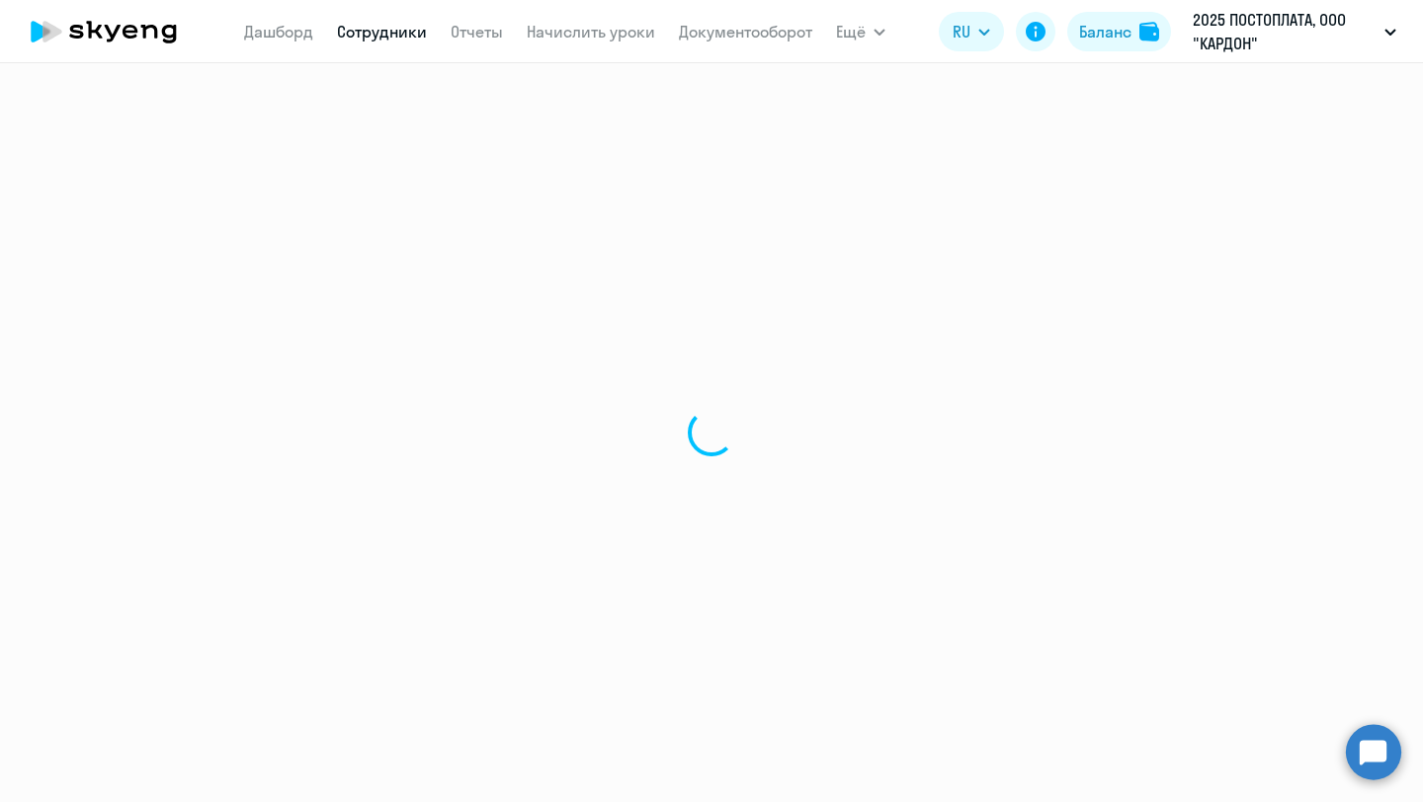
select select "english"
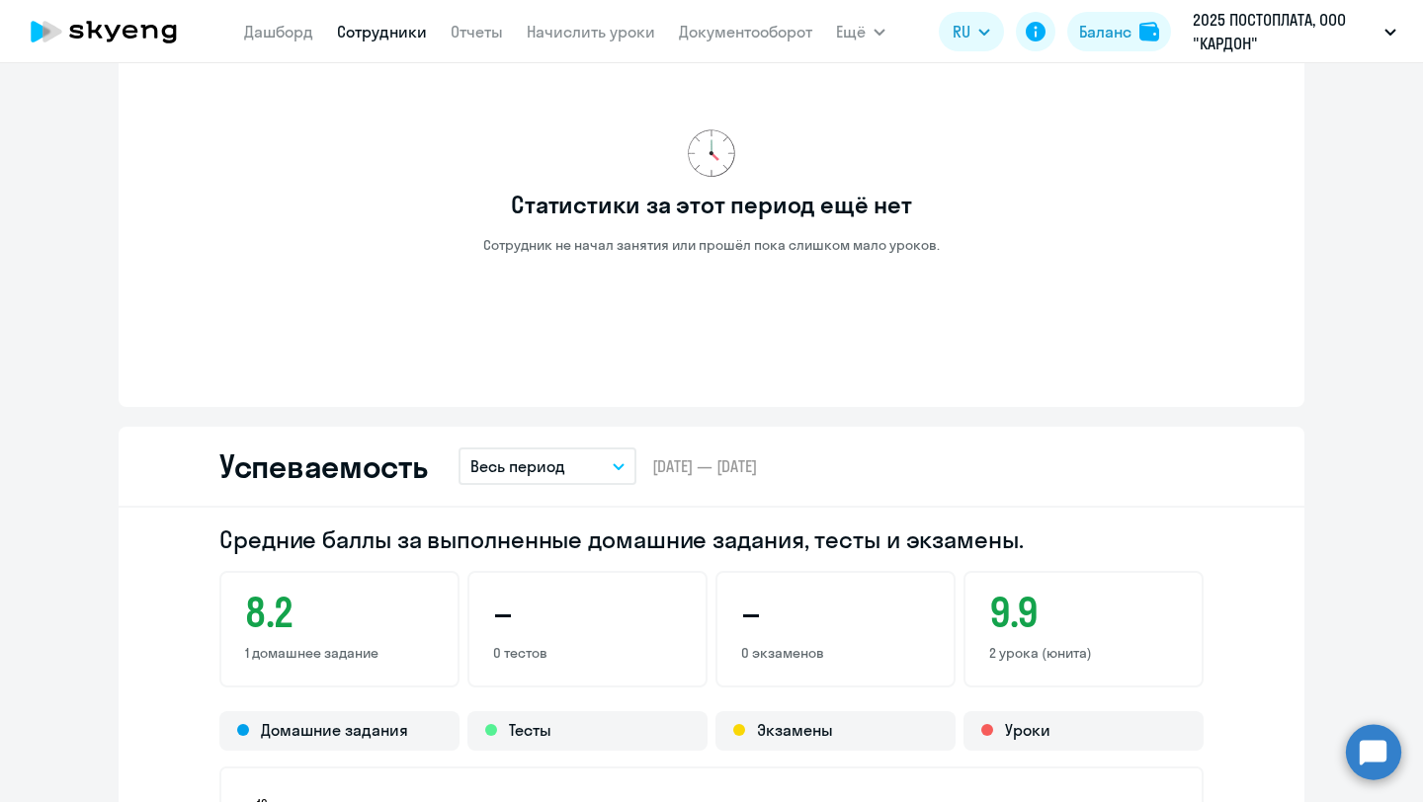
scroll to position [1131, 0]
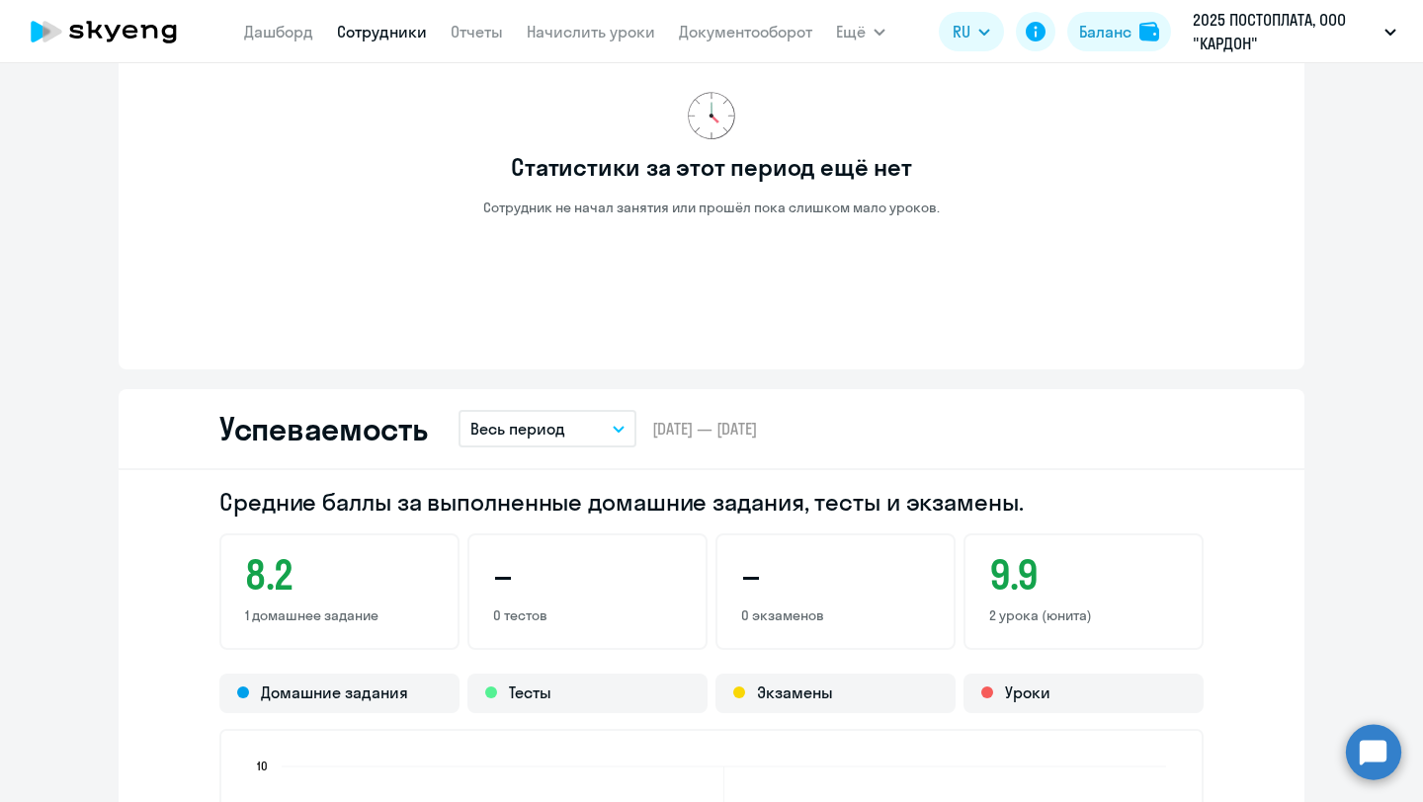
click at [652, 432] on span "[DATE] — [DATE]" at bounding box center [704, 429] width 105 height 22
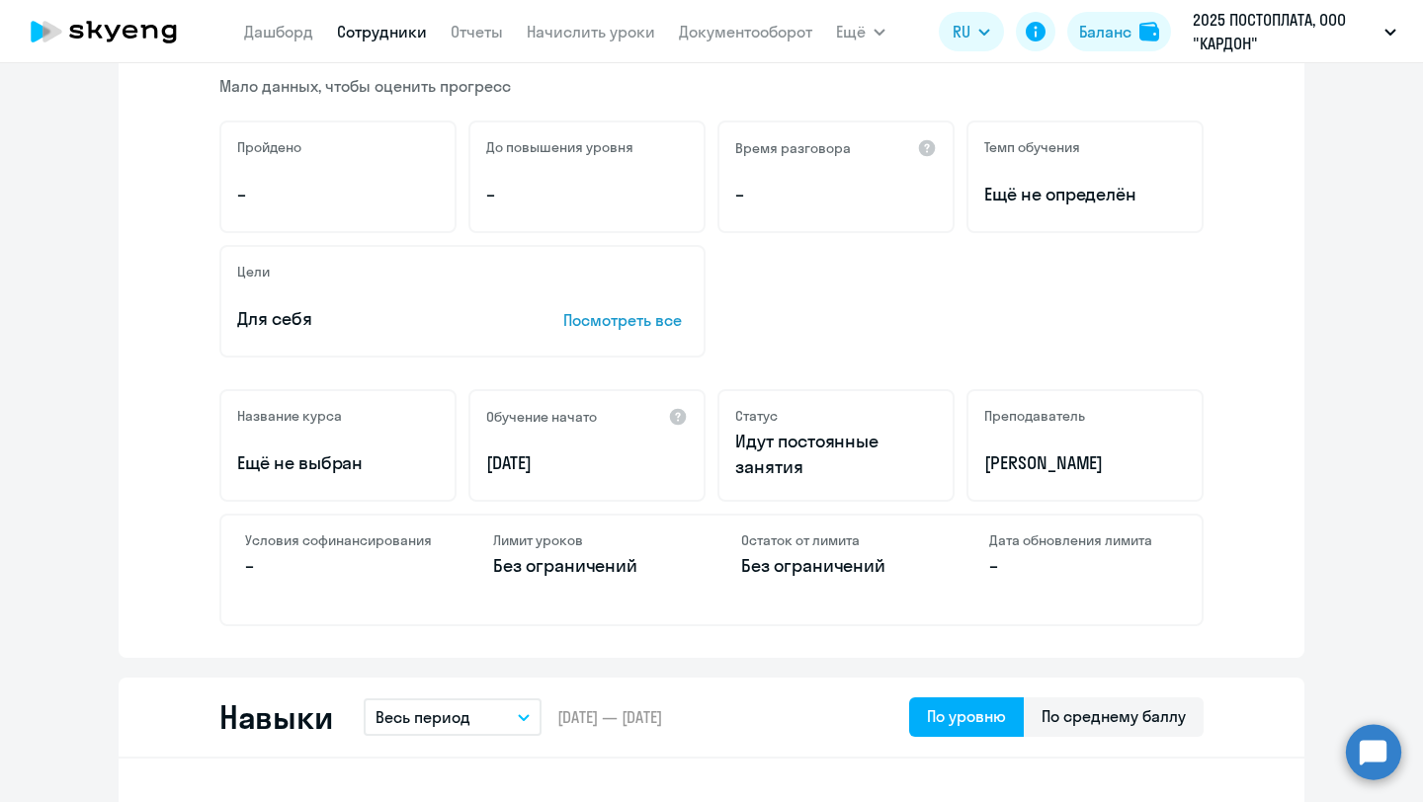
scroll to position [318, 0]
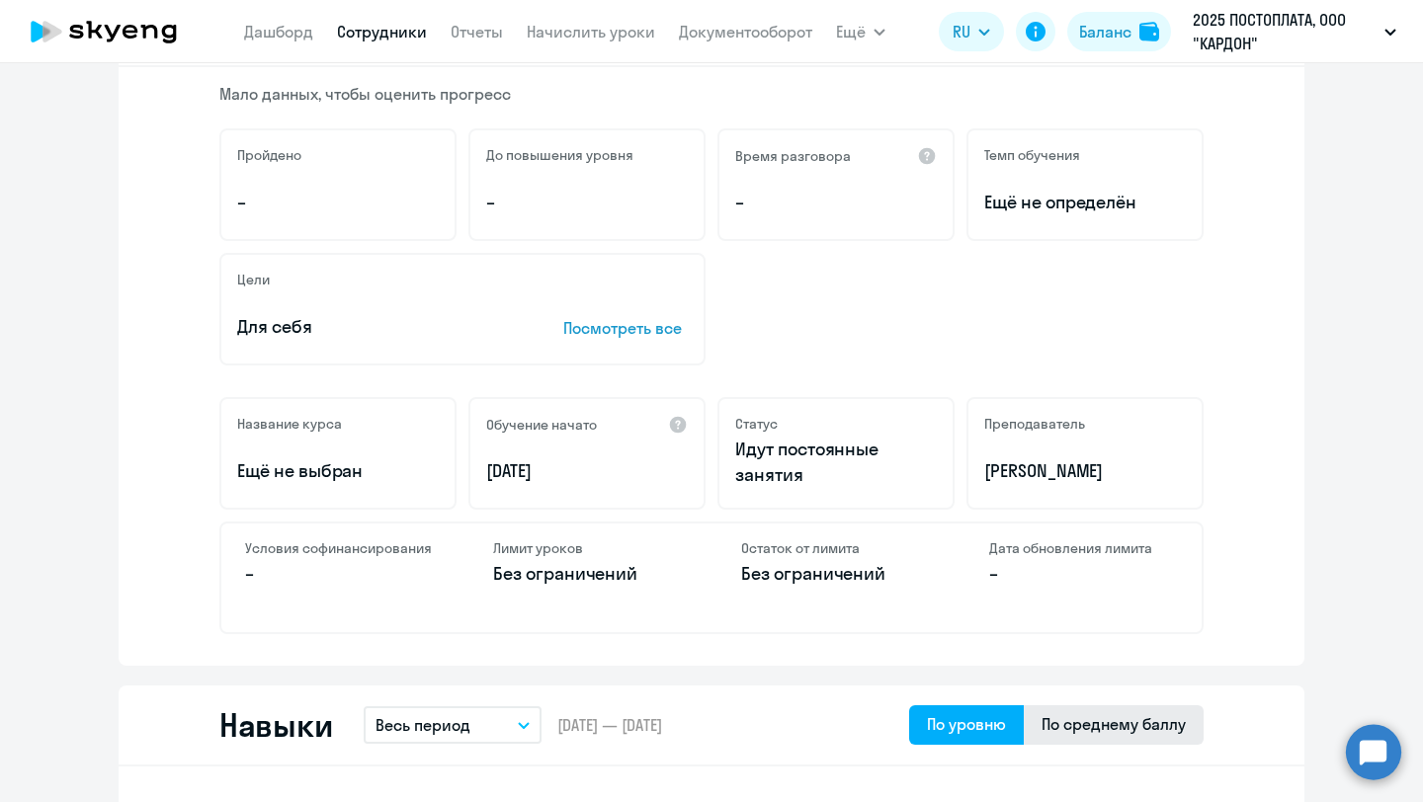
click at [1088, 729] on div "По среднему баллу" at bounding box center [1114, 725] width 144 height 24
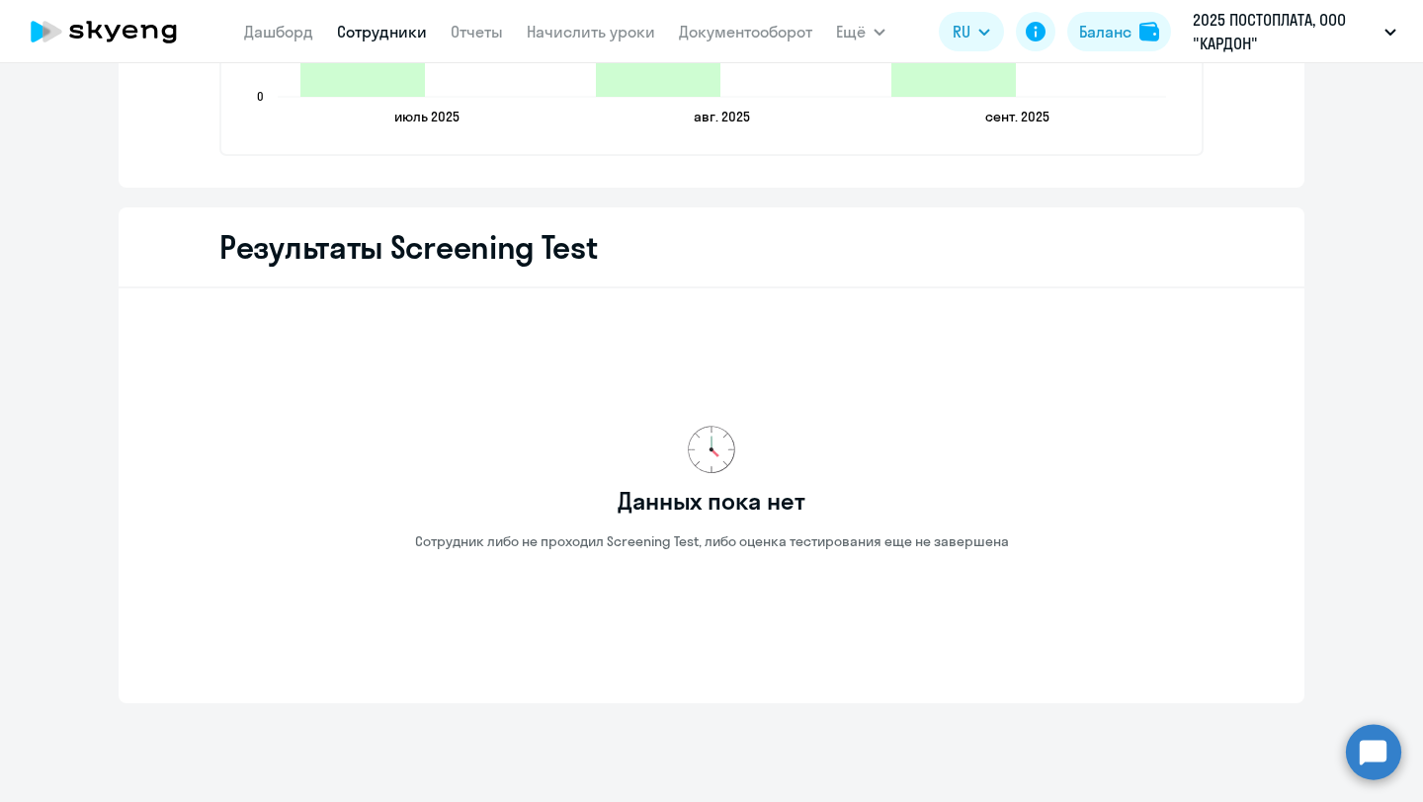
scroll to position [3068, 0]
click at [708, 547] on p "Сотрудник либо не проходил Screening Test, либо оценка тестирования еще не заве…" at bounding box center [712, 543] width 594 height 18
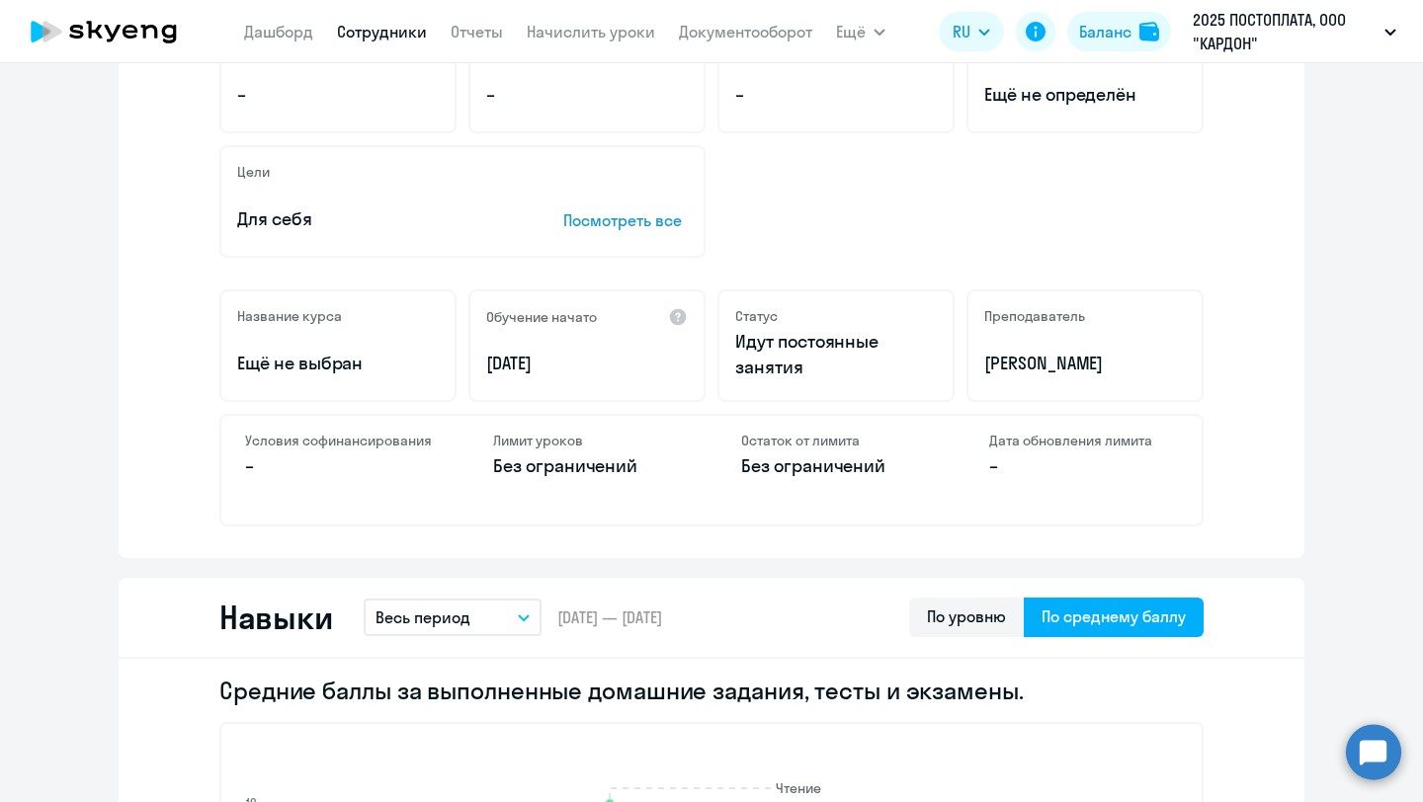
scroll to position [0, 0]
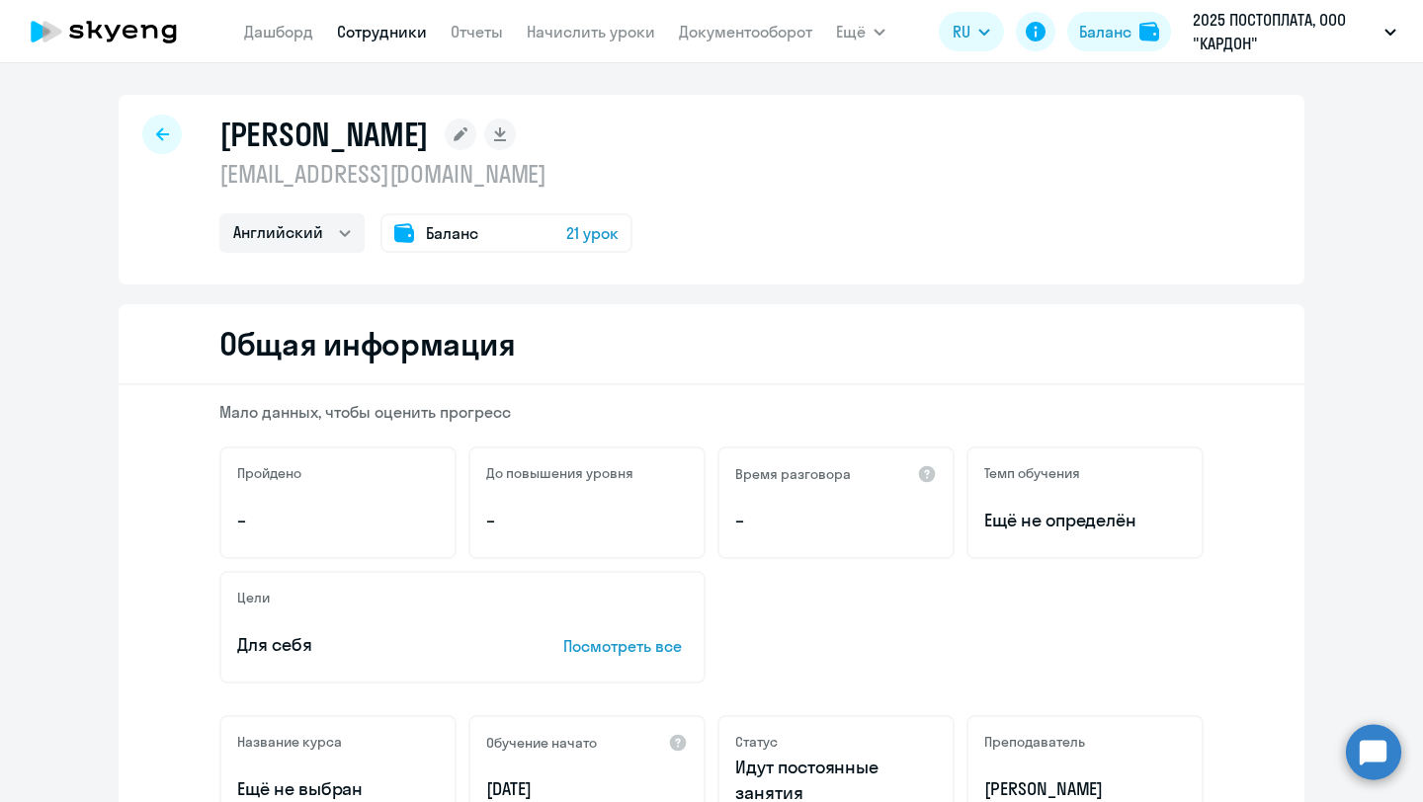
click at [580, 228] on span "21 урок" at bounding box center [592, 233] width 52 height 24
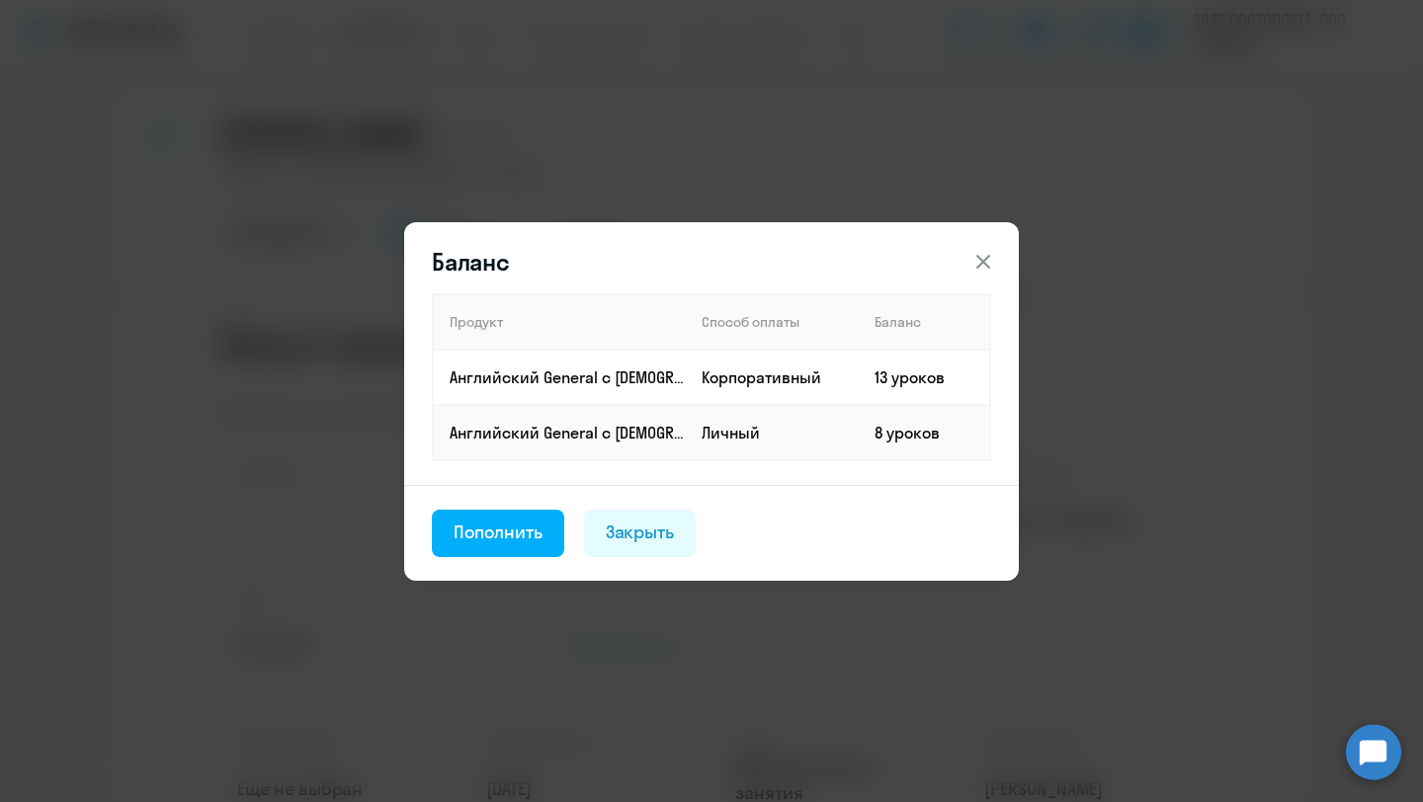
click at [979, 256] on icon at bounding box center [983, 261] width 14 height 14
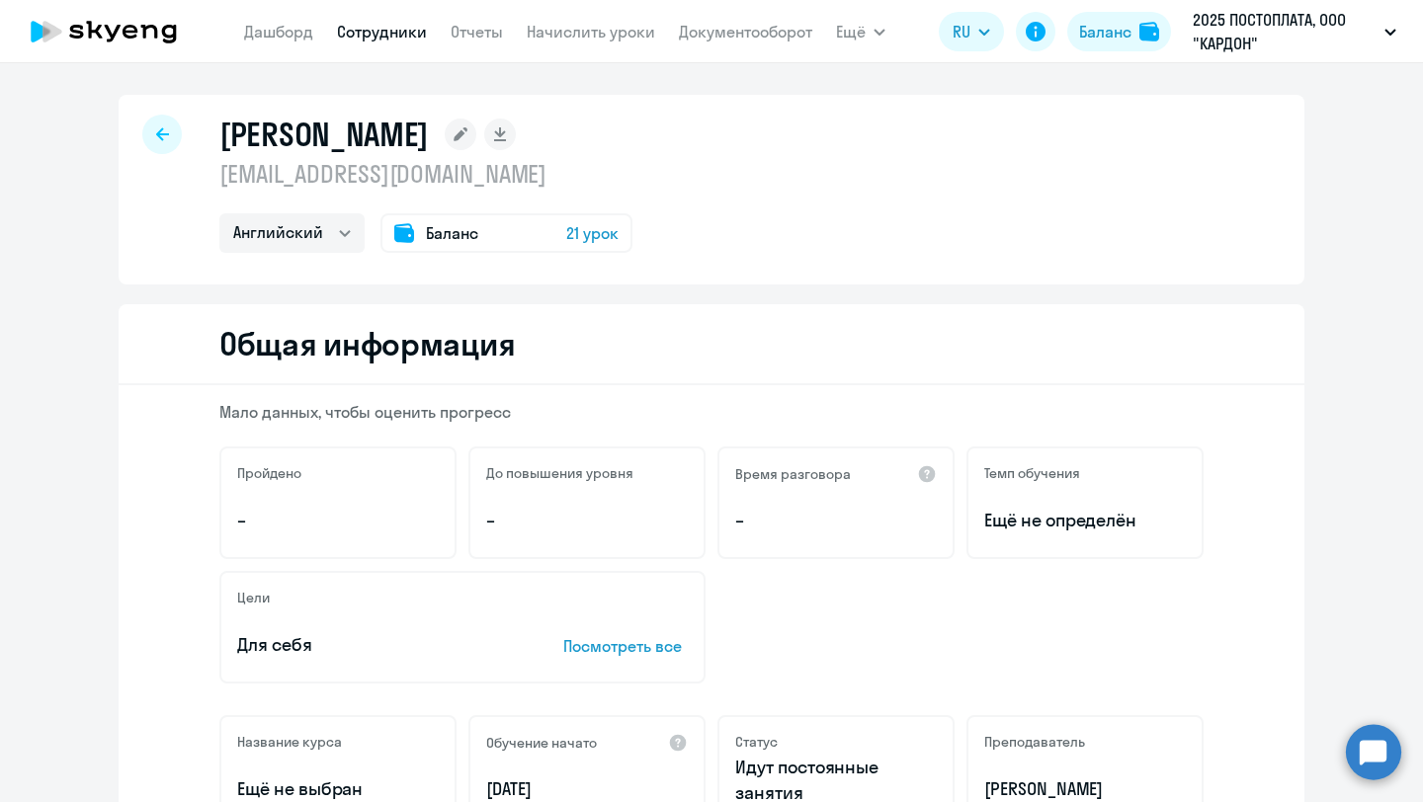
click at [145, 49] on icon at bounding box center [104, 31] width 174 height 49
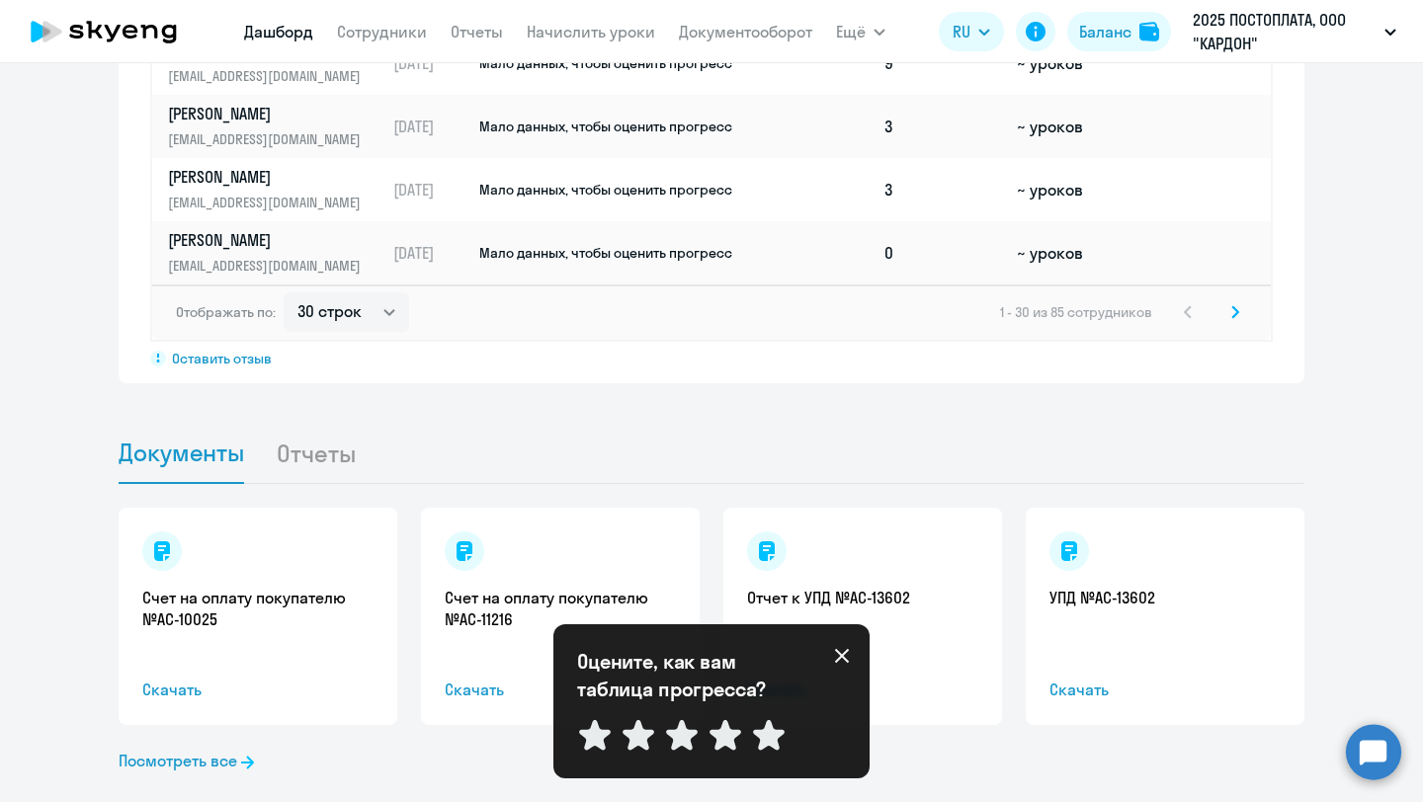
scroll to position [1552, 0]
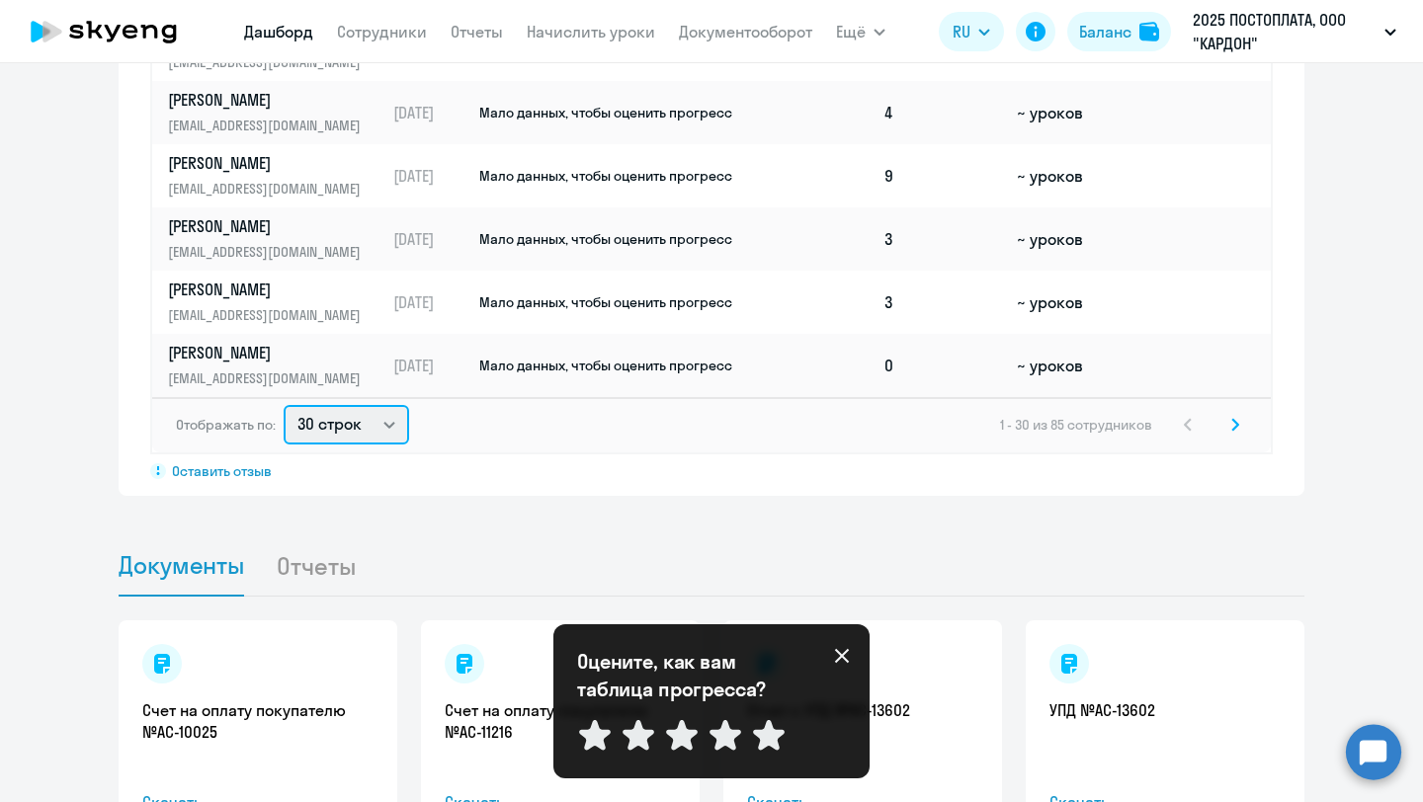
click at [344, 426] on select "30 строк 50 строк 100 строк" at bounding box center [347, 425] width 126 height 40
select select "100"
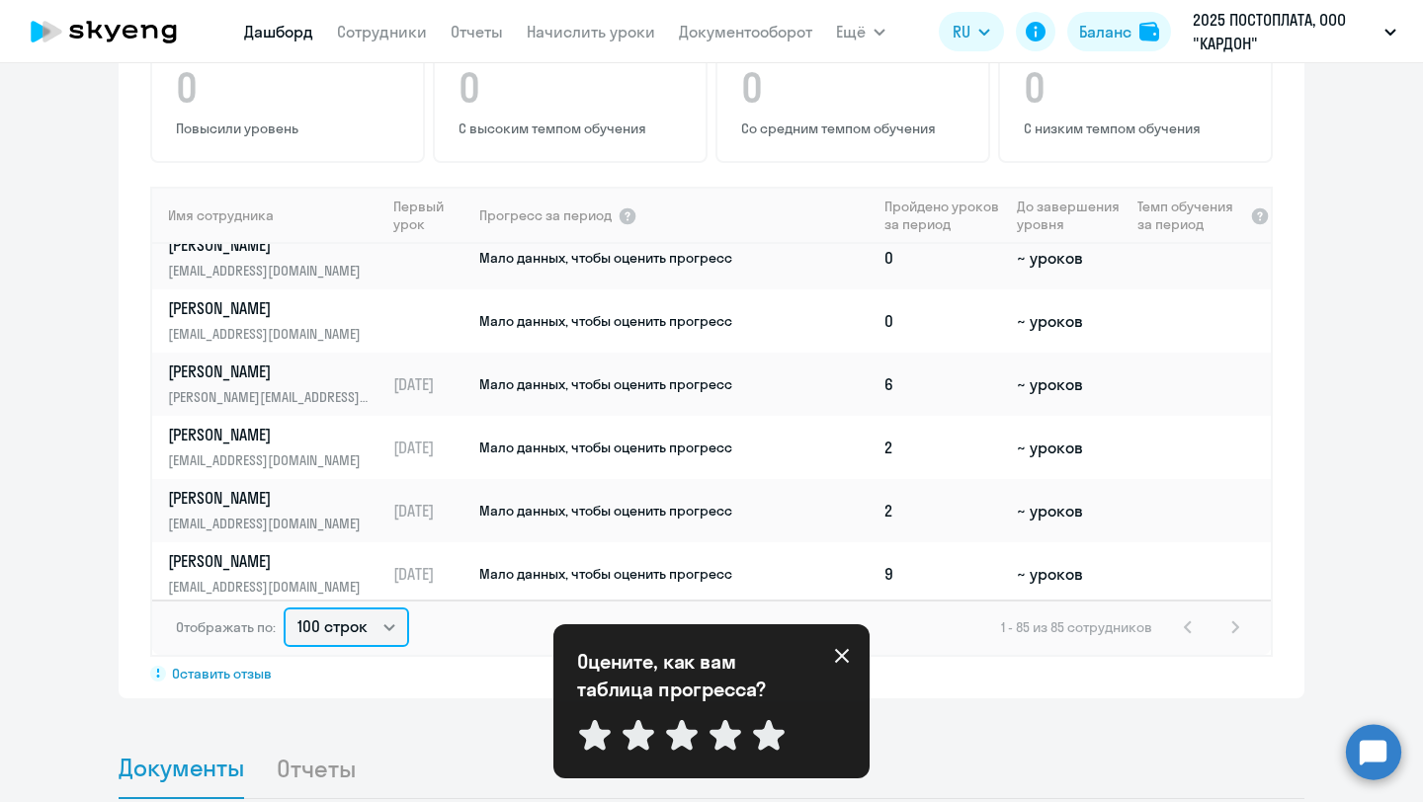
scroll to position [3998, 0]
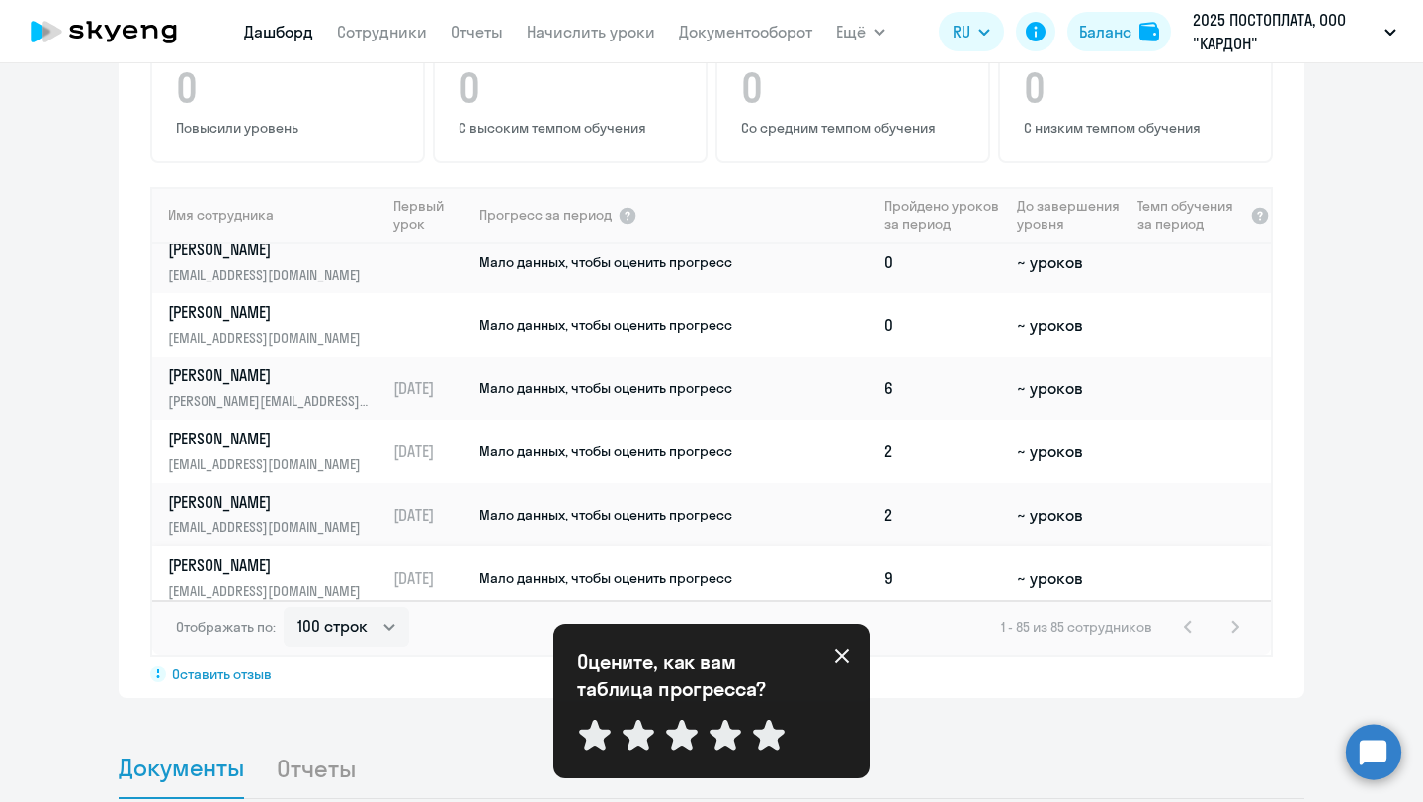
click at [656, 582] on span "Мало данных, чтобы оценить прогресс" at bounding box center [605, 578] width 253 height 18
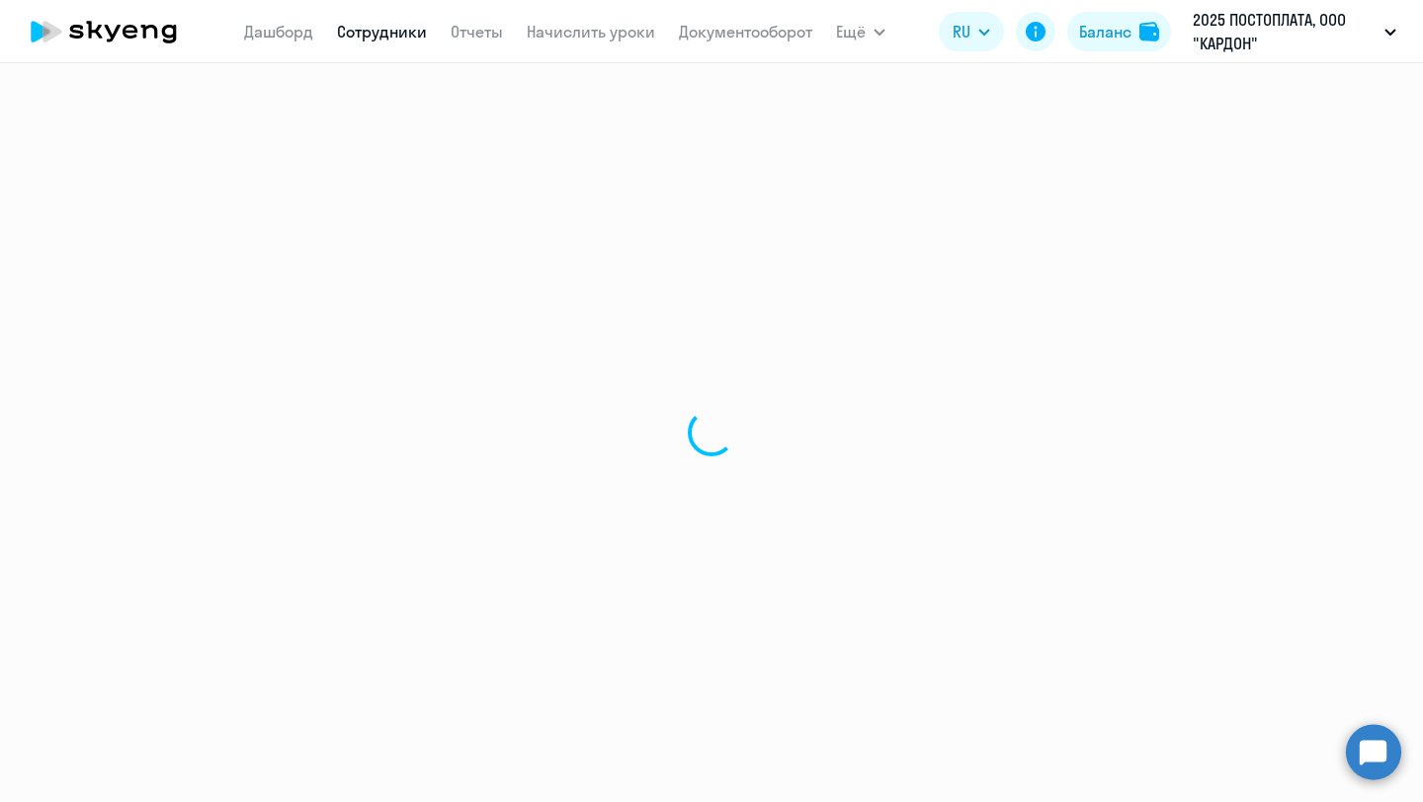
select select "english"
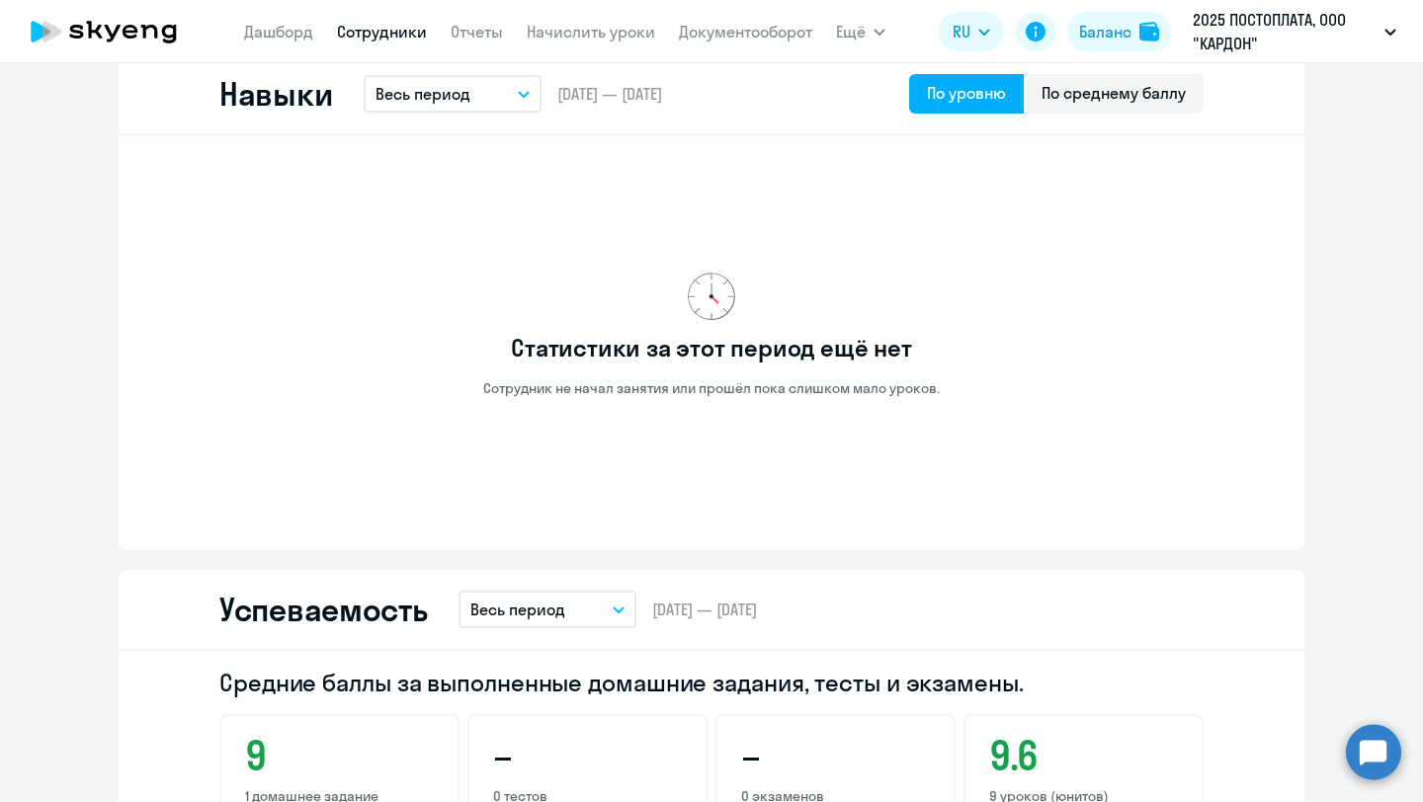
scroll to position [952, 0]
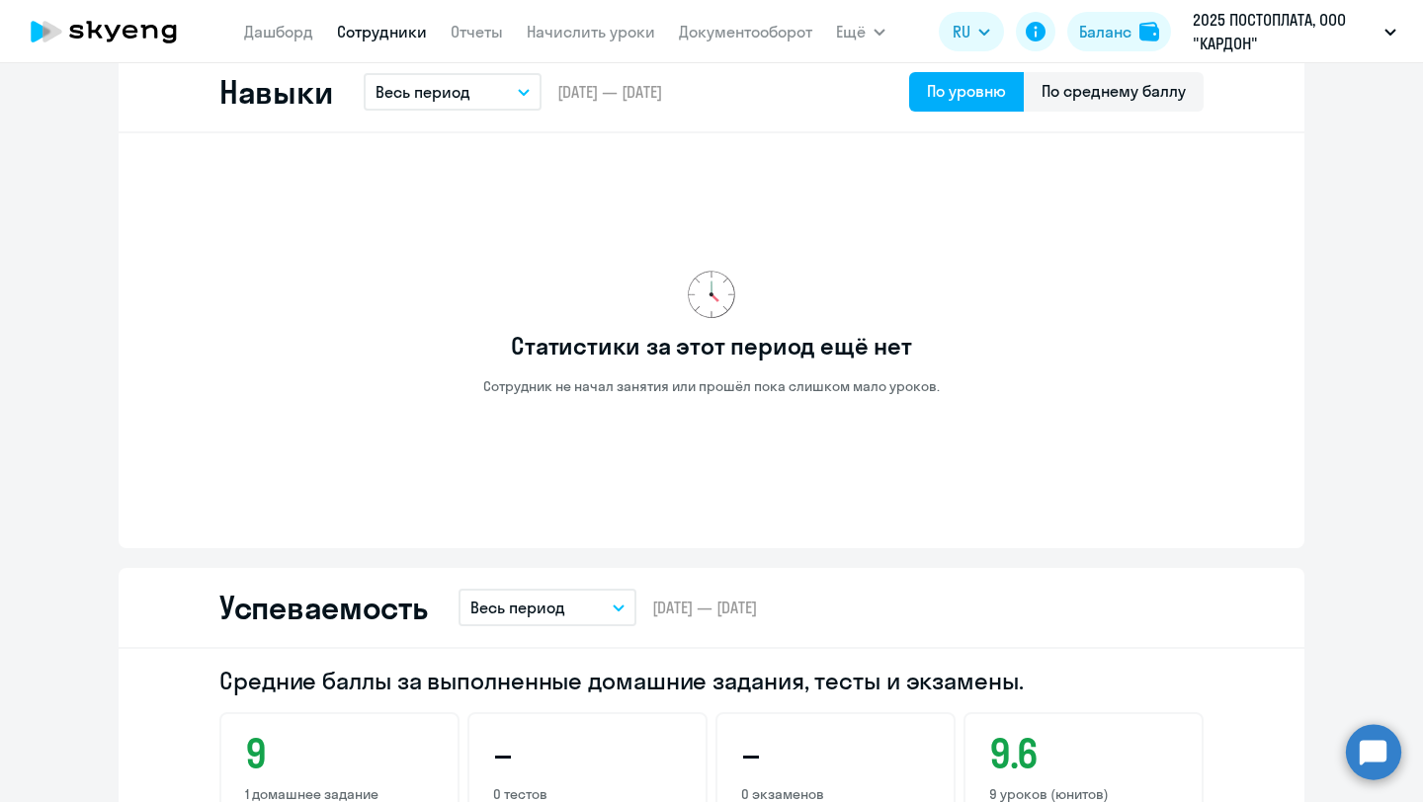
click at [1078, 114] on div "Навыки Весь период – [DATE] — [DATE] По уровню По среднему баллу" at bounding box center [712, 92] width 1186 height 81
click at [1078, 107] on div "По среднему баллу" at bounding box center [1114, 92] width 180 height 40
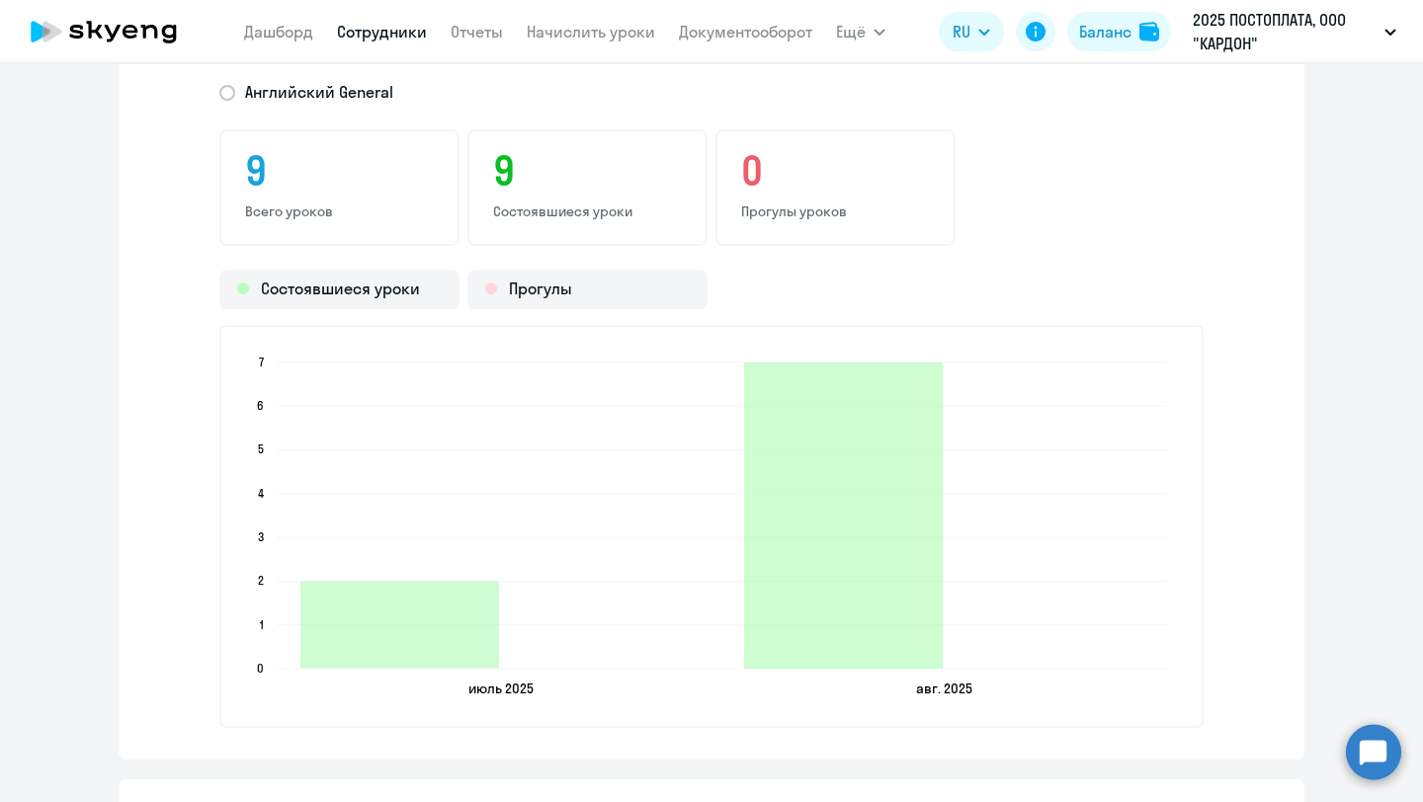
scroll to position [2540, 0]
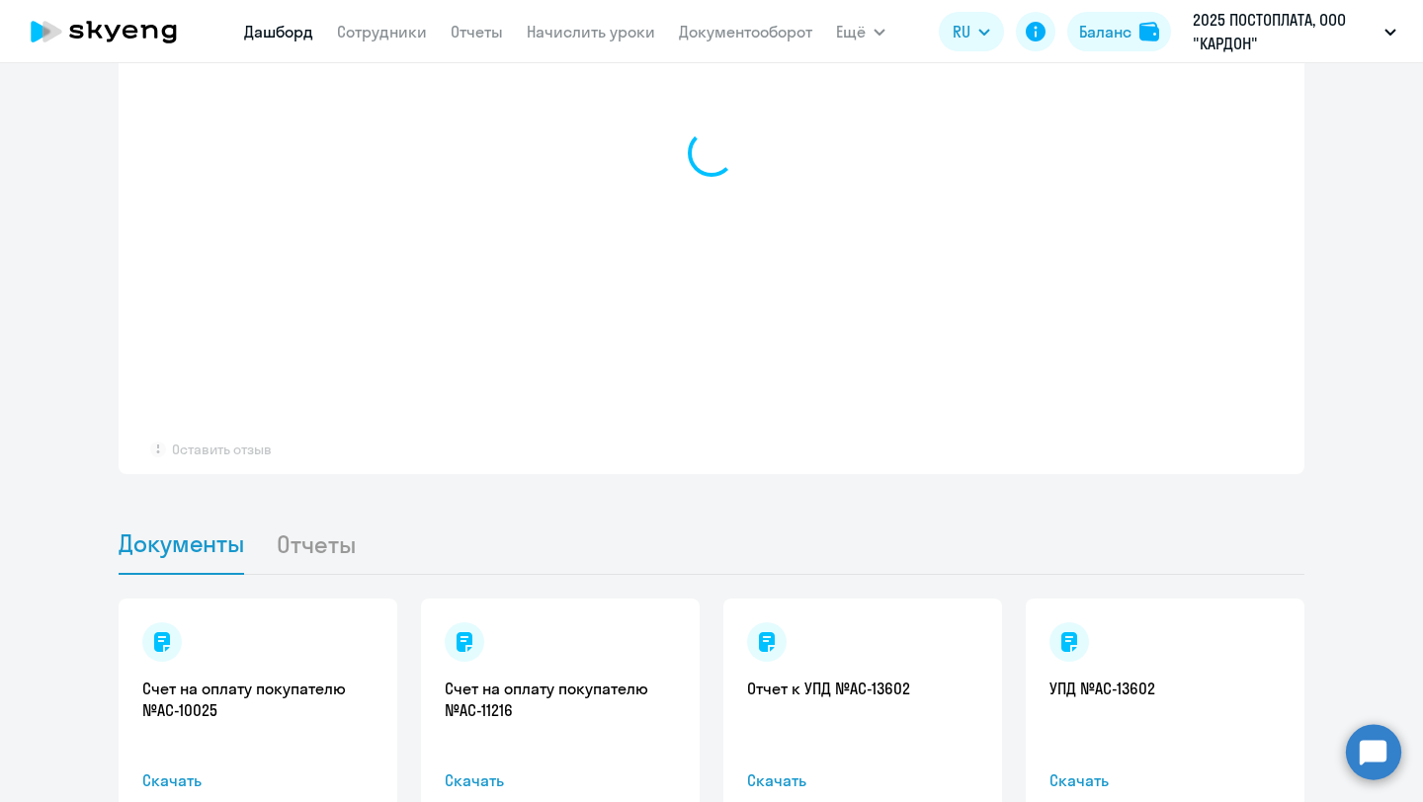
select select "30"
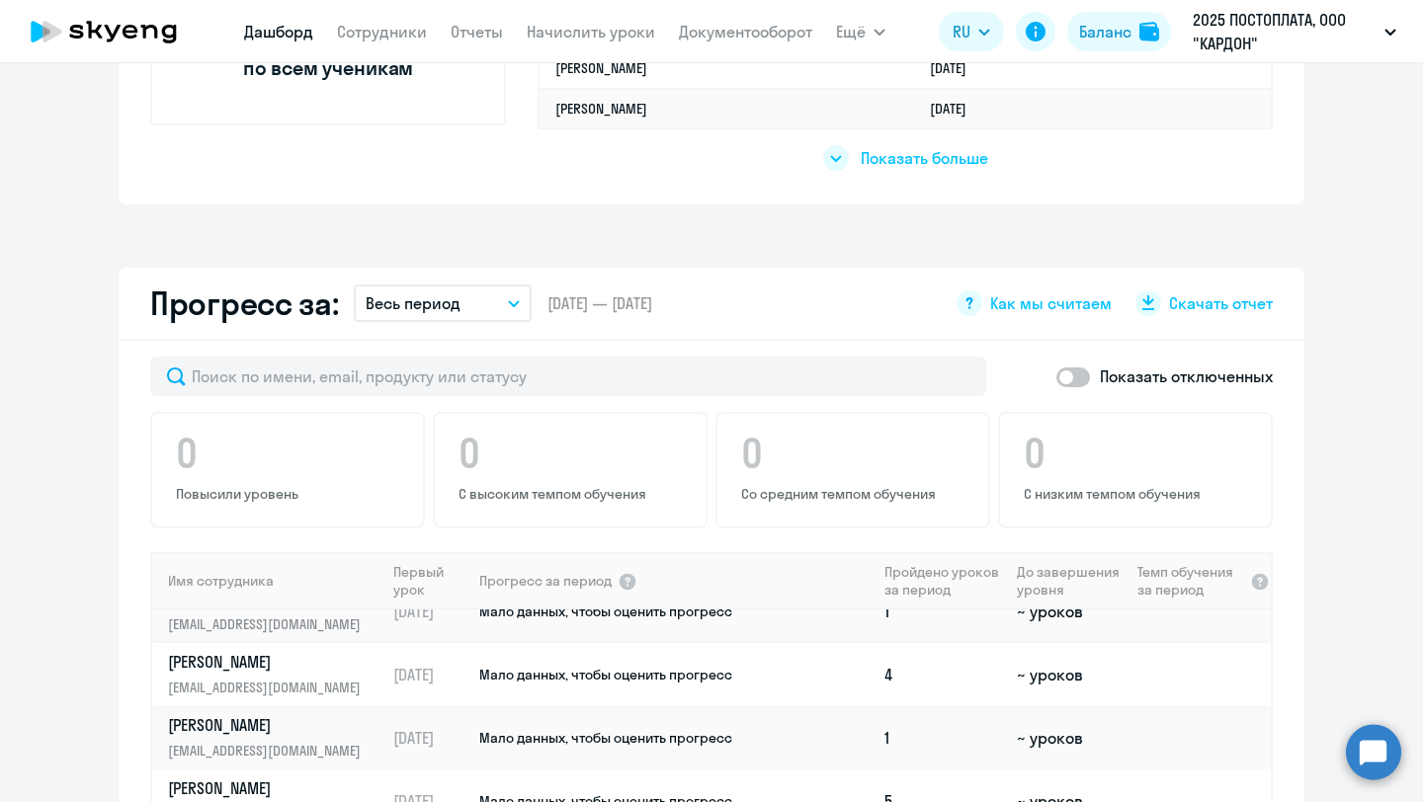
scroll to position [231, 0]
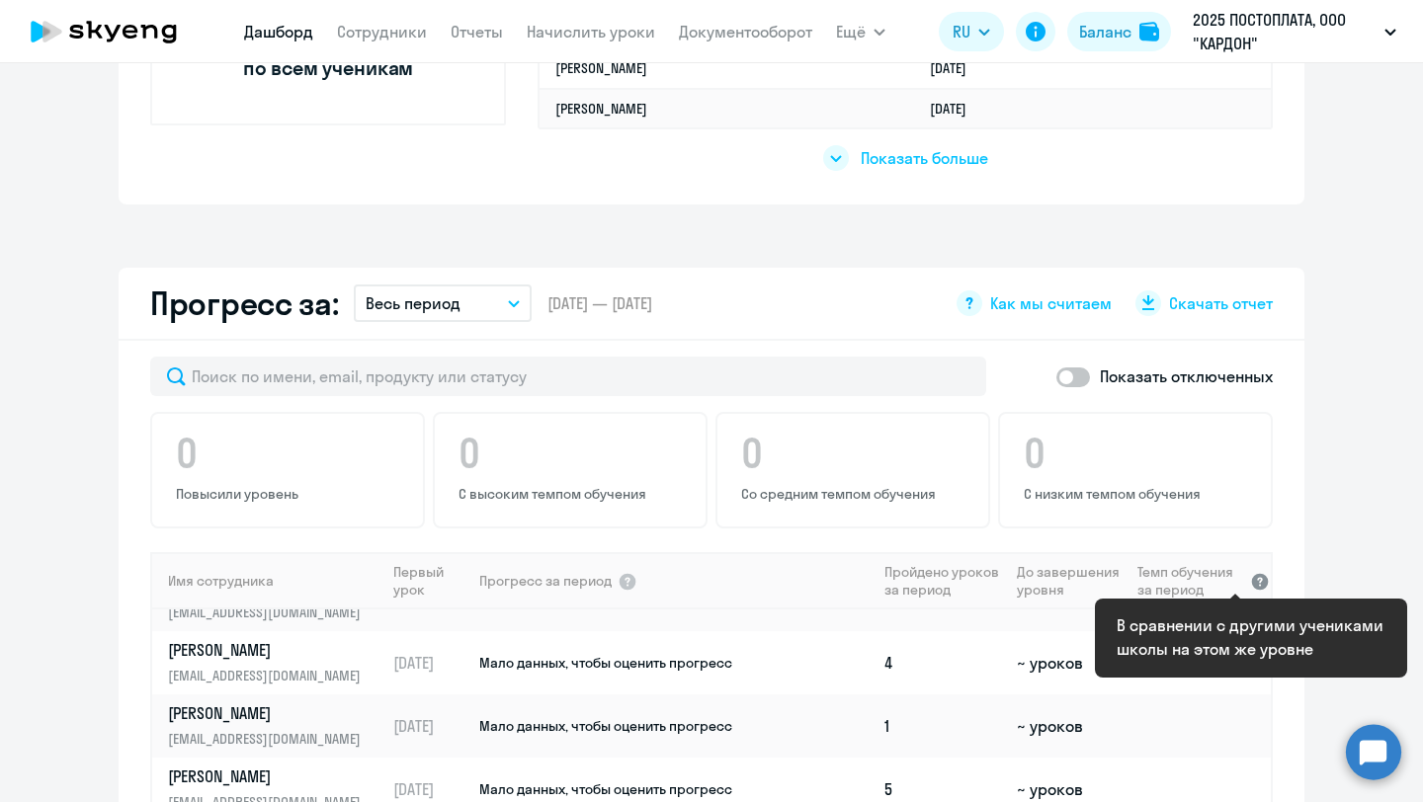
click at [1254, 584] on div at bounding box center [1260, 581] width 20 height 20
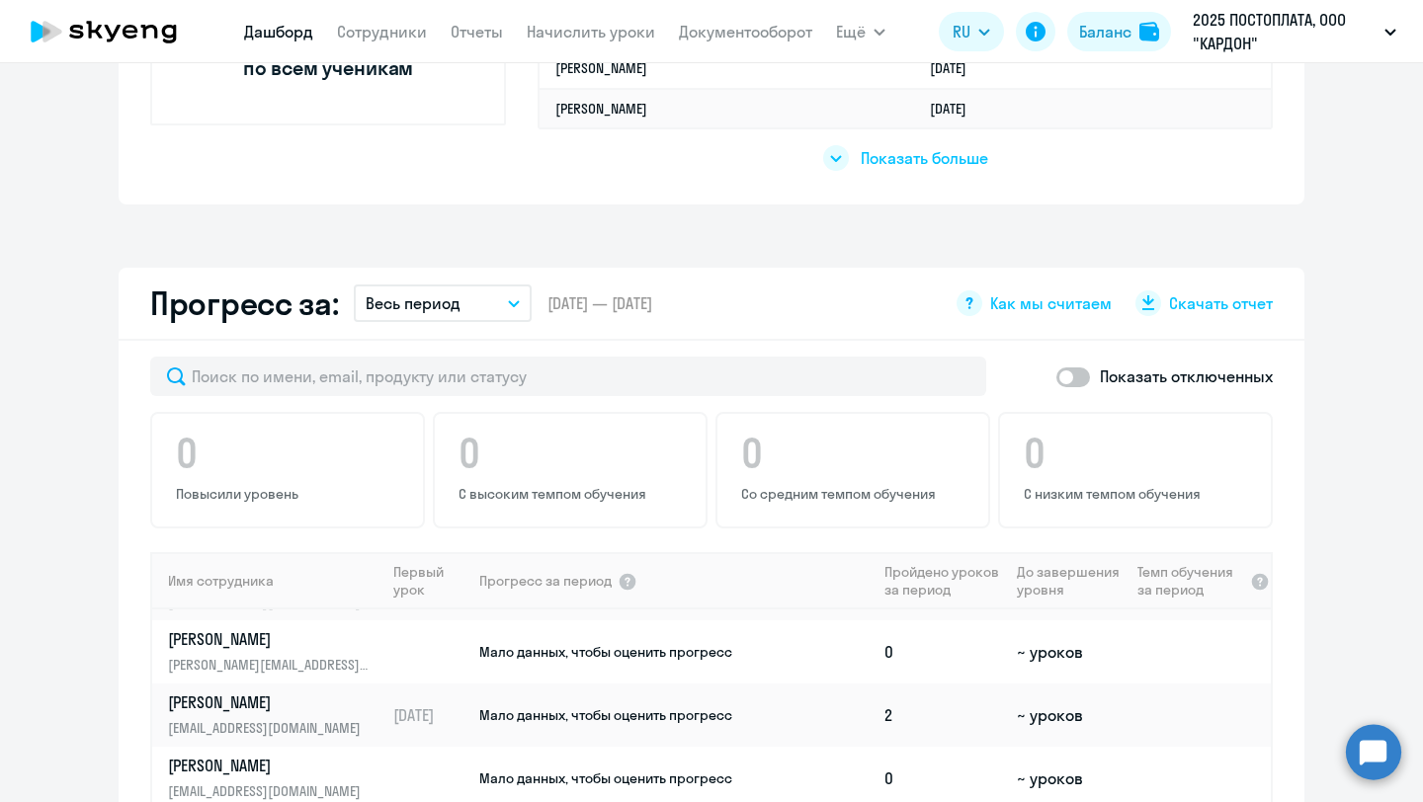
scroll to position [1542, 0]
